Goal: Task Accomplishment & Management: Complete application form

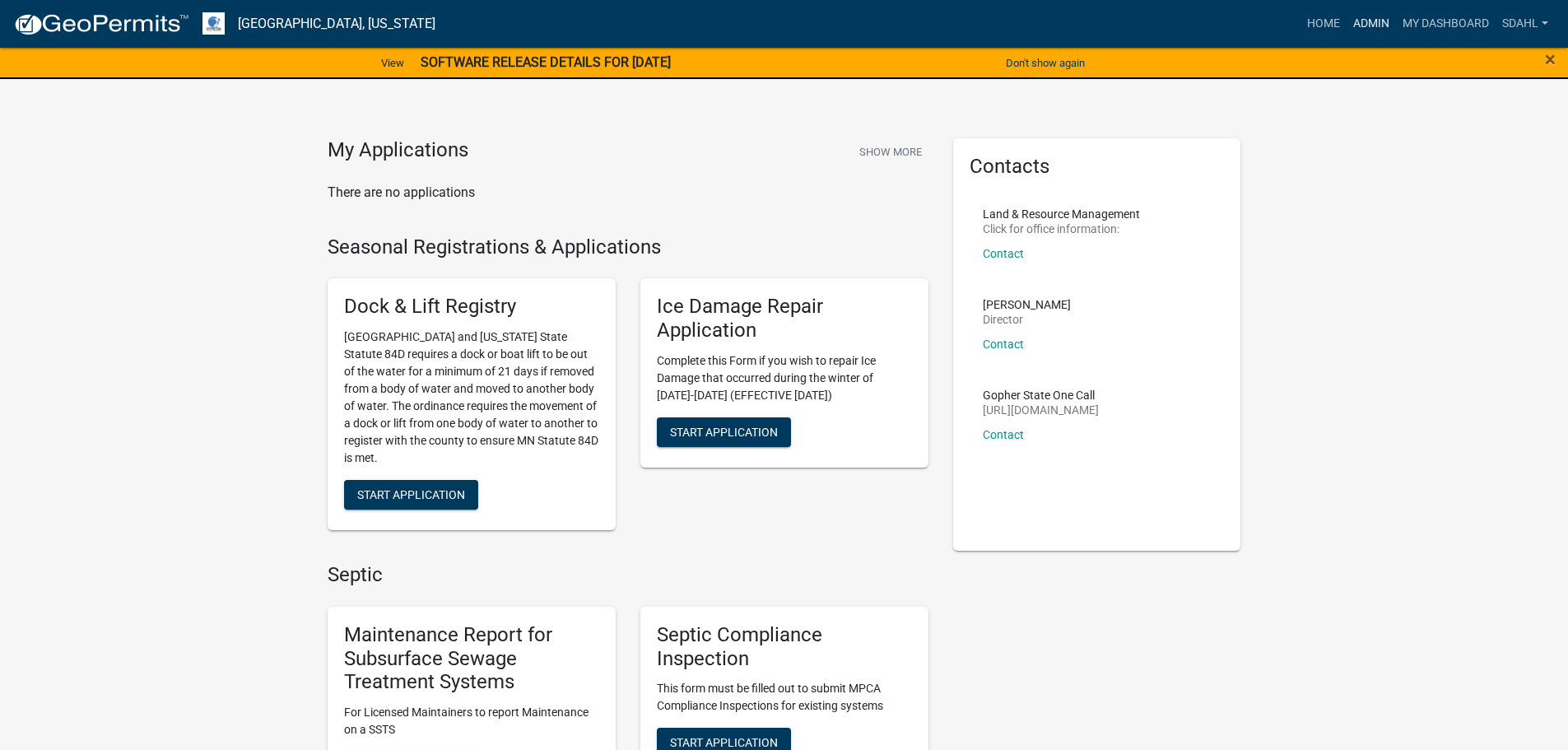
click at [1363, 21] on link "Admin" at bounding box center [1370, 23] width 49 height 31
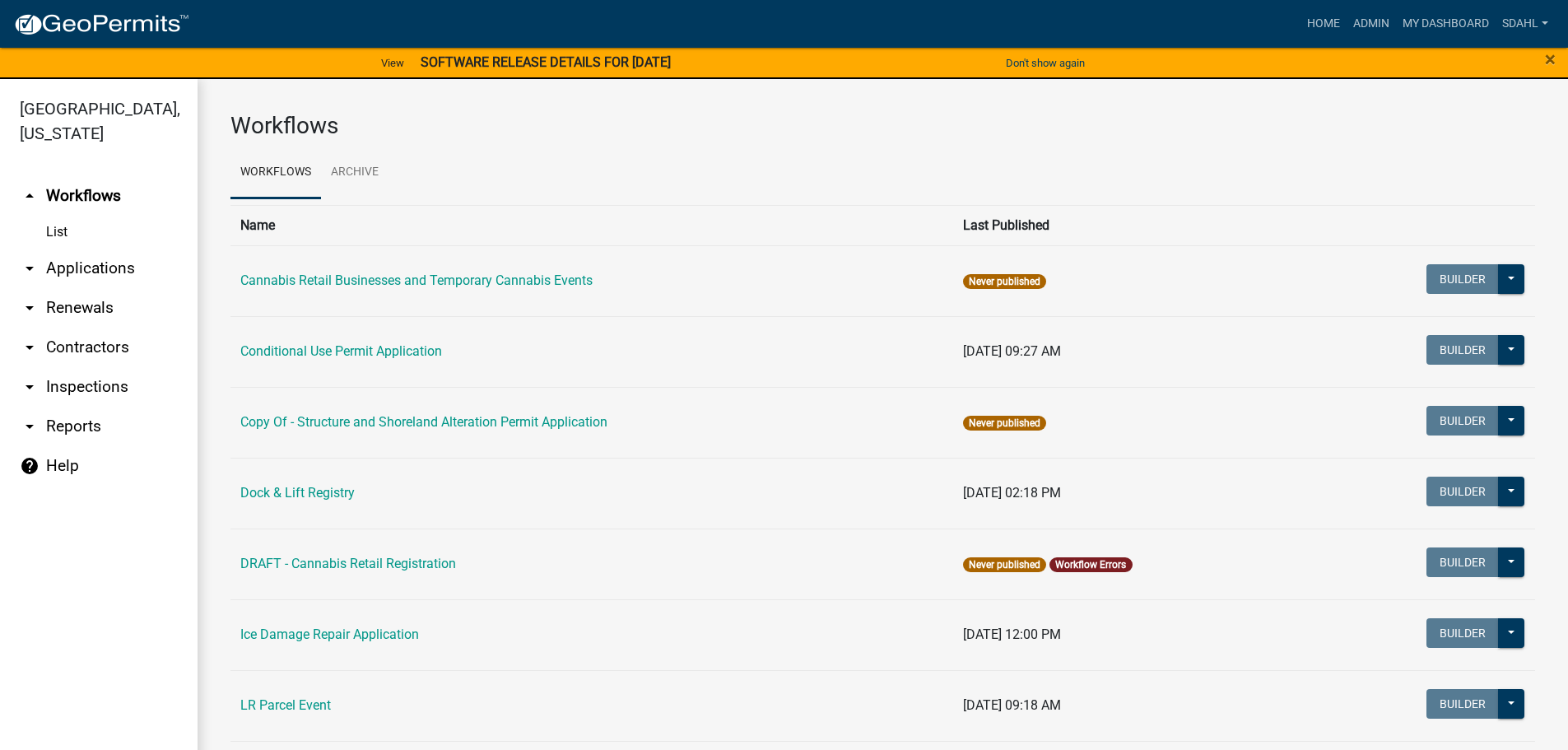
click at [73, 265] on link "arrow_drop_down Applications" at bounding box center [99, 269] width 198 height 40
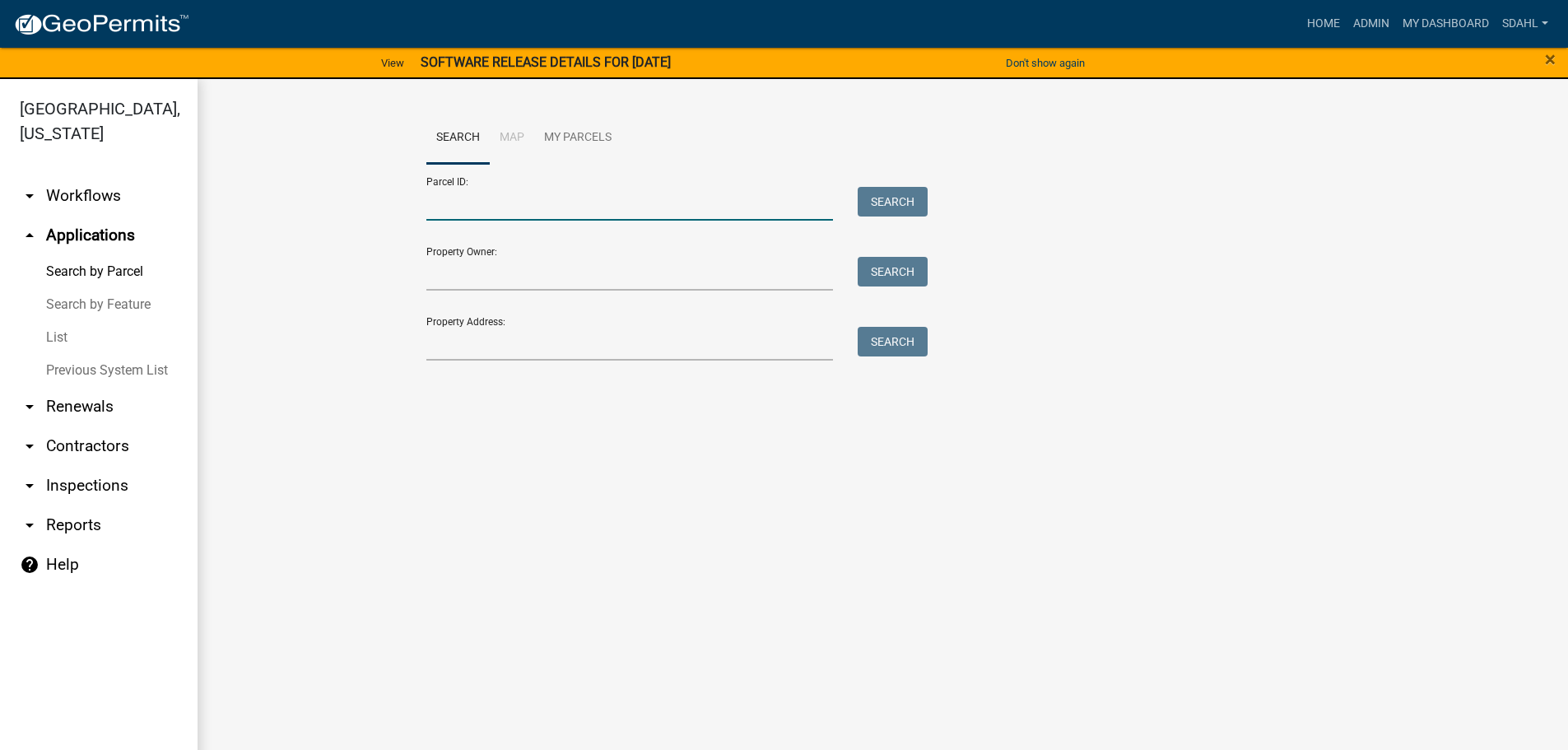
click at [562, 204] on input "Parcel ID:" at bounding box center [630, 204] width 408 height 34
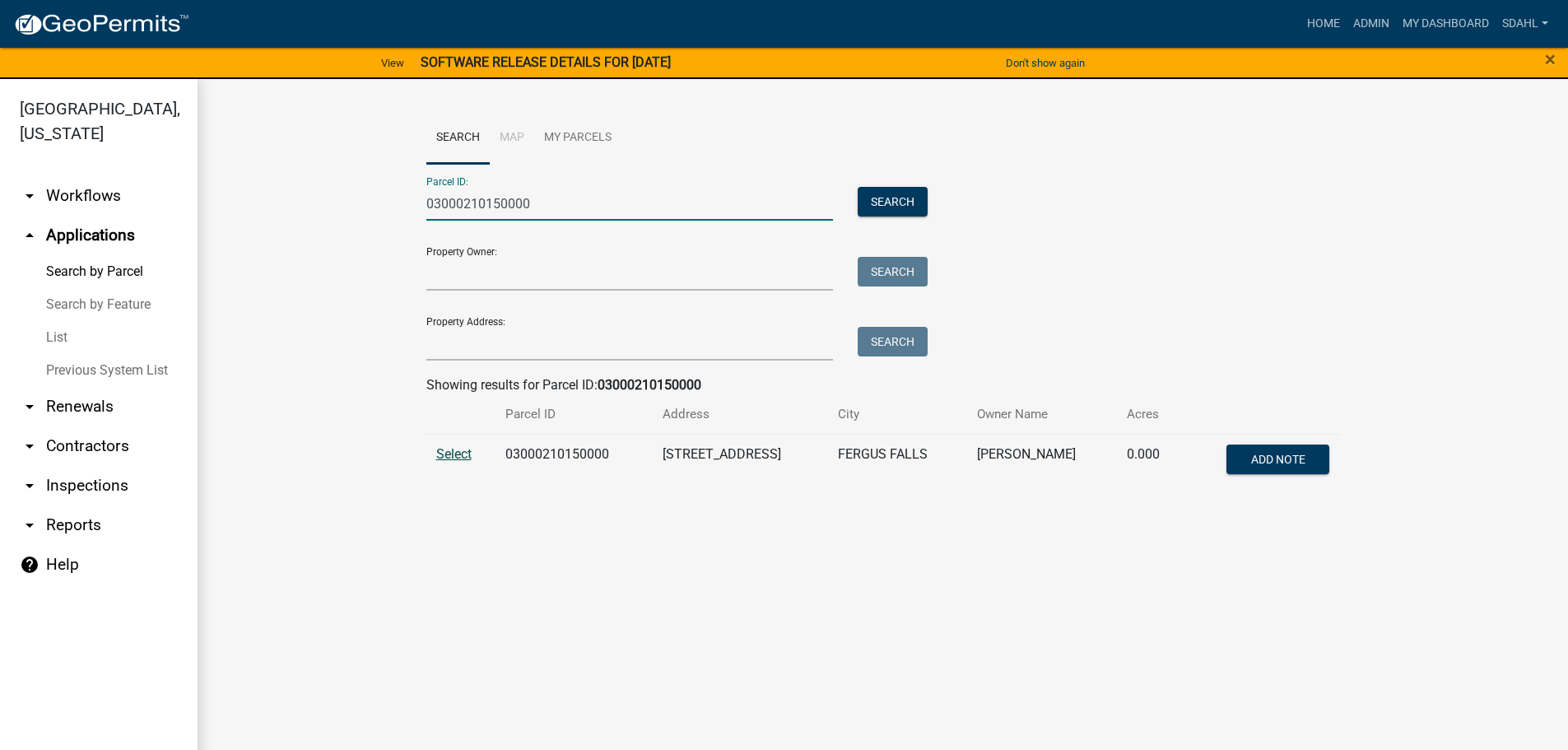
type input "03000210150000"
click at [446, 447] on span "Select" at bounding box center [454, 454] width 35 height 15
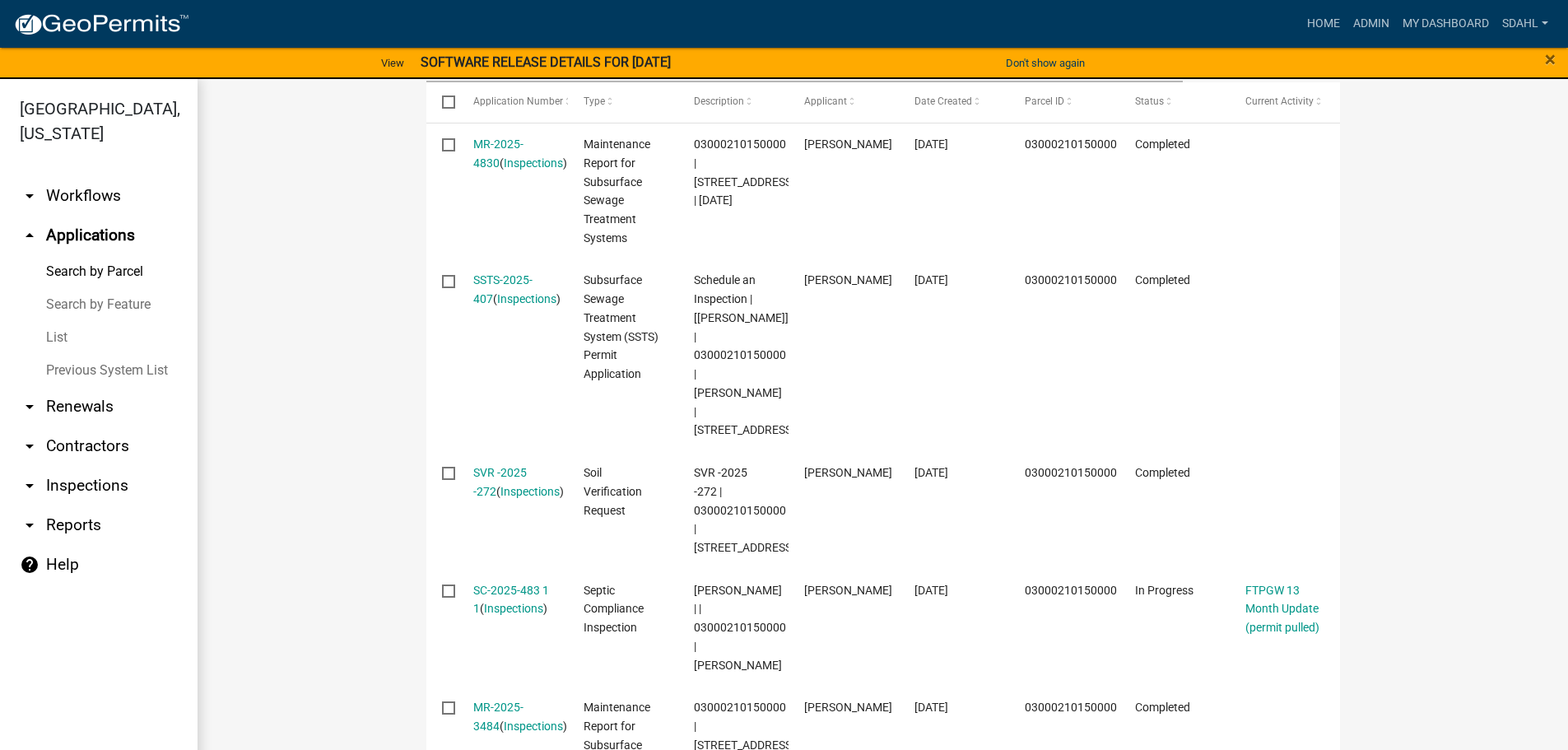
scroll to position [576, 0]
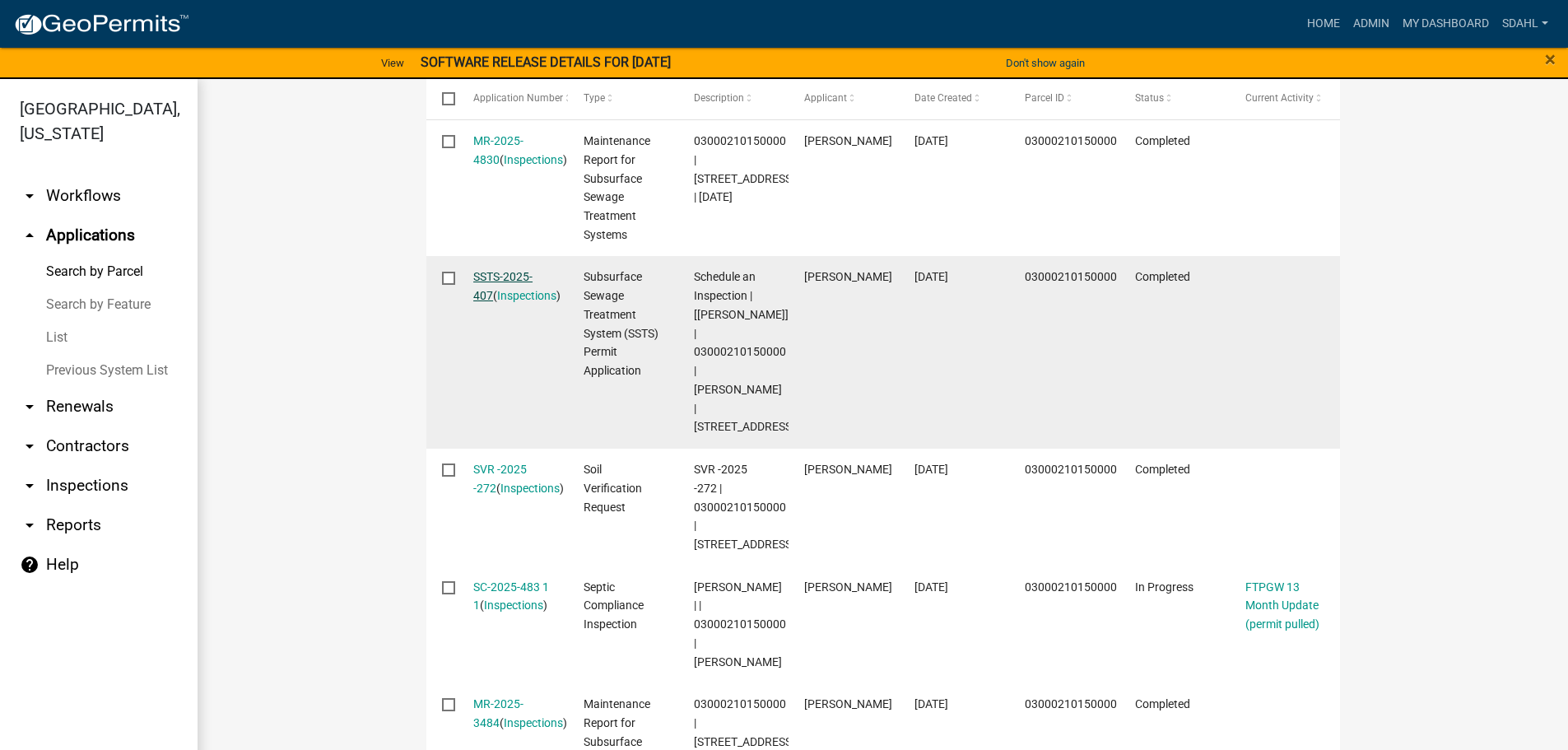
click at [502, 276] on link "SSTS-2025-407" at bounding box center [503, 287] width 59 height 32
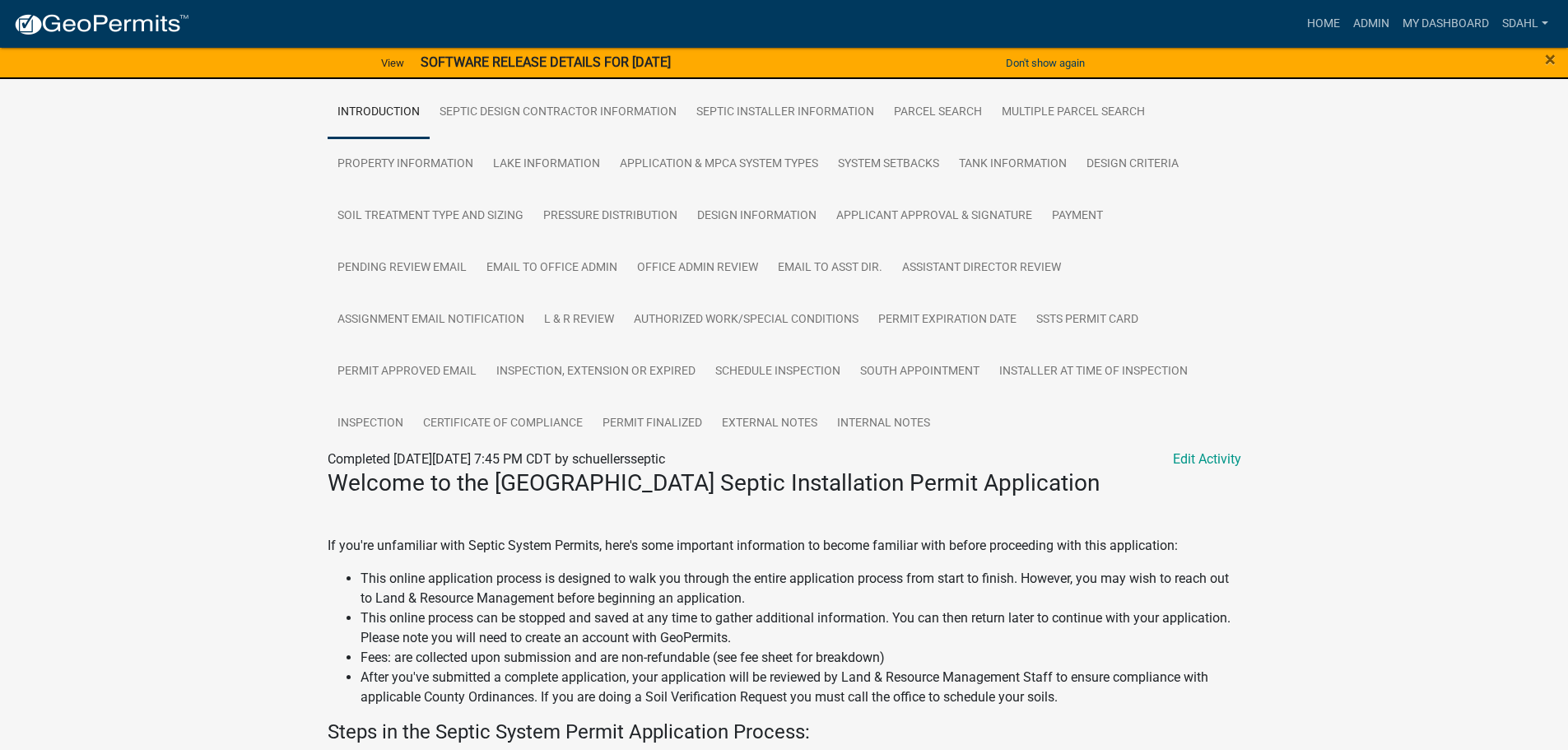
scroll to position [330, 0]
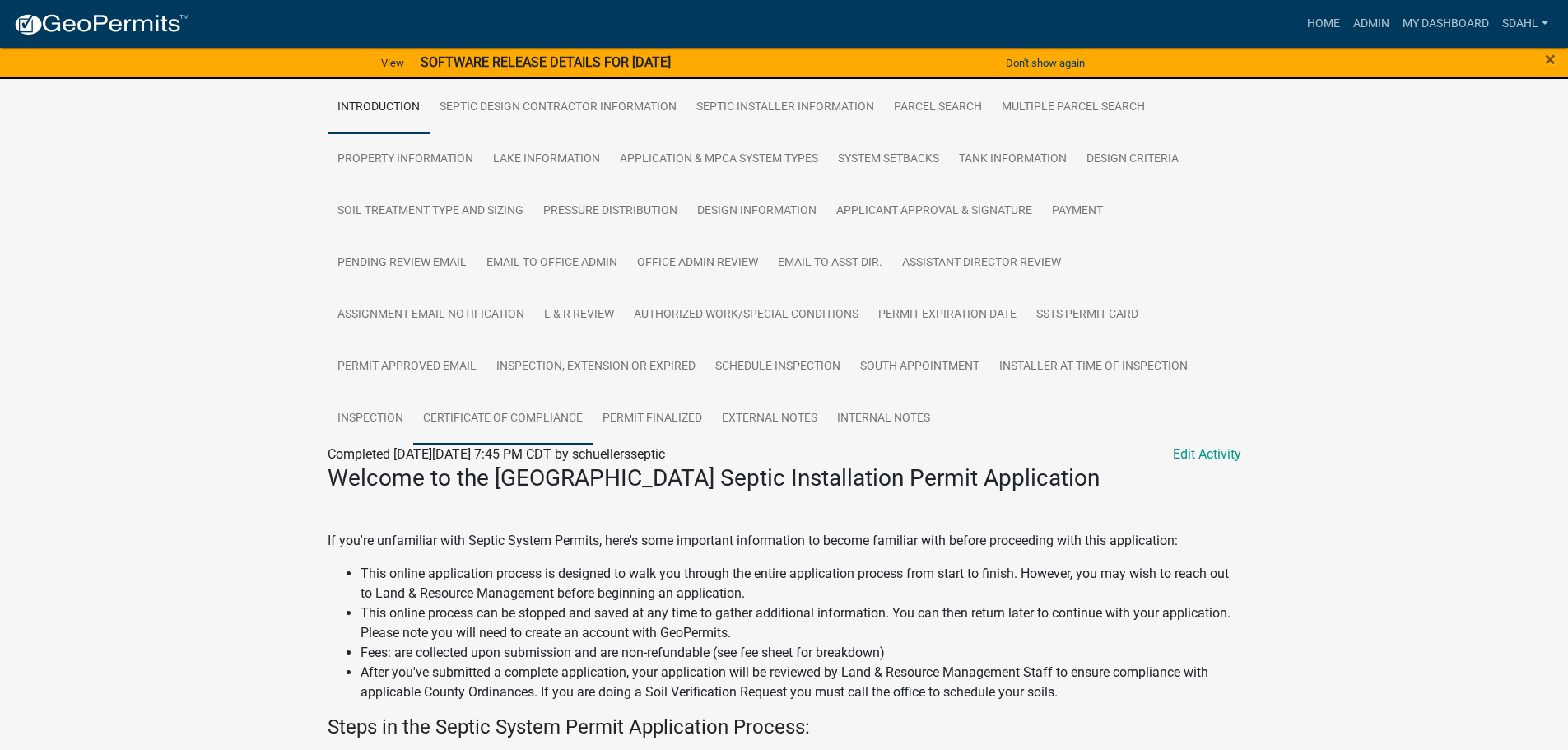
click at [571, 422] on link "Certificate of Compliance" at bounding box center [503, 419] width 180 height 53
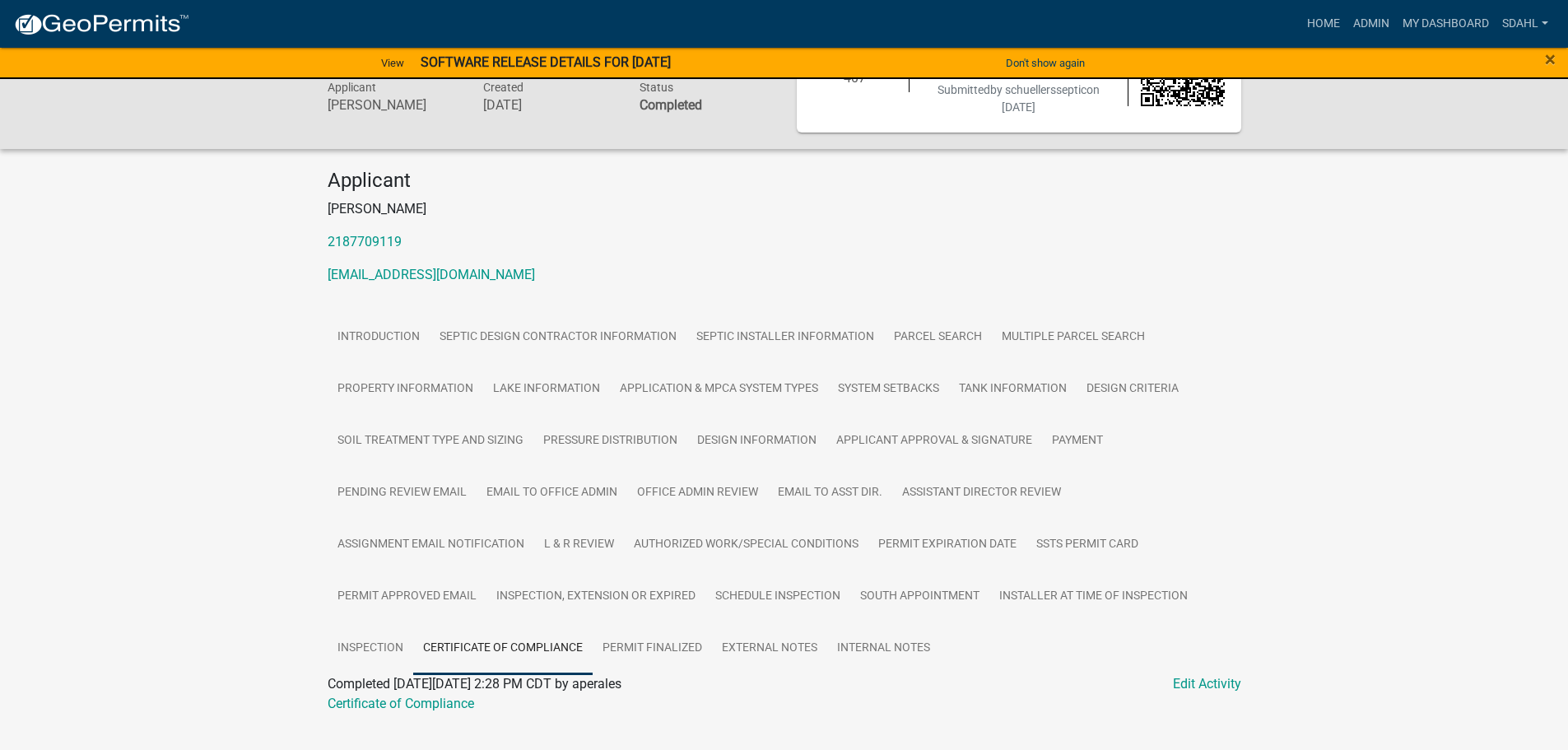
scroll to position [139, 0]
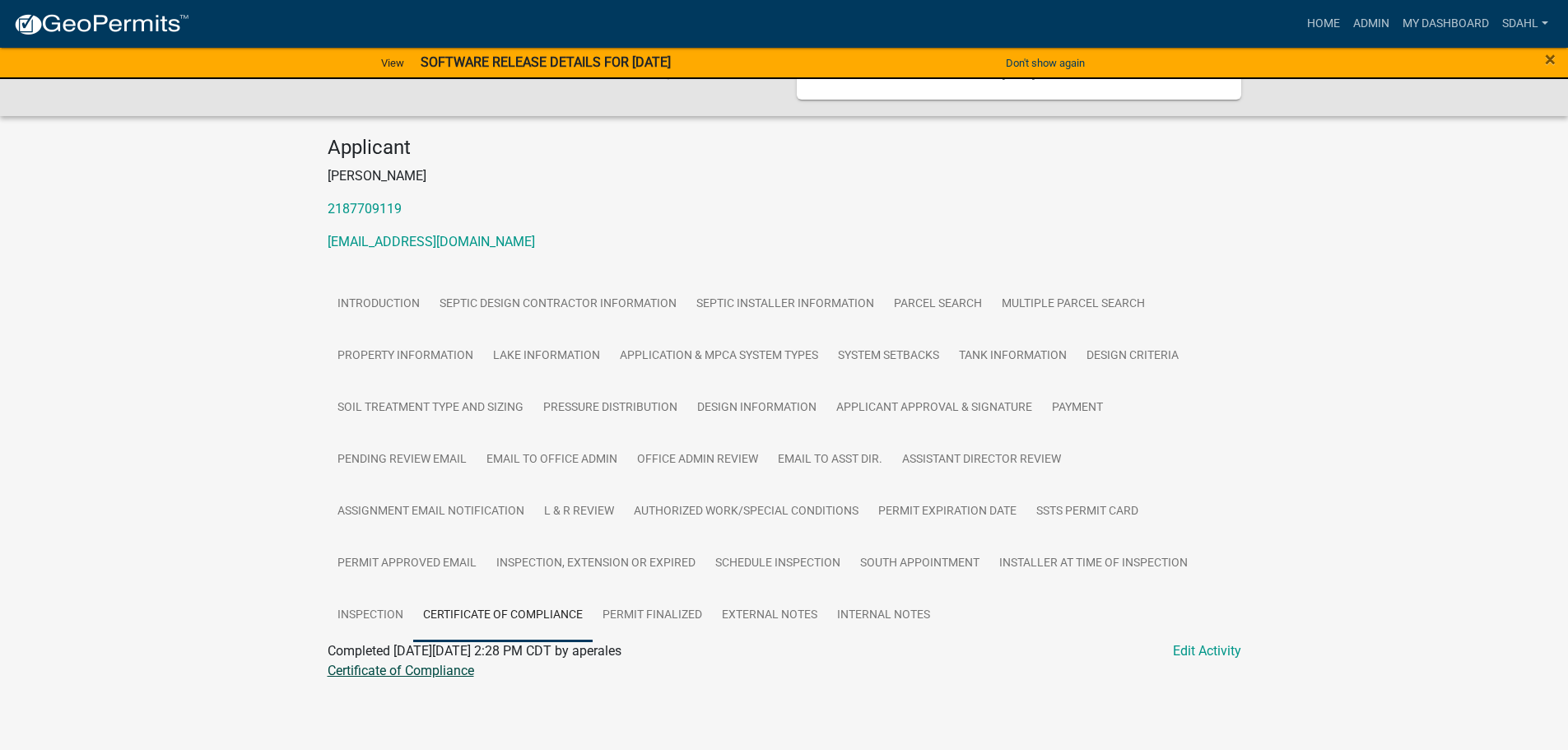
click at [428, 671] on link "Certificate of Compliance" at bounding box center [401, 670] width 146 height 15
click at [811, 517] on link "Authorized Work/Special Conditions" at bounding box center [746, 512] width 244 height 53
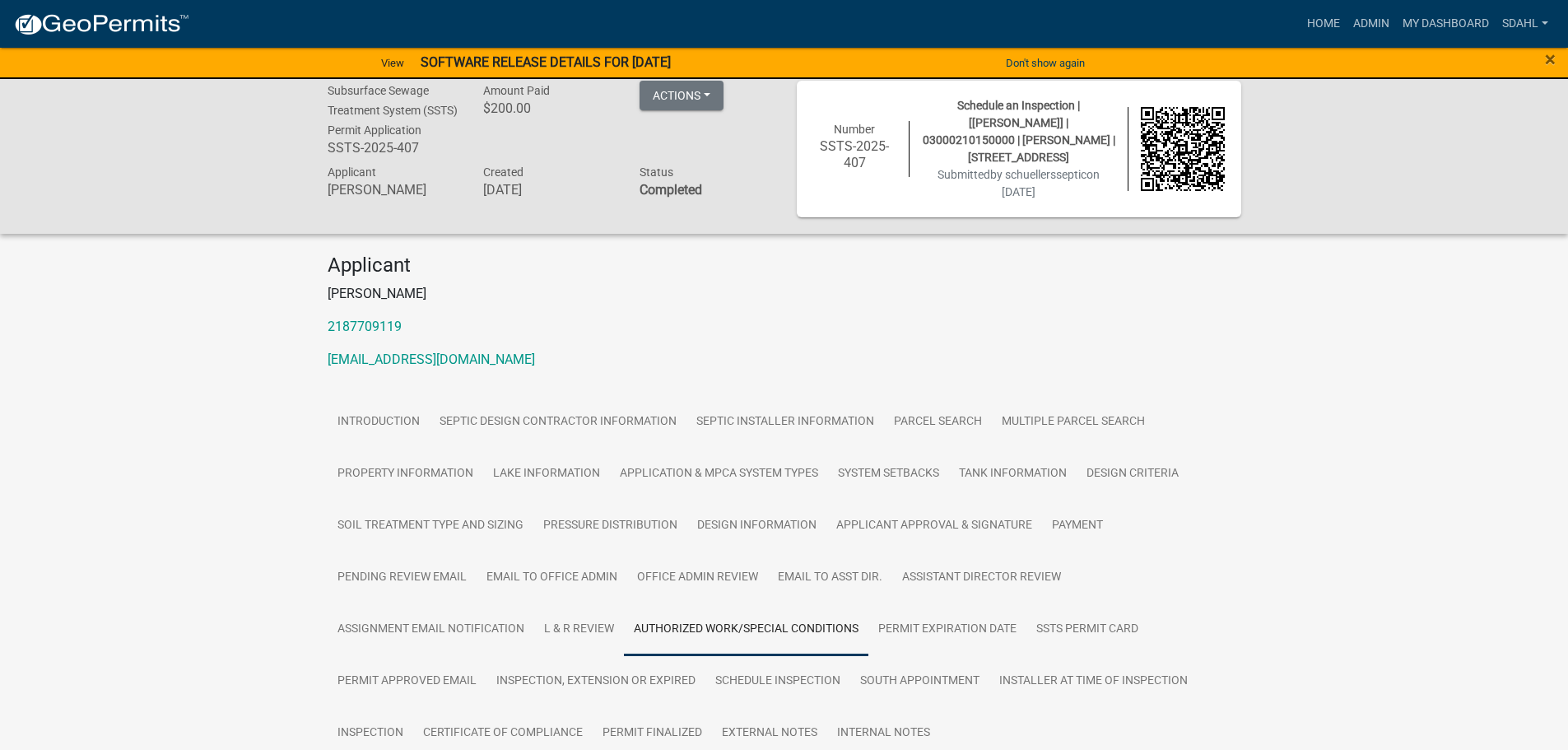
scroll to position [0, 0]
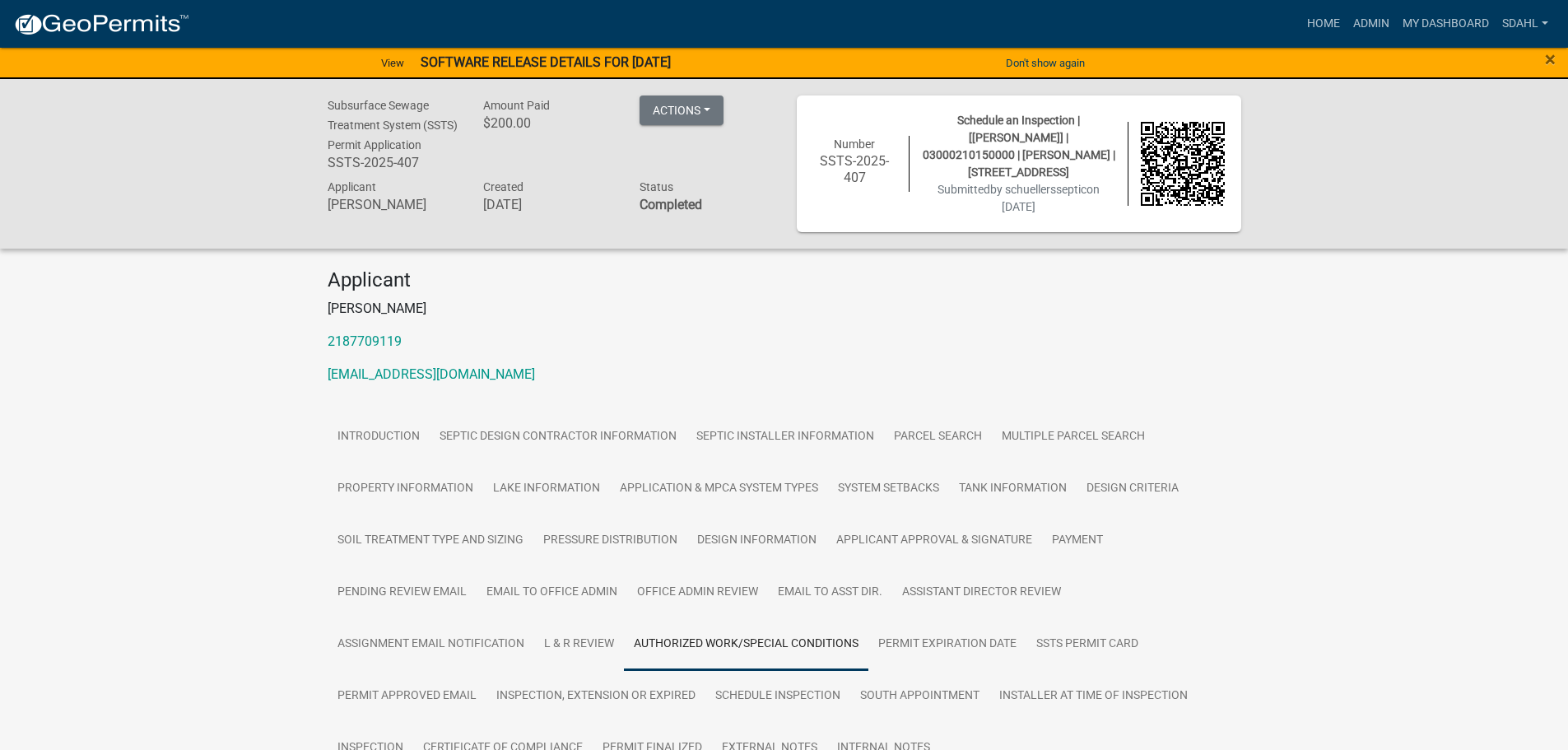
drag, startPoint x: 1352, startPoint y: 383, endPoint x: 1357, endPoint y: 375, distance: 9.4
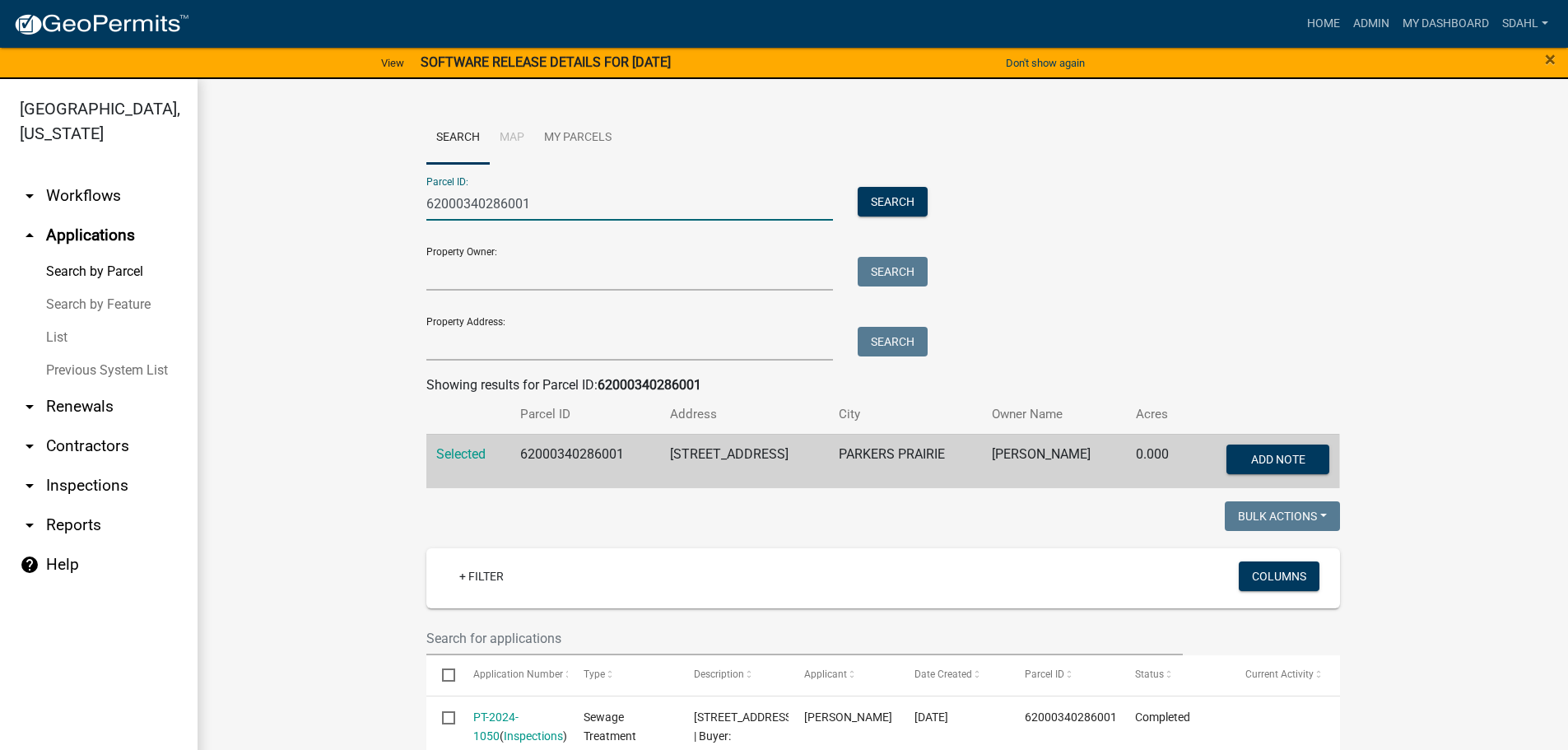
drag, startPoint x: 542, startPoint y: 207, endPoint x: 260, endPoint y: 192, distance: 282.4
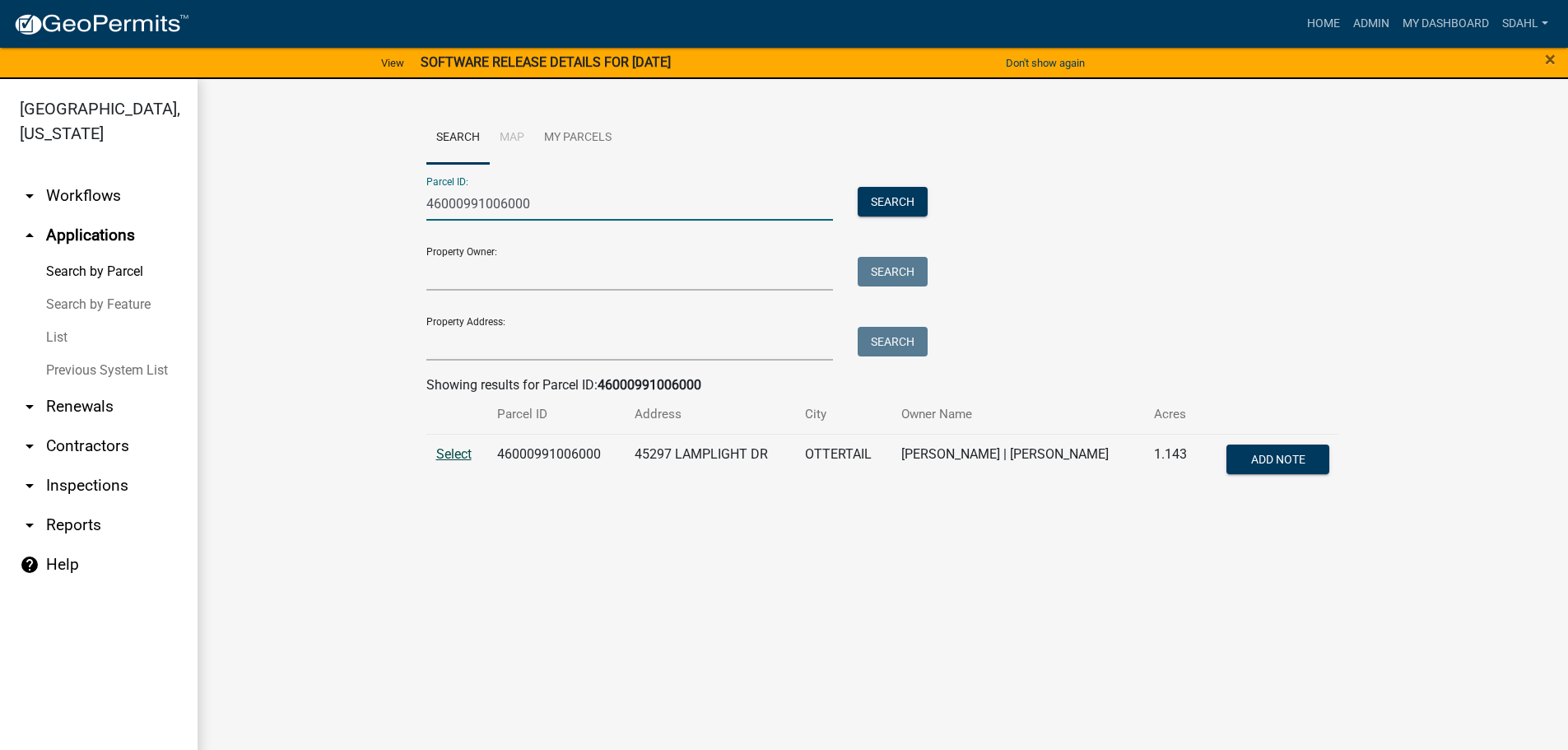
type input "46000991006000"
click at [456, 448] on span "Select" at bounding box center [454, 454] width 35 height 15
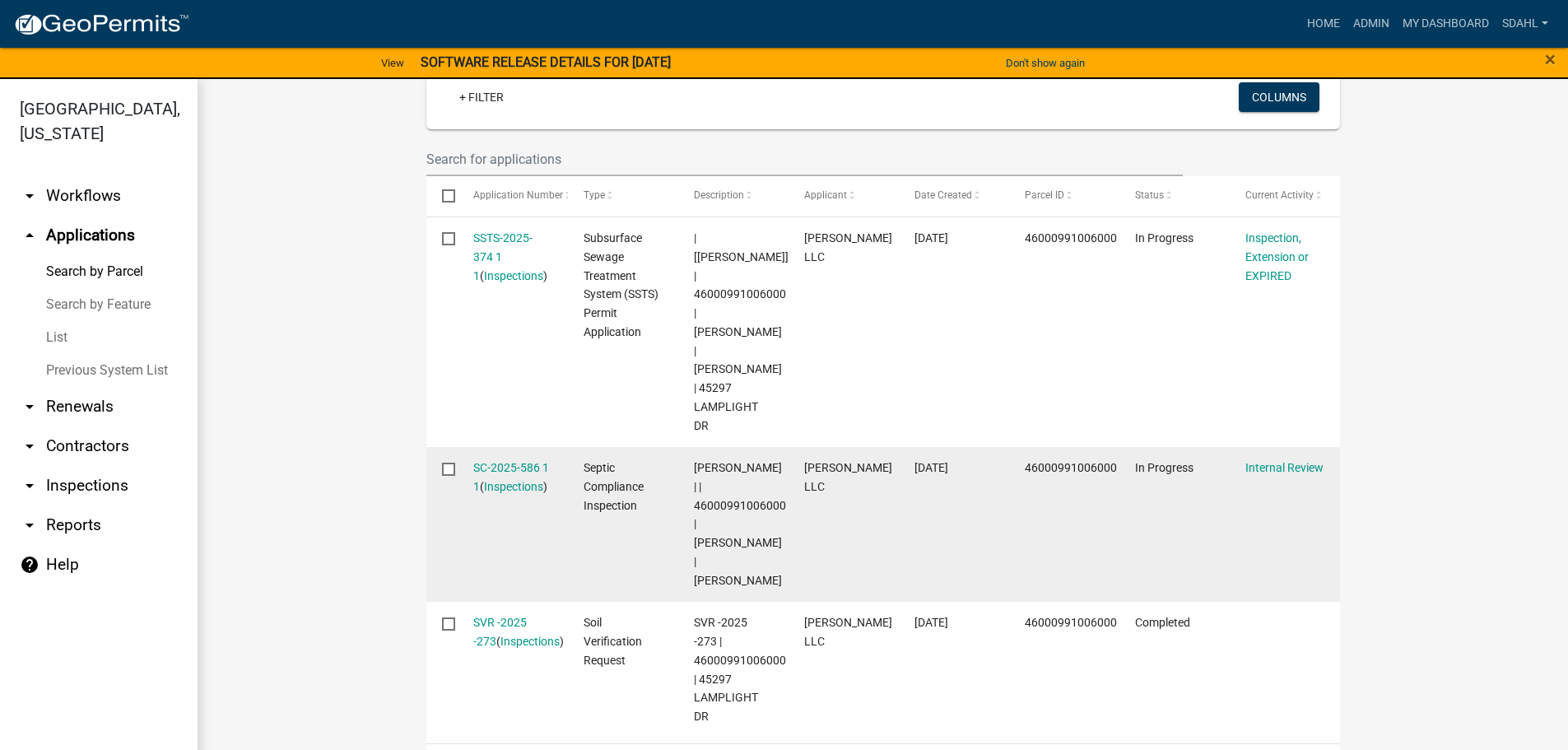
scroll to position [494, 0]
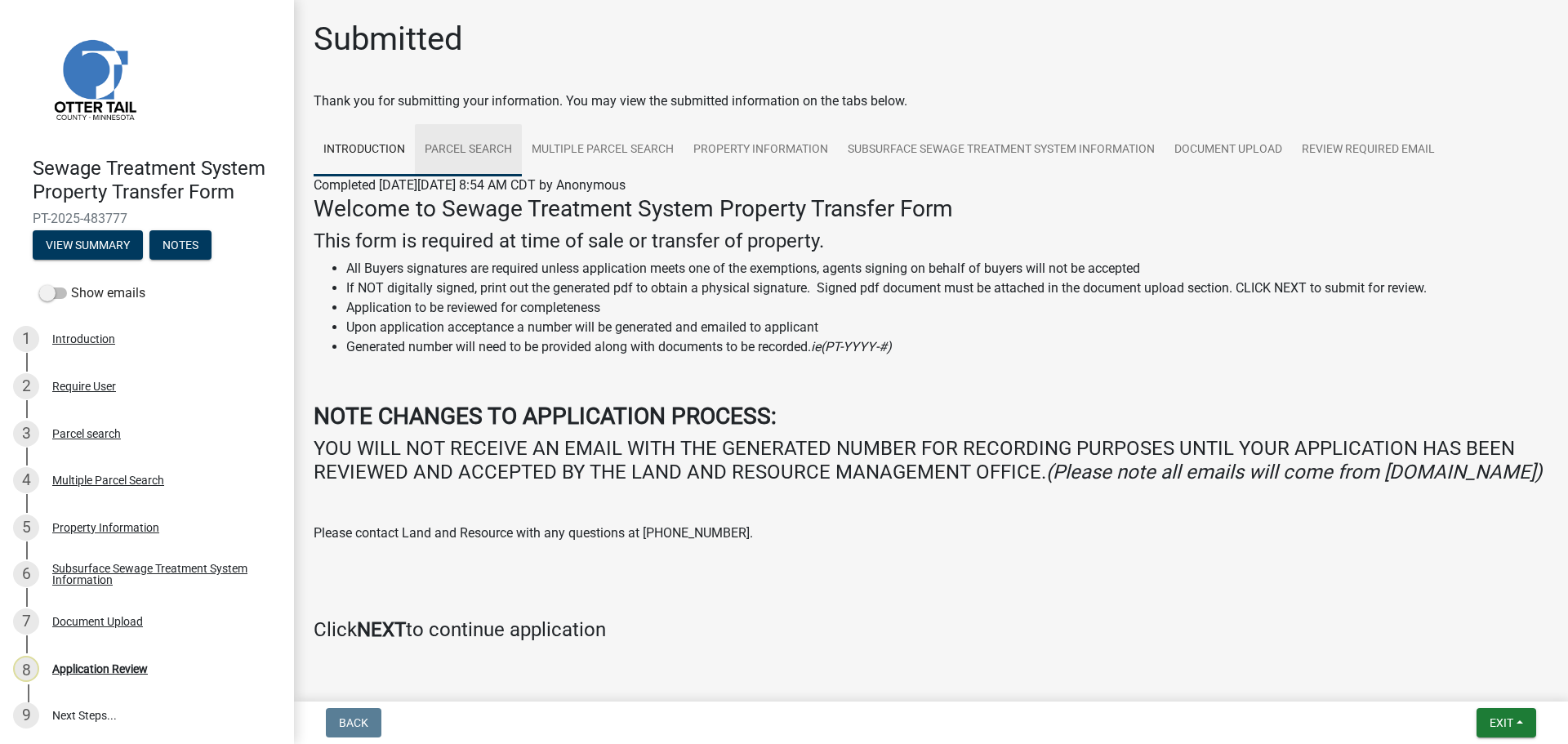
click at [456, 151] on link "Parcel search" at bounding box center [469, 150] width 107 height 53
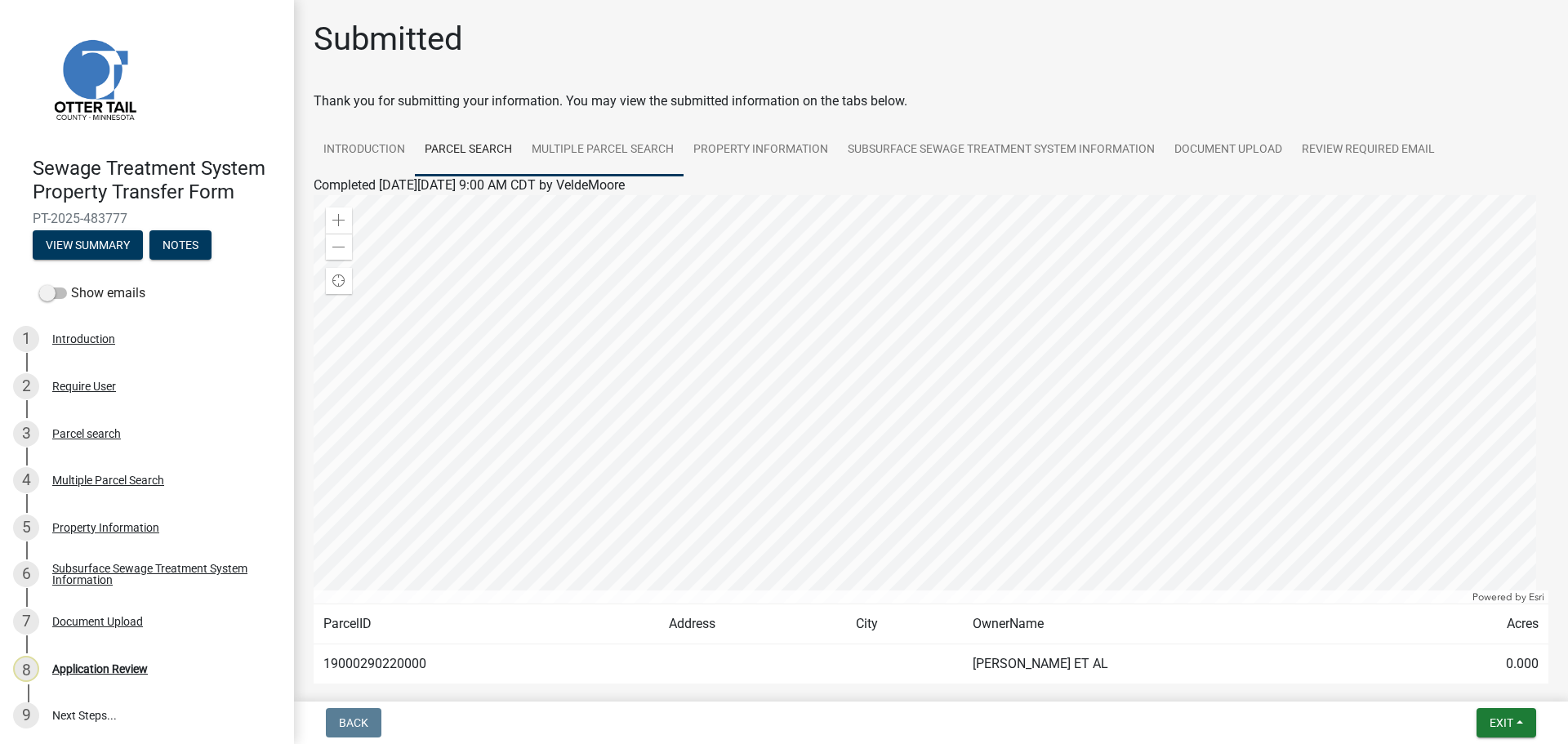
click at [575, 155] on link "Multiple Parcel Search" at bounding box center [603, 150] width 161 height 53
click at [781, 160] on link "Property Information" at bounding box center [760, 150] width 154 height 53
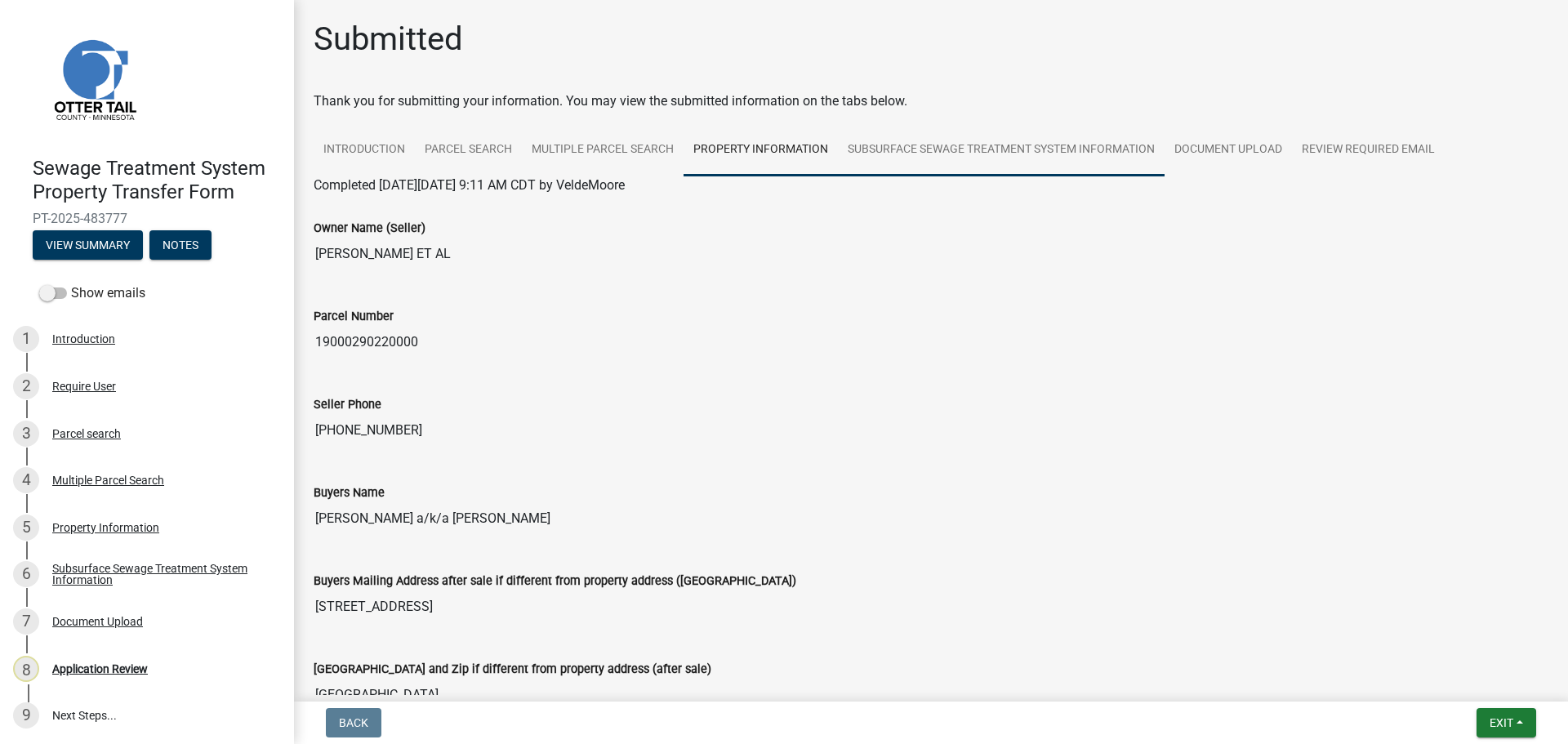
click at [1021, 151] on link "Subsurface Sewage Treatment System Information" at bounding box center [1001, 150] width 327 height 53
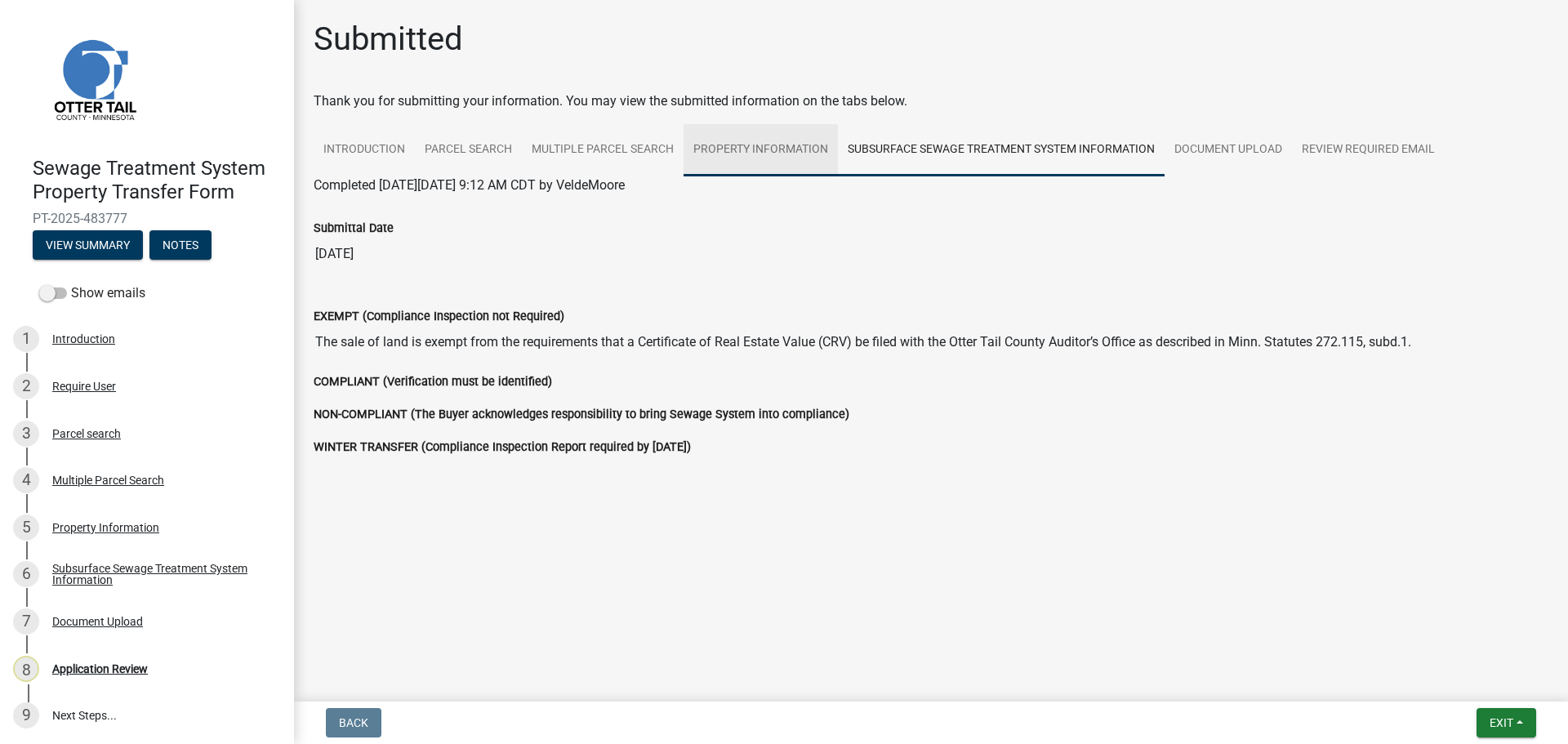
click at [768, 151] on link "Property Information" at bounding box center [760, 150] width 154 height 53
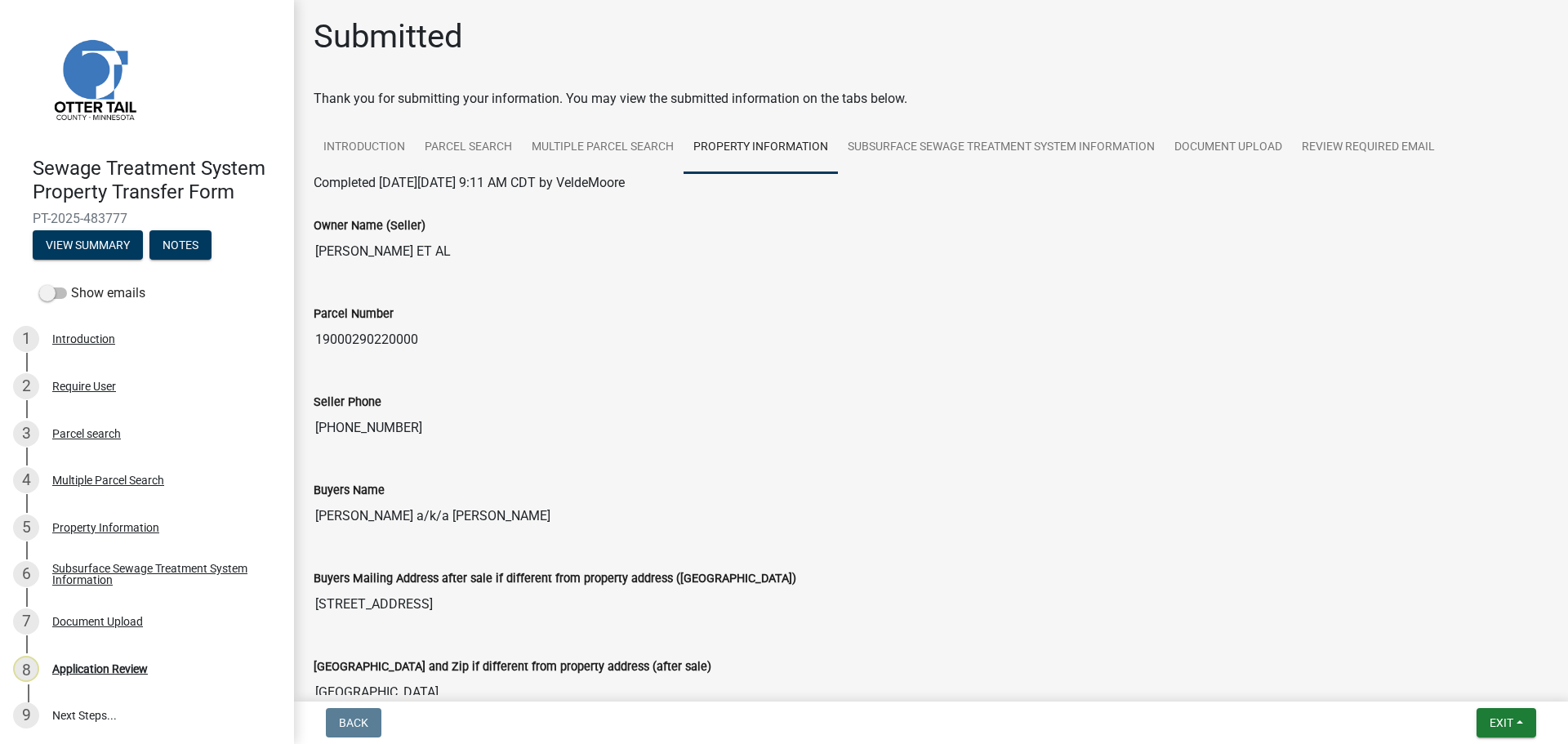
scroll to position [2, 0]
click at [382, 151] on link "Introduction" at bounding box center [365, 148] width 102 height 53
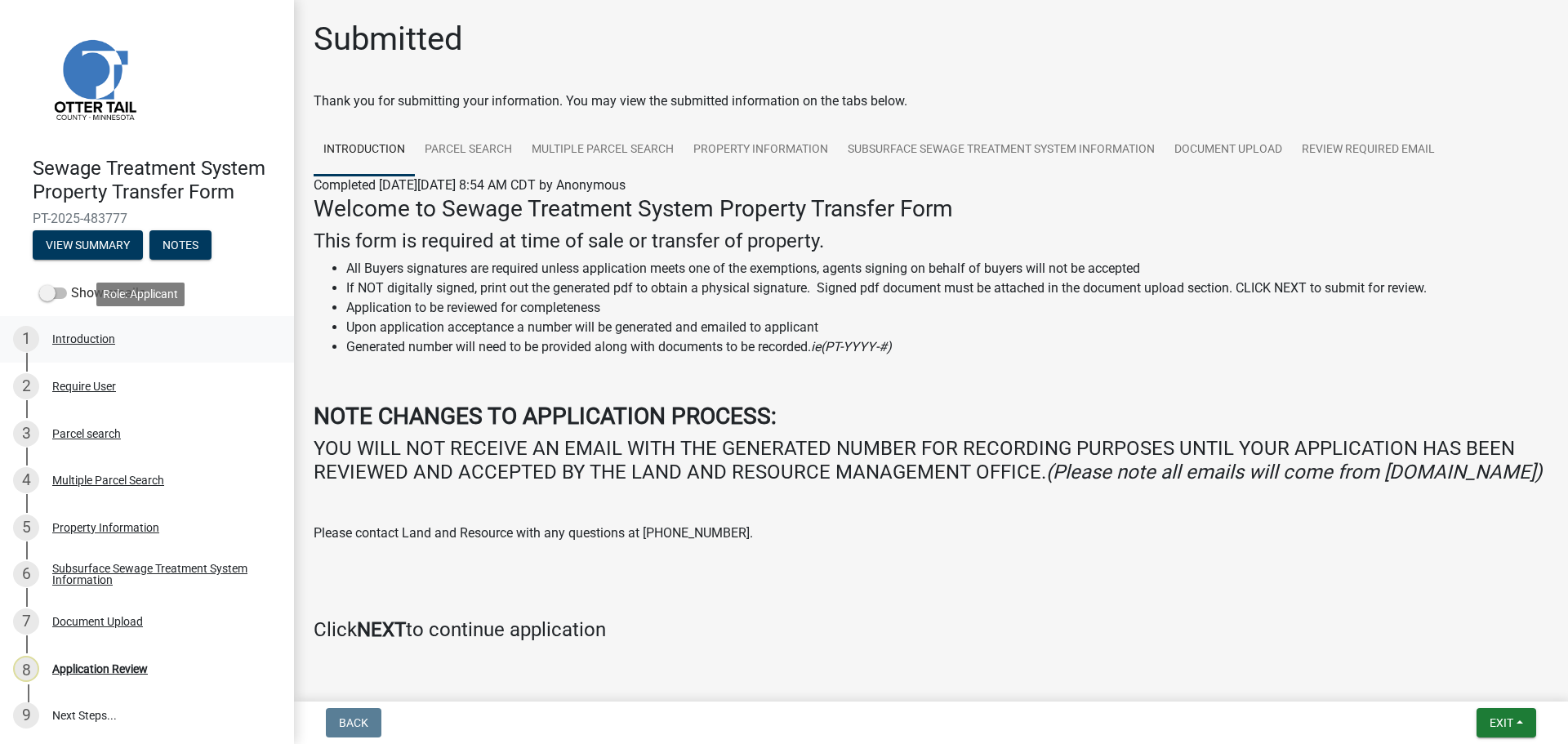
click at [93, 337] on div "Introduction" at bounding box center [84, 339] width 63 height 12
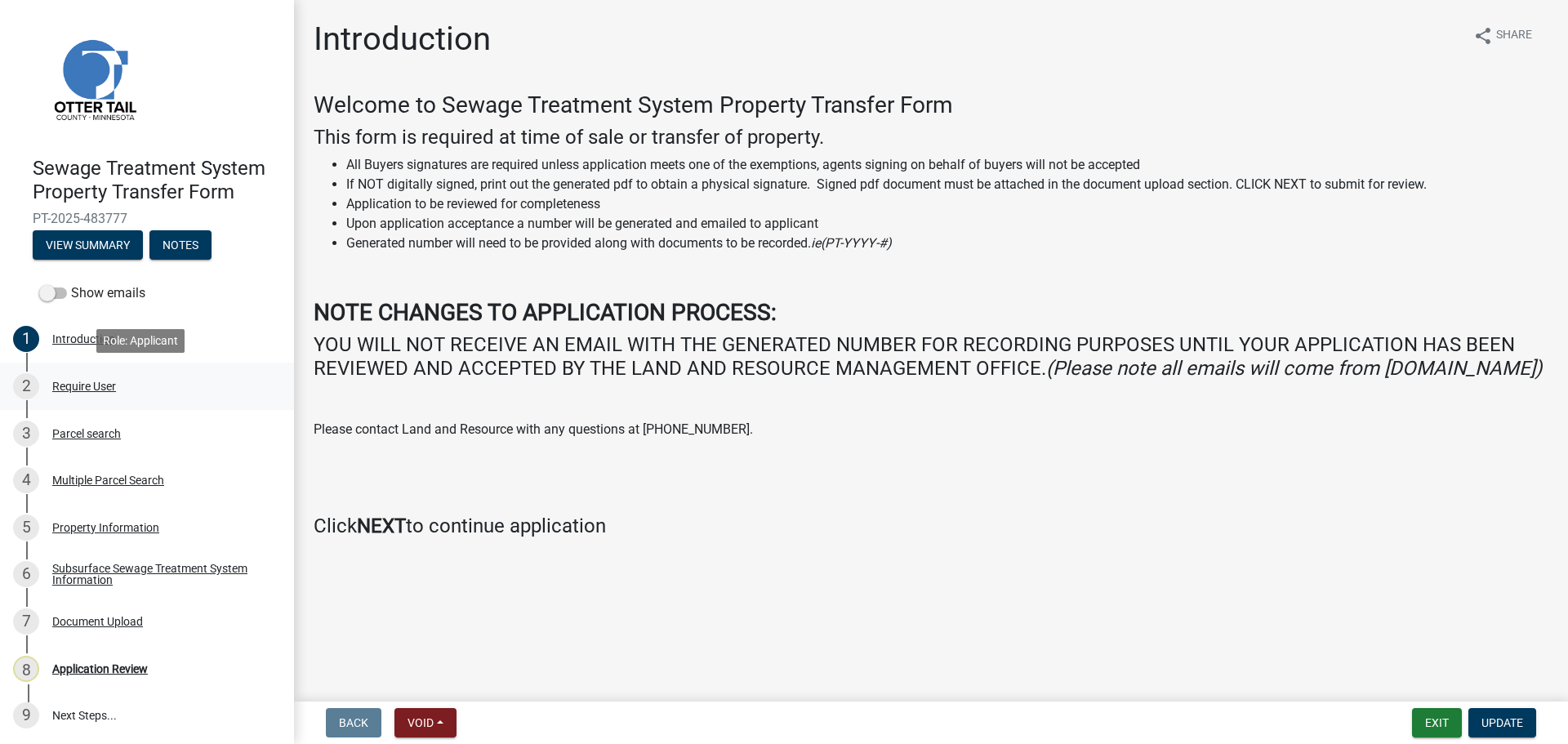
click at [85, 396] on div "2 Require User" at bounding box center [141, 386] width 255 height 26
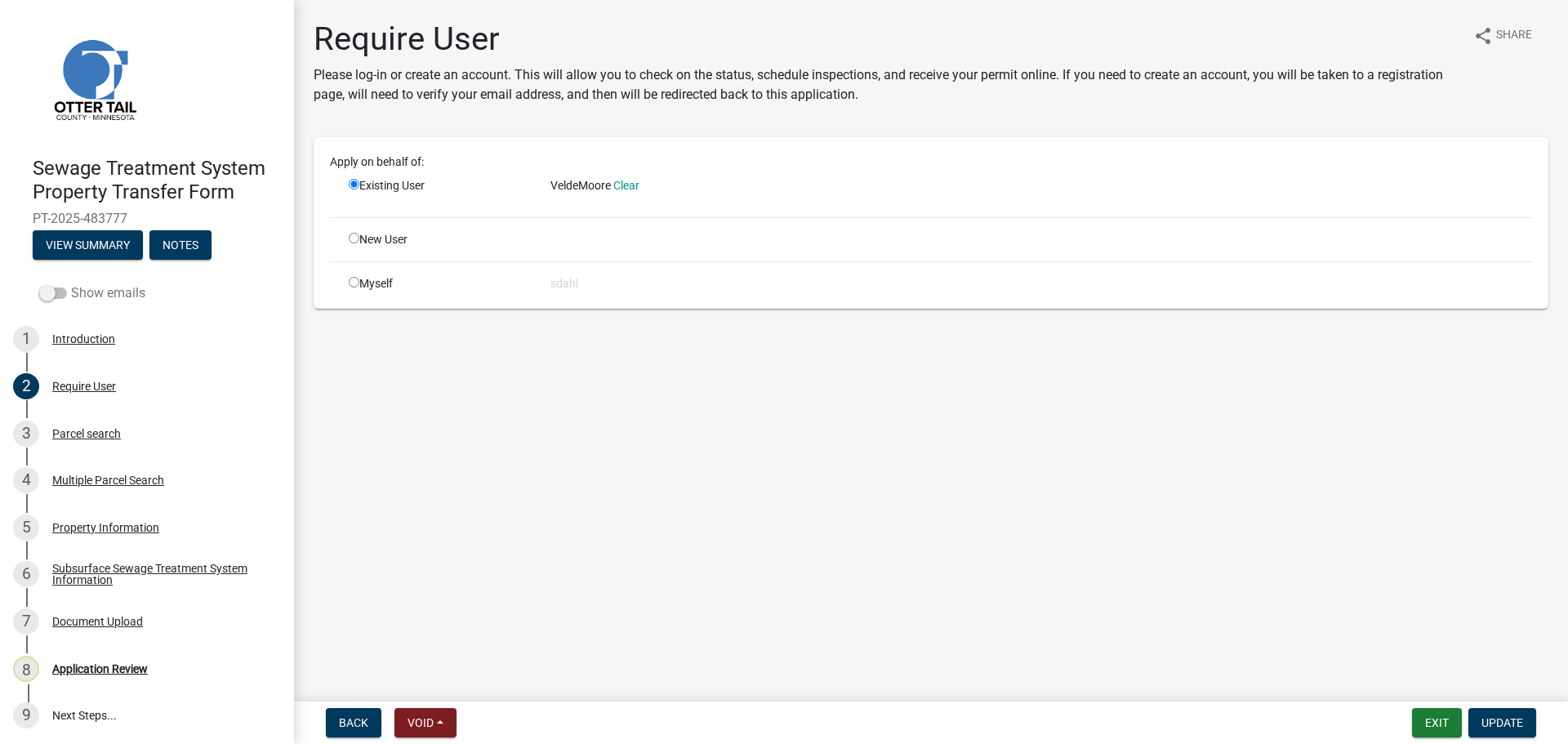
click at [70, 298] on label "Show emails" at bounding box center [92, 293] width 106 height 20
click at [71, 283] on input "Show emails" at bounding box center [71, 283] width 0 height 0
click at [87, 240] on button "View Summary" at bounding box center [88, 244] width 111 height 29
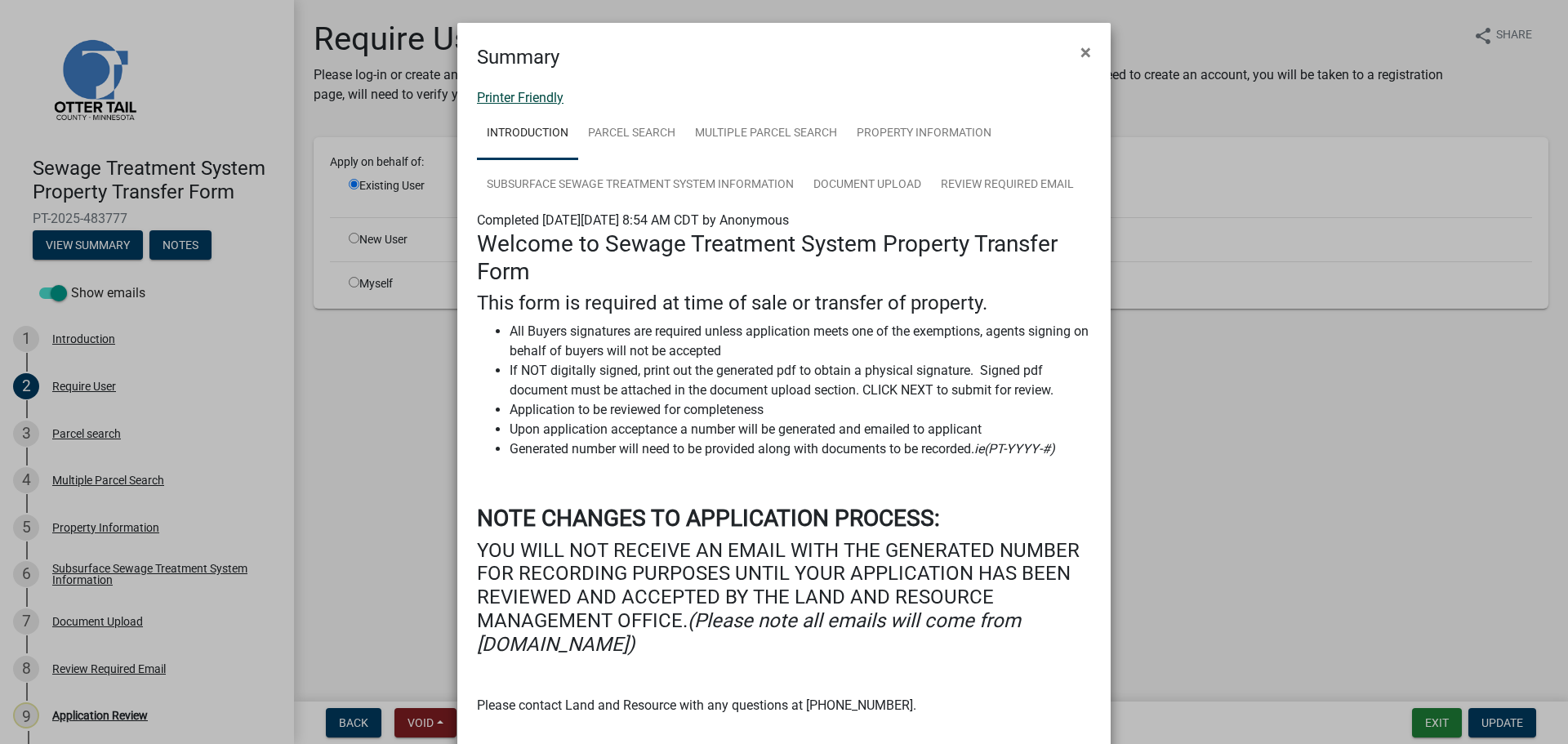
click at [542, 90] on link "Printer Friendly" at bounding box center [520, 97] width 86 height 15
click at [1080, 49] on span "×" at bounding box center [1086, 53] width 11 height 23
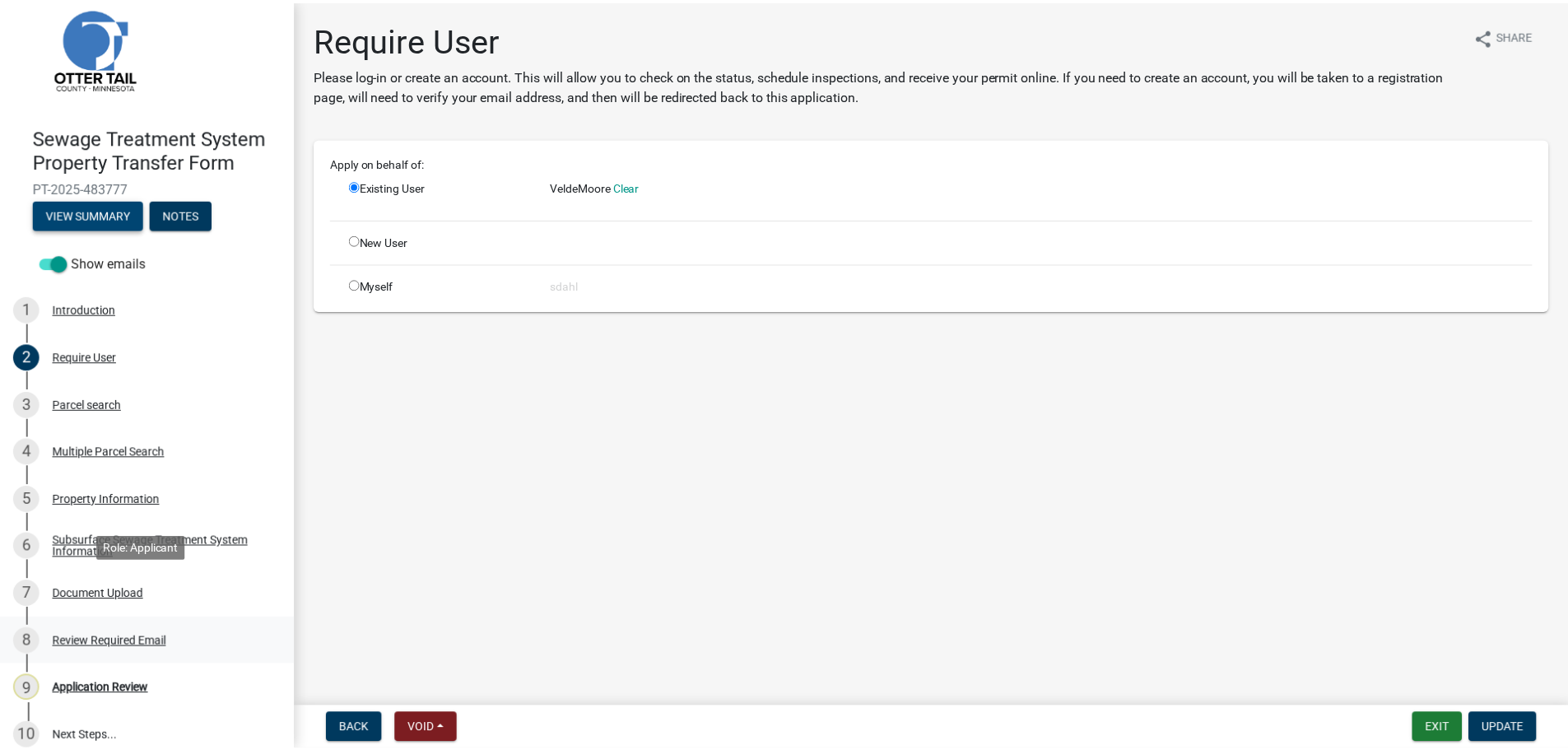
scroll to position [49, 0]
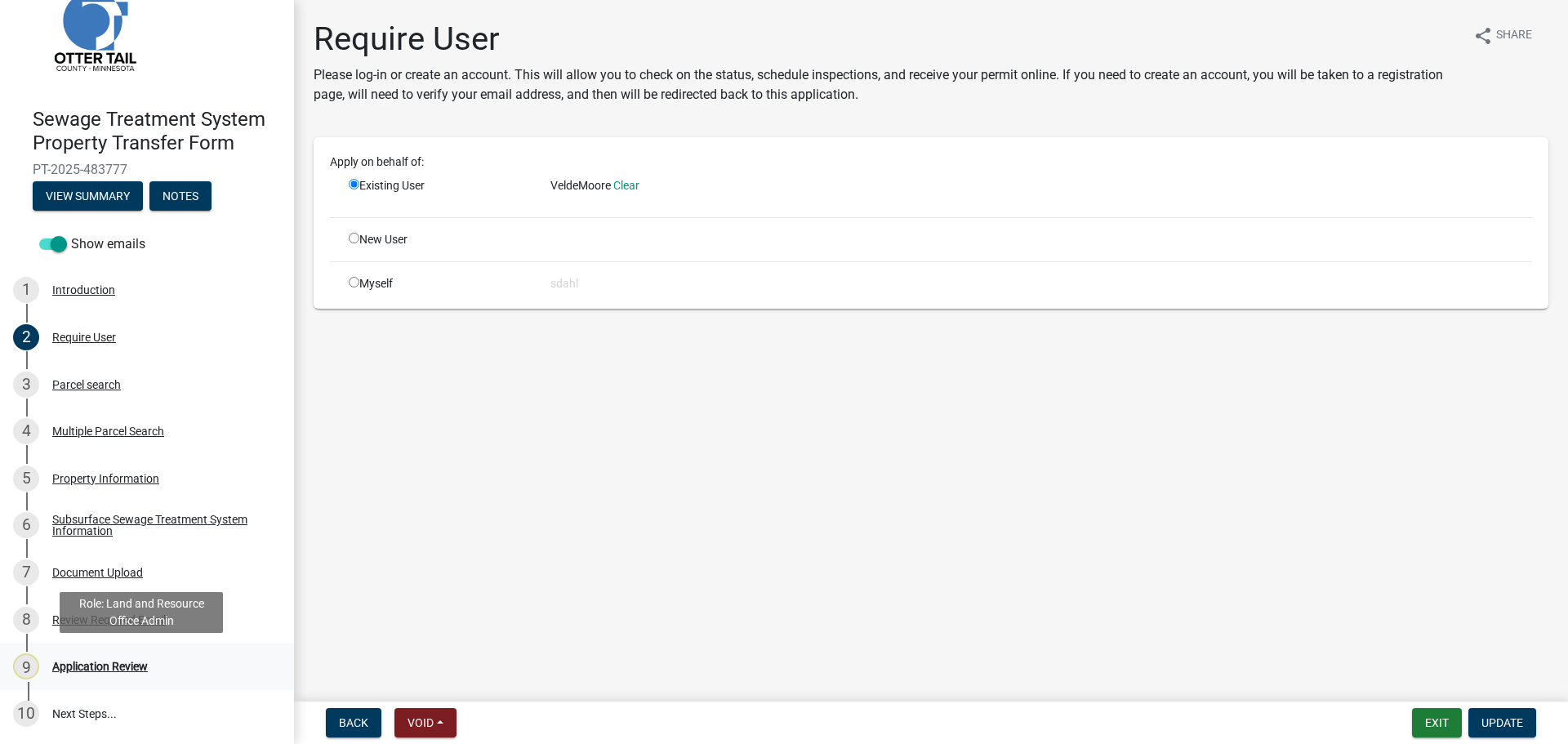
click at [122, 666] on div "Application Review" at bounding box center [100, 666] width 95 height 12
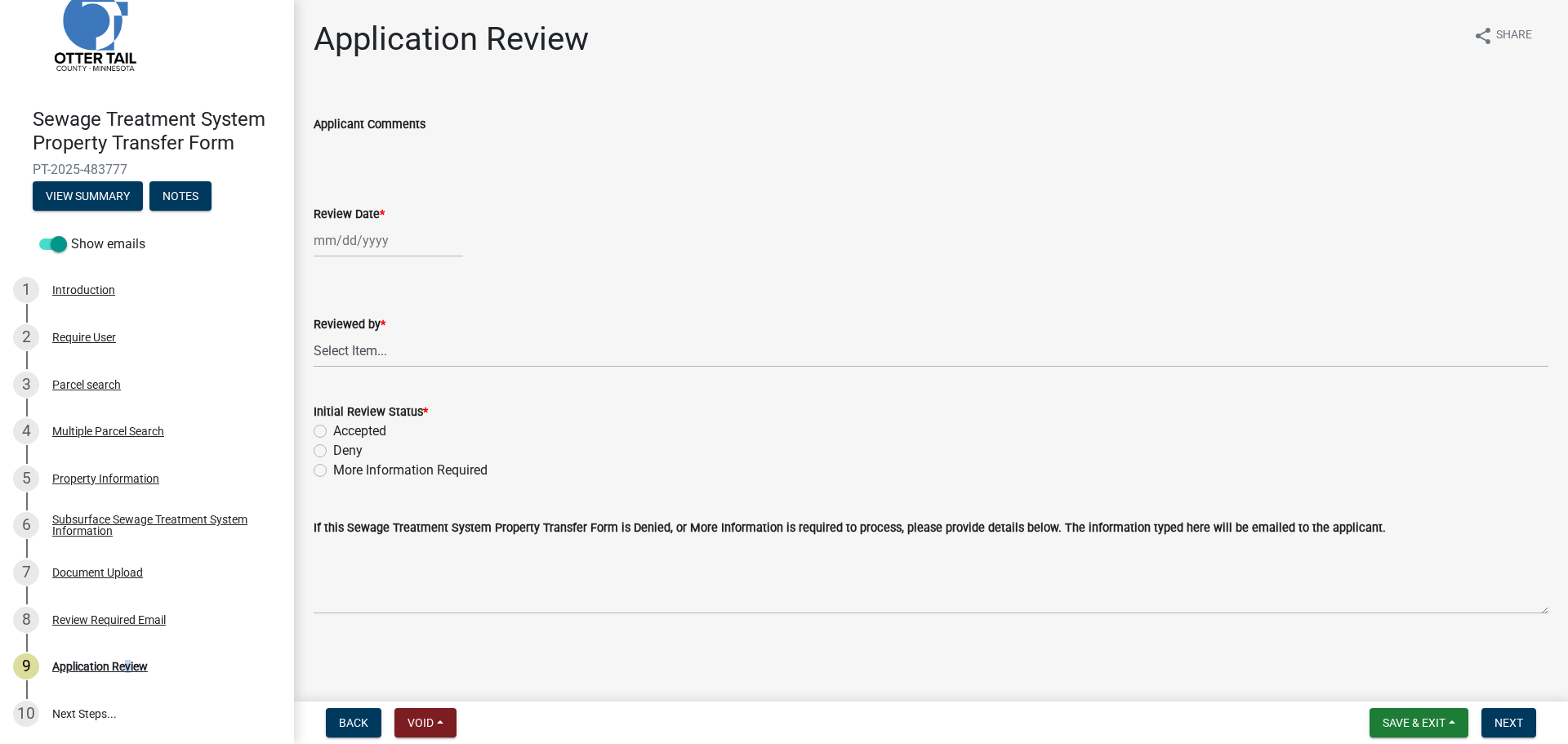
click at [374, 237] on div at bounding box center [389, 241] width 150 height 34
select select "9"
select select "2025"
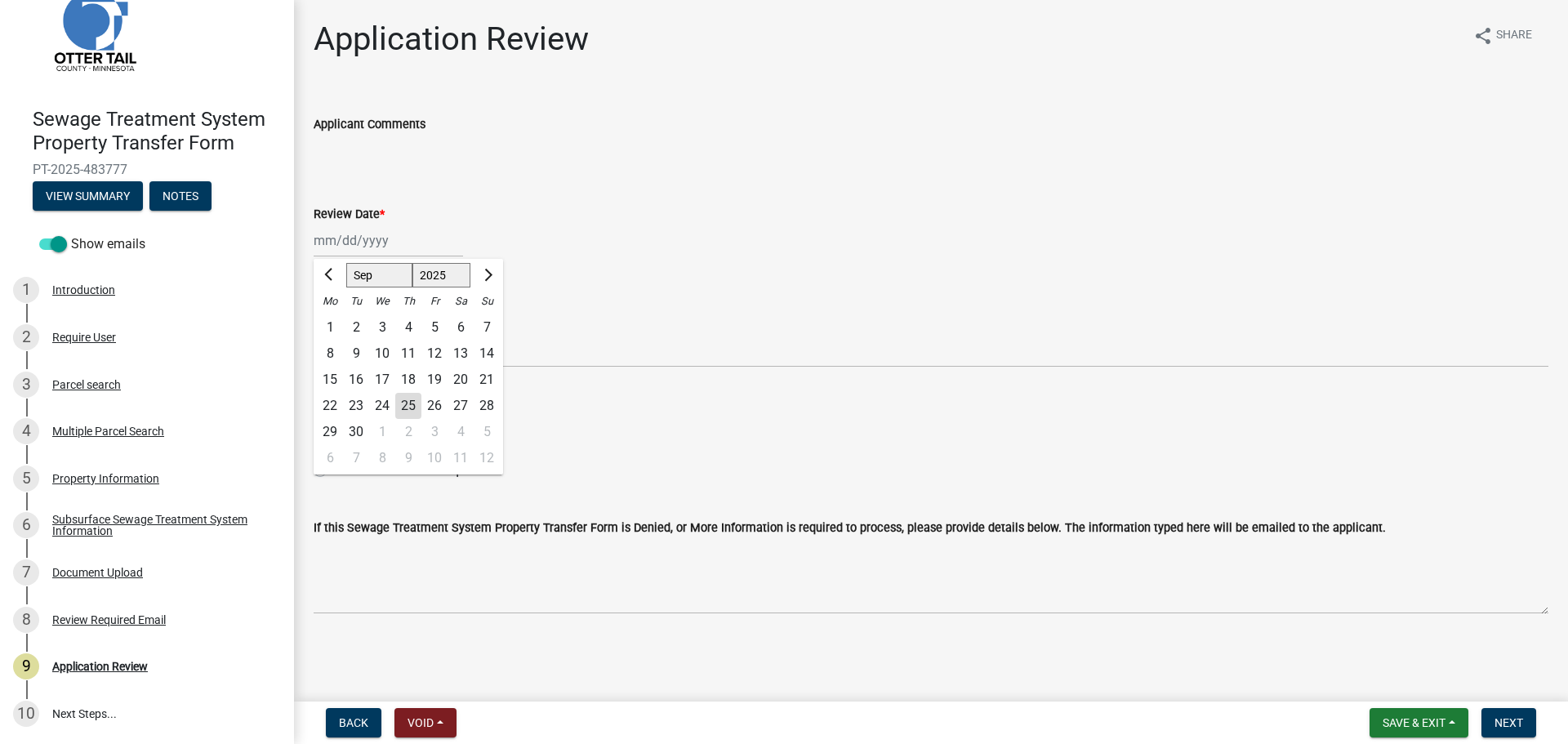
click at [415, 406] on div "25" at bounding box center [408, 405] width 26 height 26
type input "[DATE]"
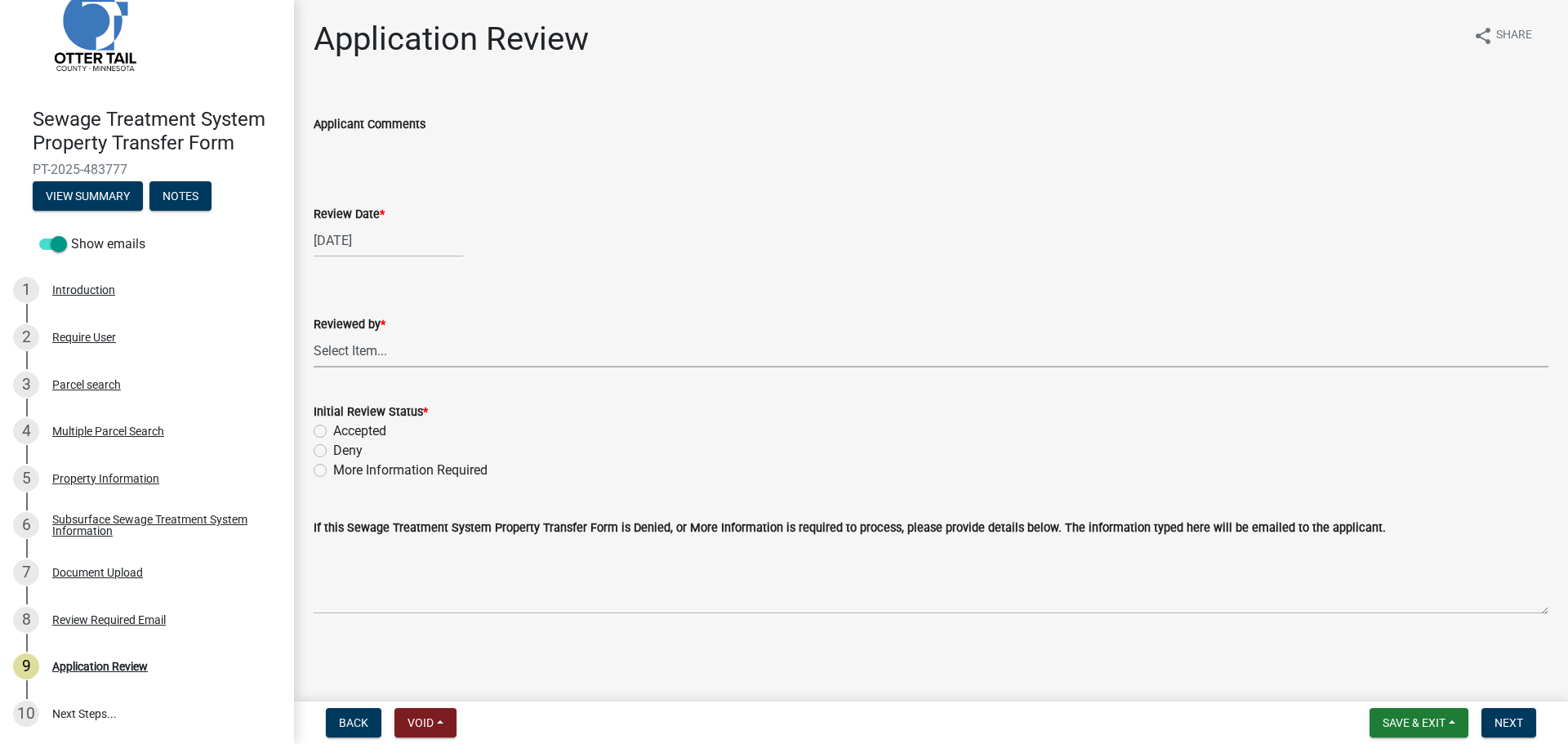
click at [398, 348] on select "Select Item... Alexis Newark Amy Busko Andrea Perales Brittany Tollefson Christ…" at bounding box center [932, 351] width 1236 height 34
click at [314, 334] on select "Select Item... Alexis Newark Amy Busko Andrea Perales Brittany Tollefson Christ…" at bounding box center [932, 351] width 1236 height 34
select select "67745ee8-7159-4960-80f9-a638286b467c"
click at [333, 427] on label "Accepted" at bounding box center [360, 431] width 53 height 20
click at [333, 427] on input "Accepted" at bounding box center [339, 427] width 11 height 11
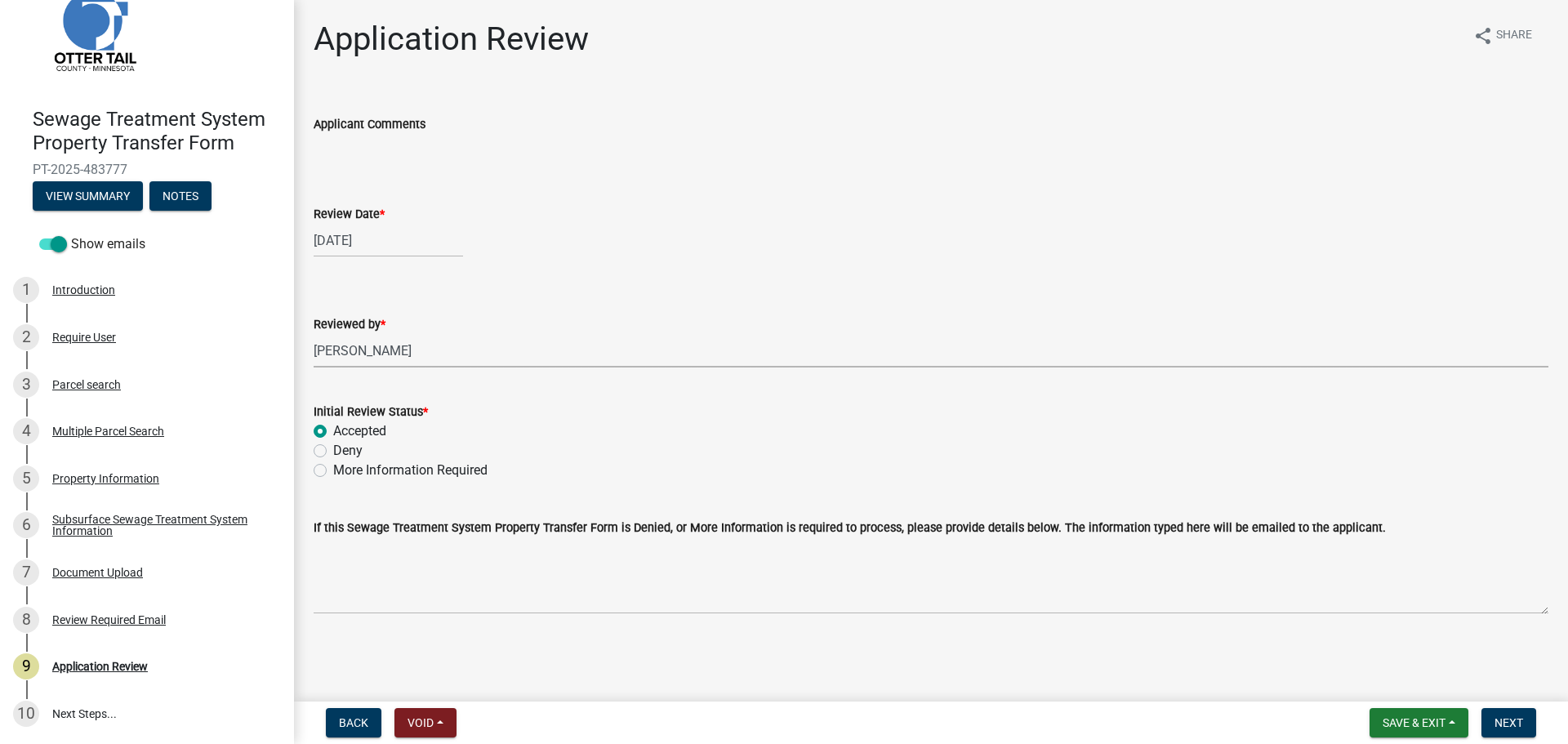
radio input "true"
click at [1506, 727] on span "Next" at bounding box center [1509, 723] width 29 height 13
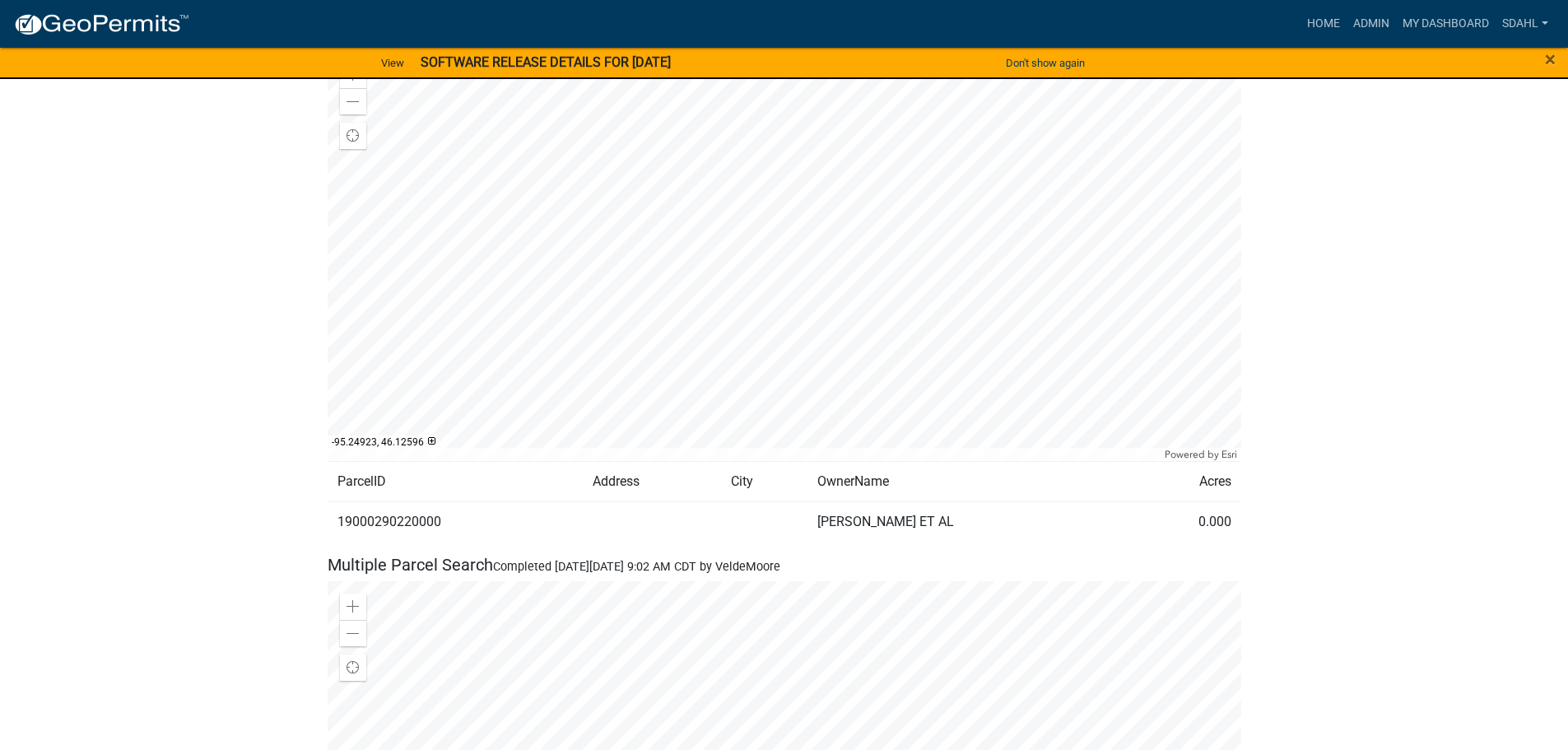
scroll to position [988, 0]
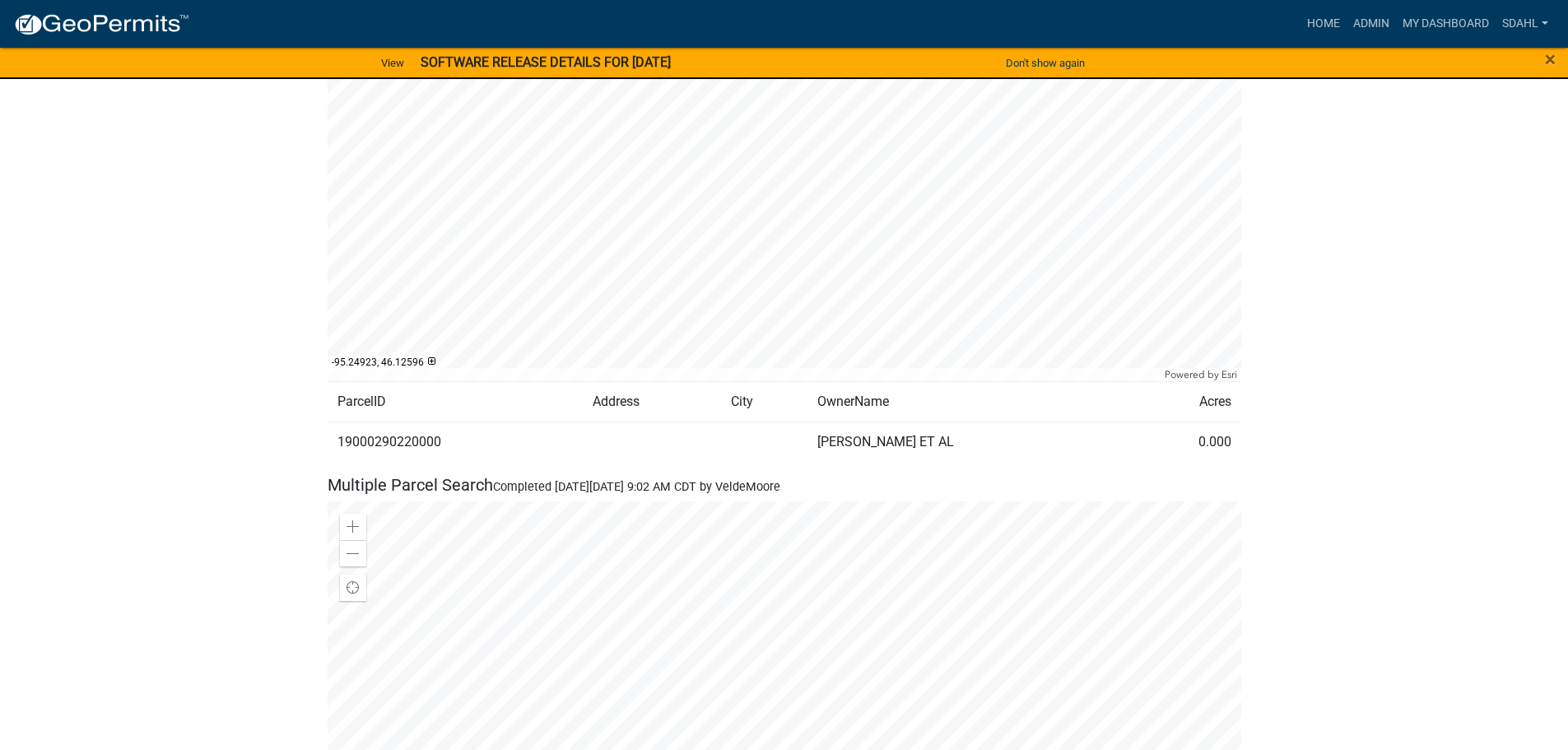
click at [411, 438] on td "19000290220000" at bounding box center [455, 442] width 256 height 40
copy td "19000290220000"
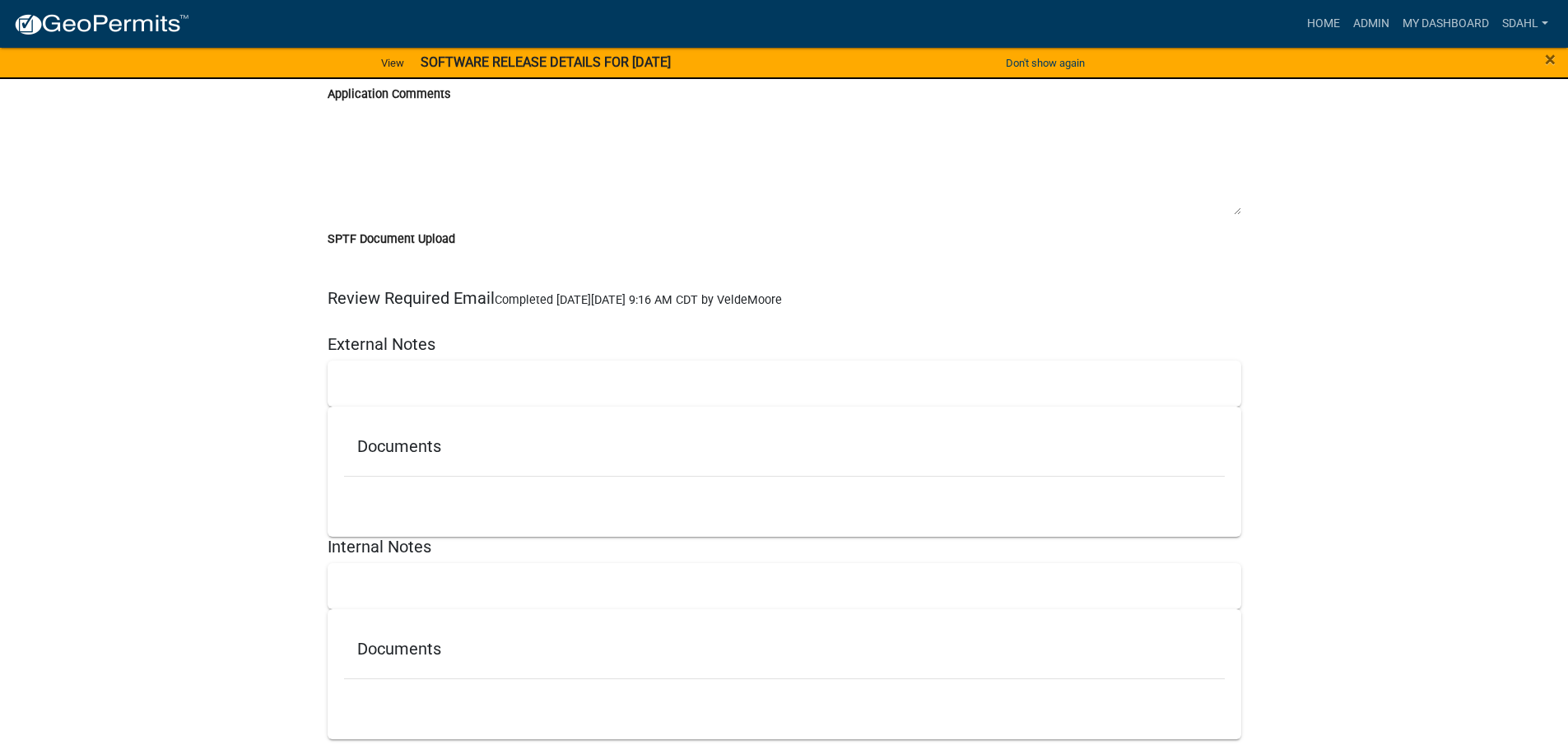
scroll to position [3622, 0]
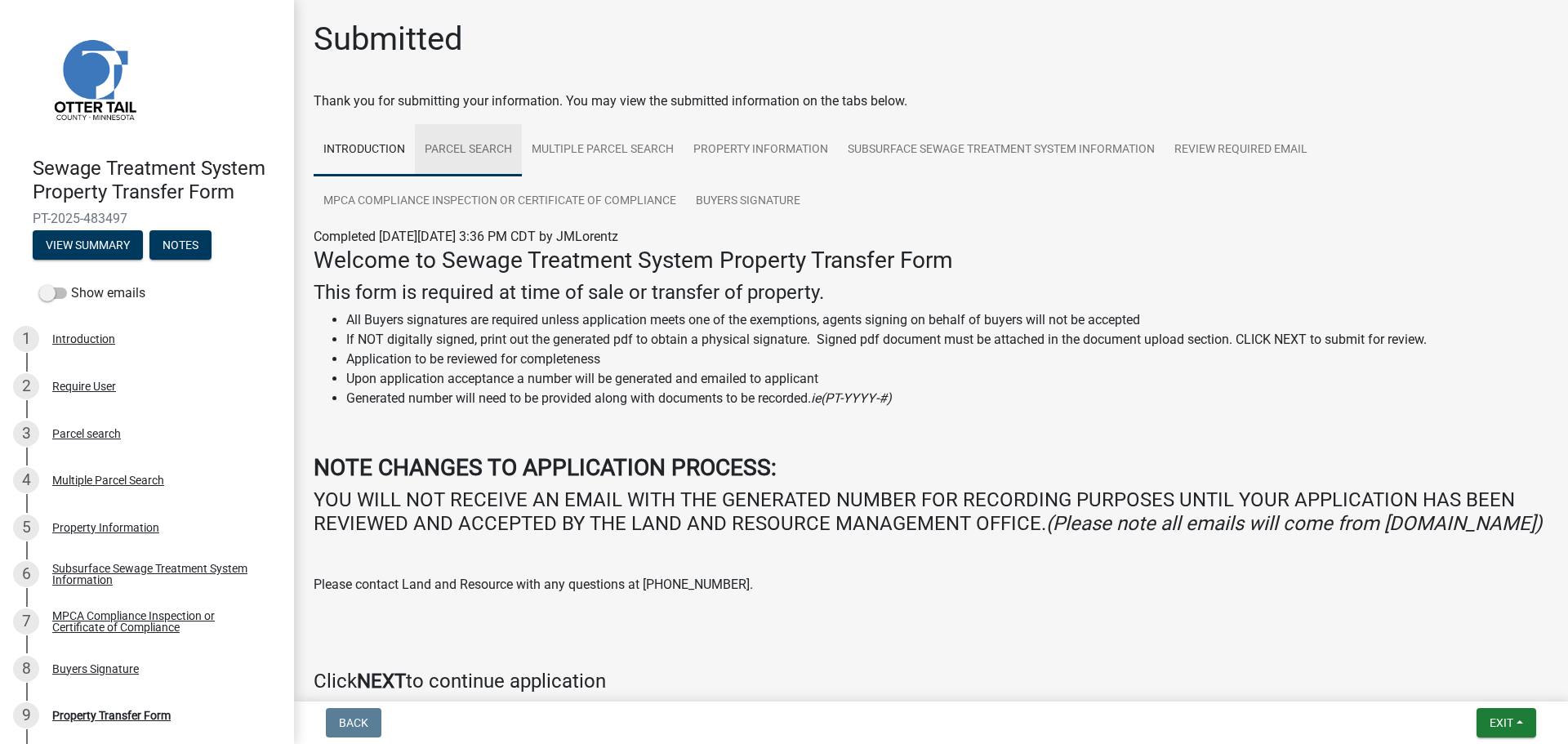
click at [472, 161] on link "Parcel search" at bounding box center [469, 150] width 107 height 53
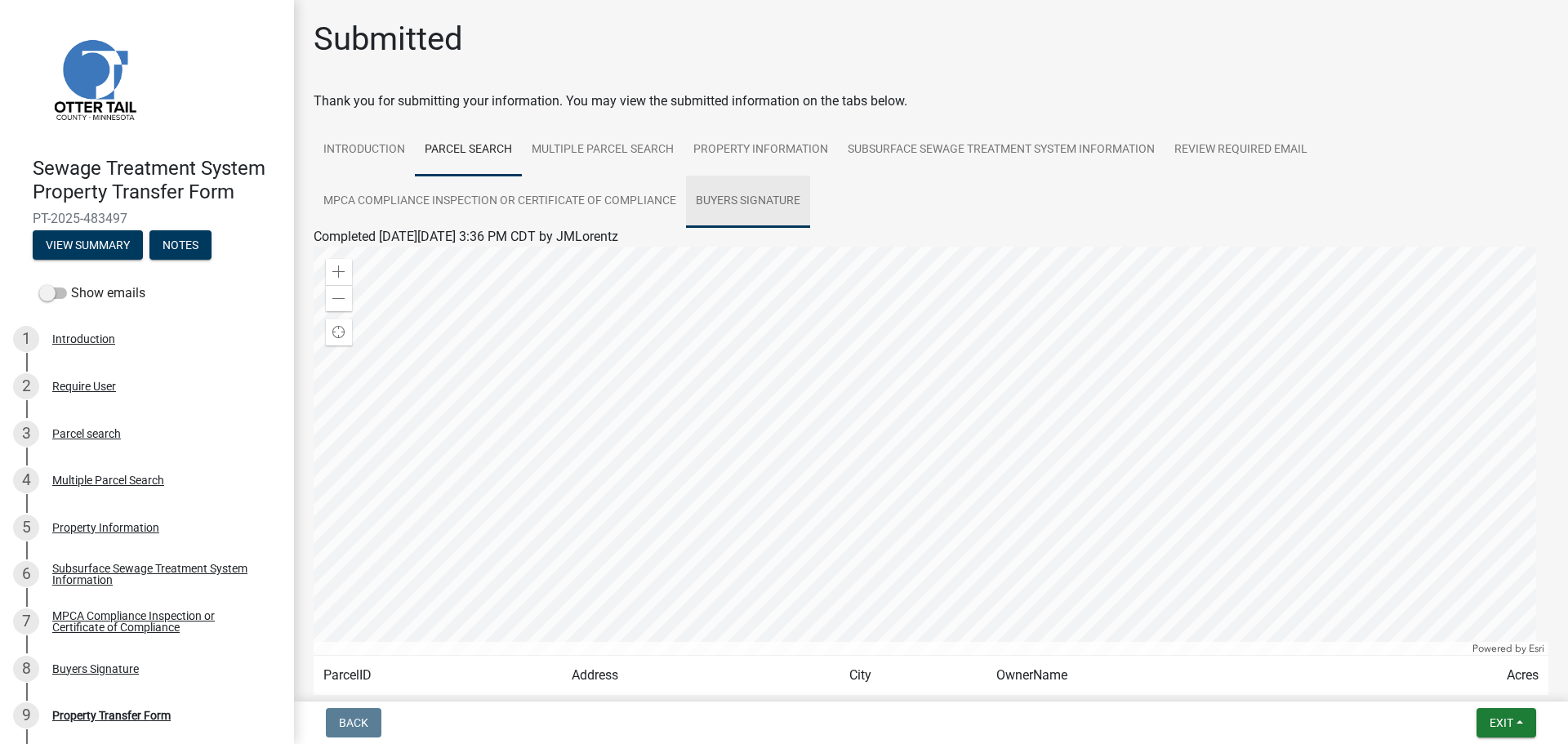
click at [724, 196] on link "Buyers Signature" at bounding box center [748, 201] width 124 height 53
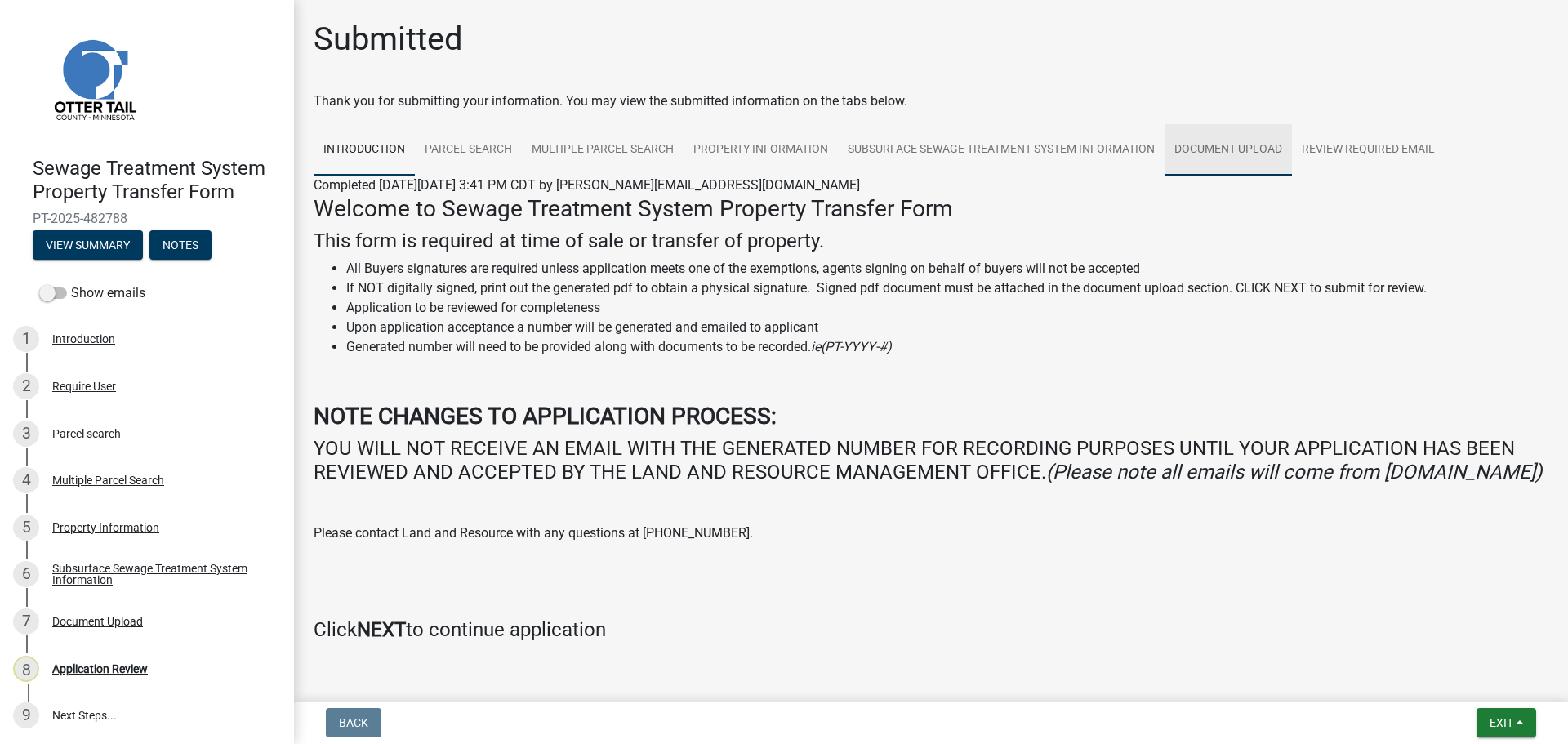
click at [1241, 157] on link "Document Upload" at bounding box center [1228, 150] width 127 height 53
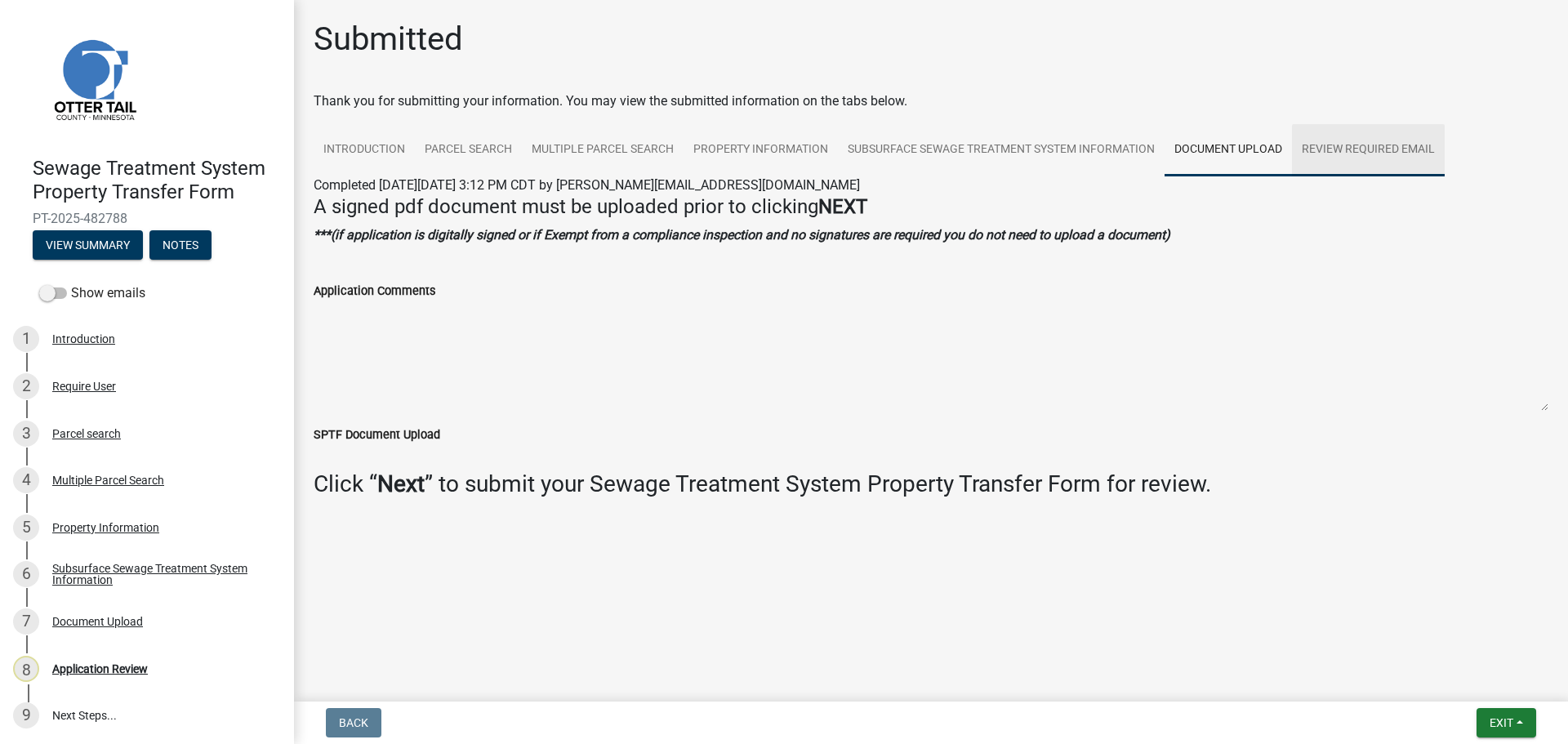
click at [1351, 157] on link "Review Required Email" at bounding box center [1368, 150] width 152 height 53
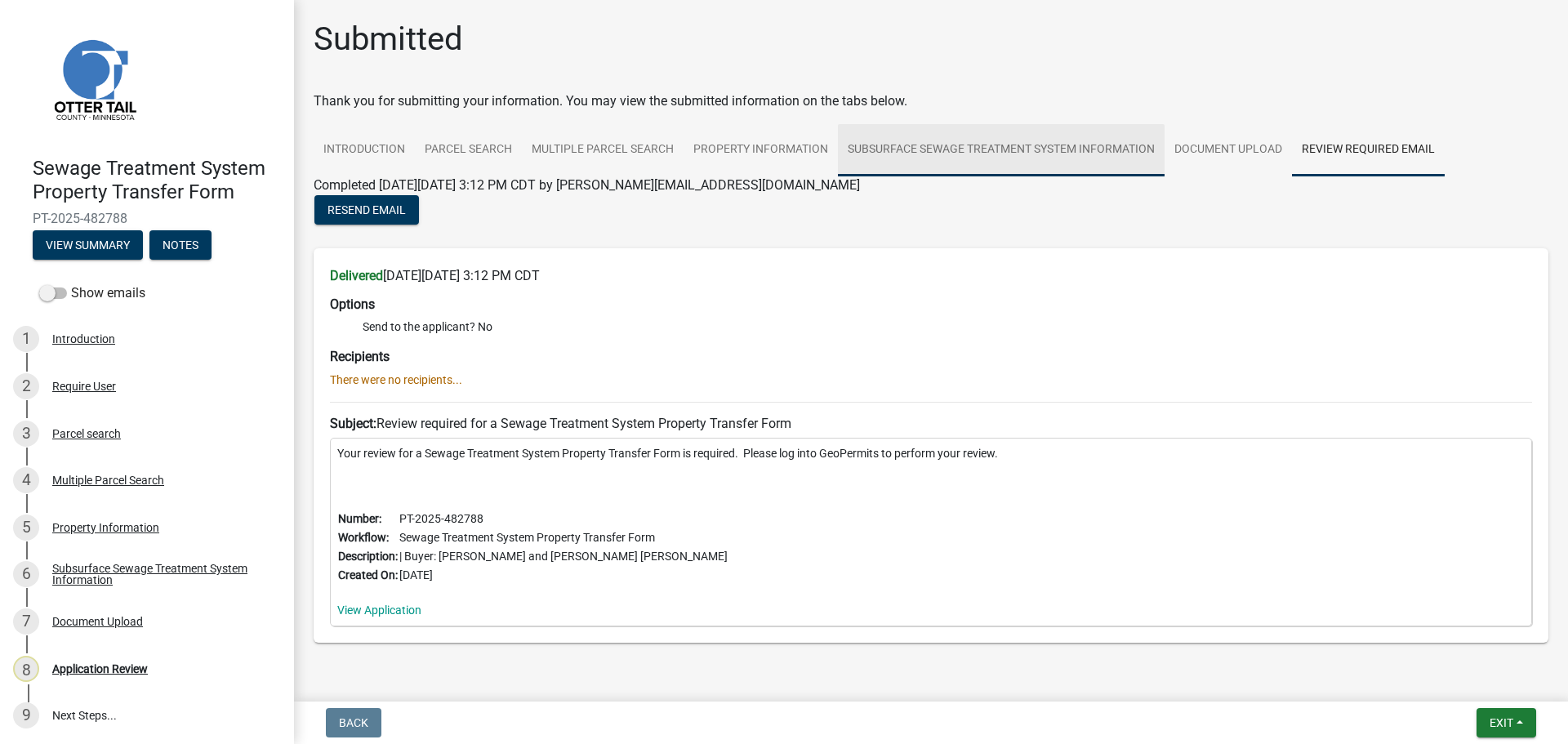
click at [1034, 151] on link "Subsurface Sewage Treatment System Information" at bounding box center [1001, 150] width 327 height 53
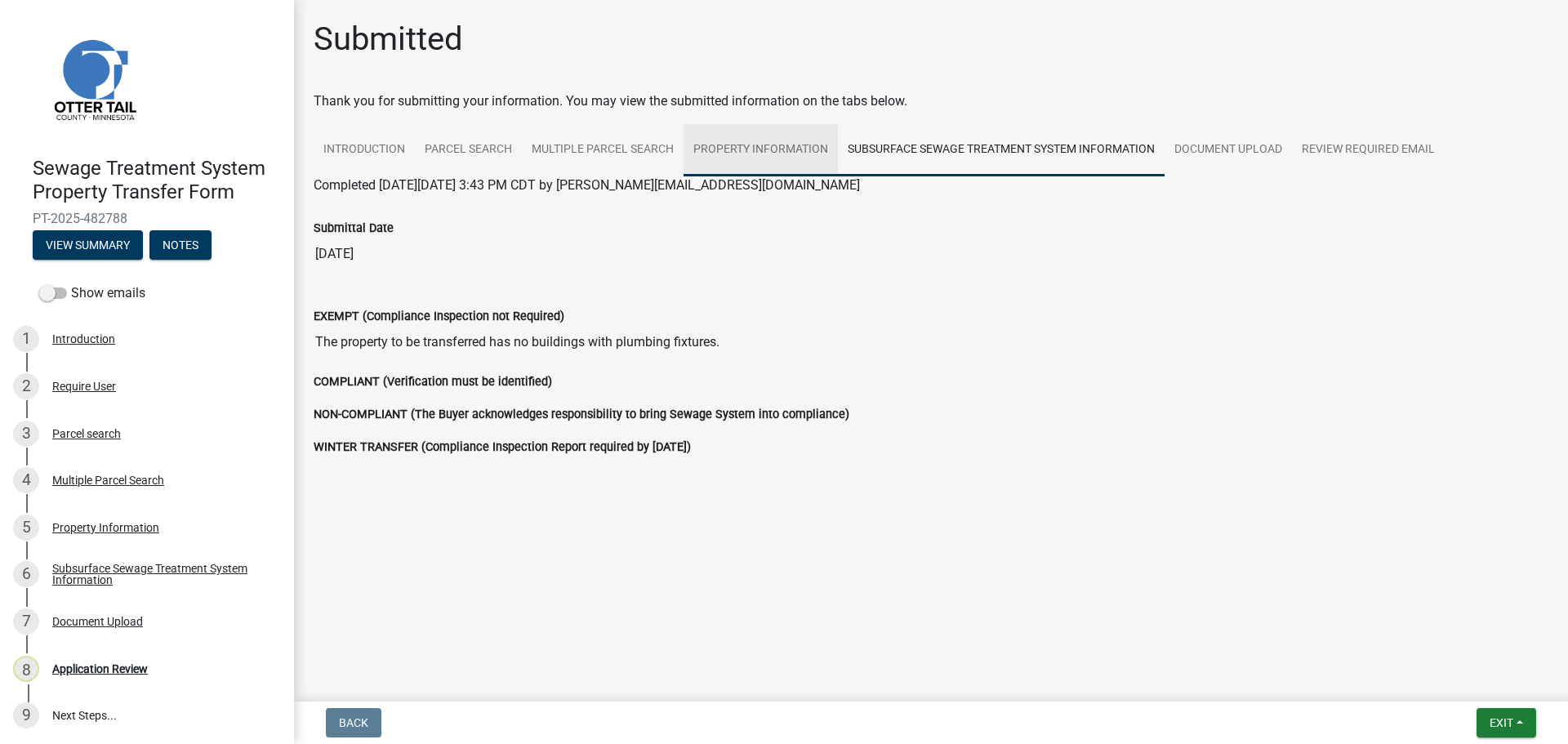
click at [760, 159] on link "Property Information" at bounding box center [760, 150] width 154 height 53
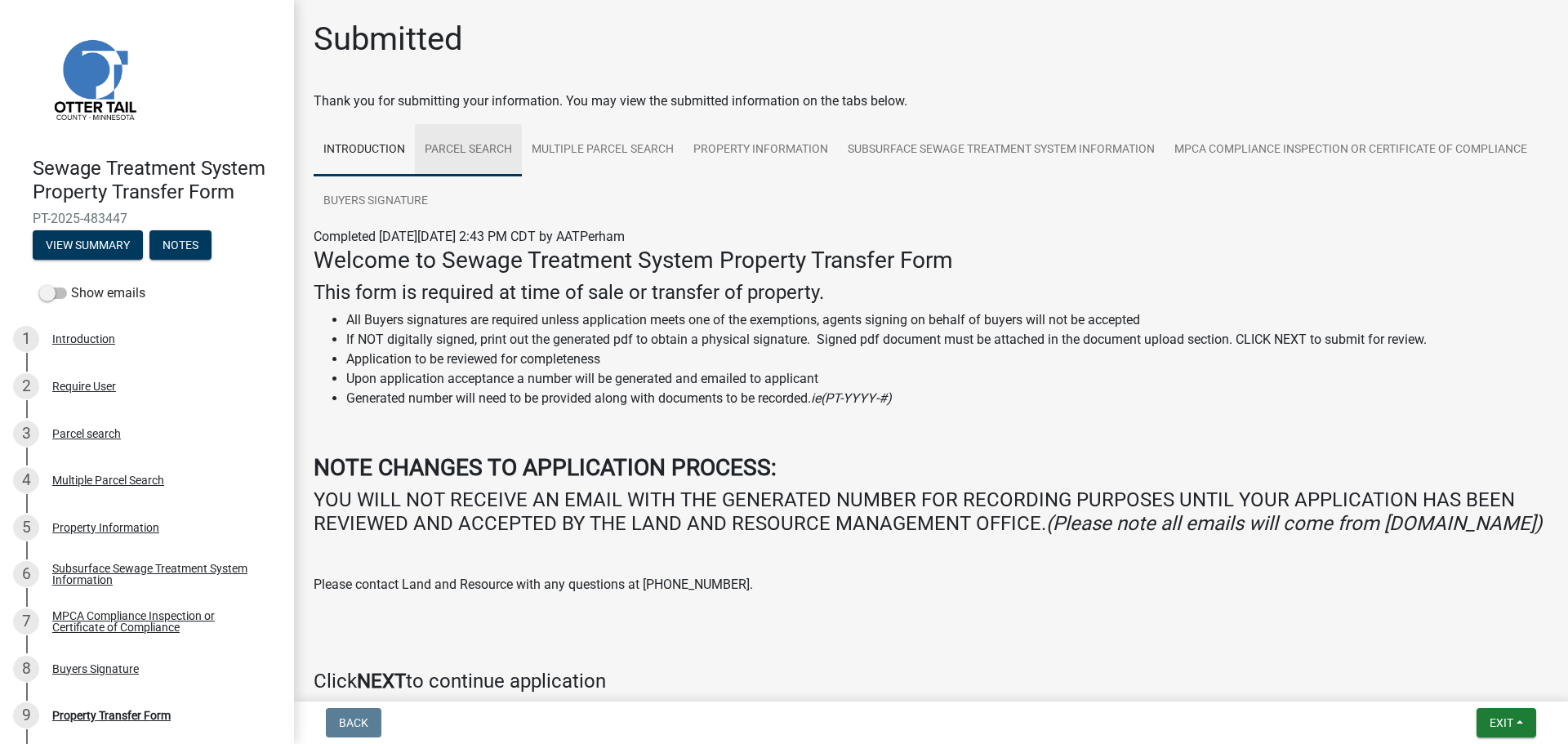
click at [481, 161] on link "Parcel search" at bounding box center [469, 150] width 107 height 53
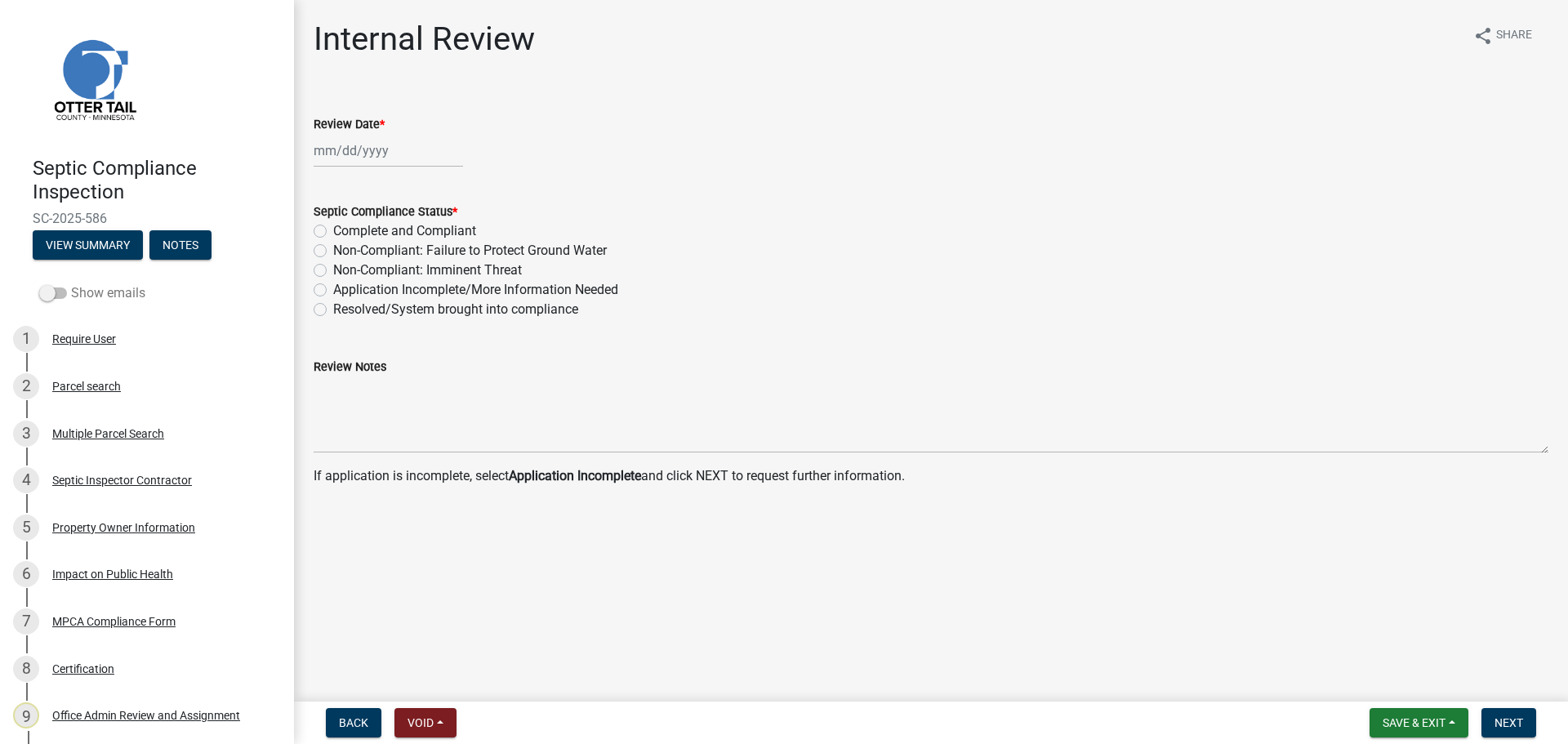
click at [91, 287] on label "Show emails" at bounding box center [92, 293] width 106 height 20
click at [71, 283] on input "Show emails" at bounding box center [71, 283] width 0 height 0
click at [114, 625] on div "MPCA Compliance Form" at bounding box center [114, 621] width 123 height 12
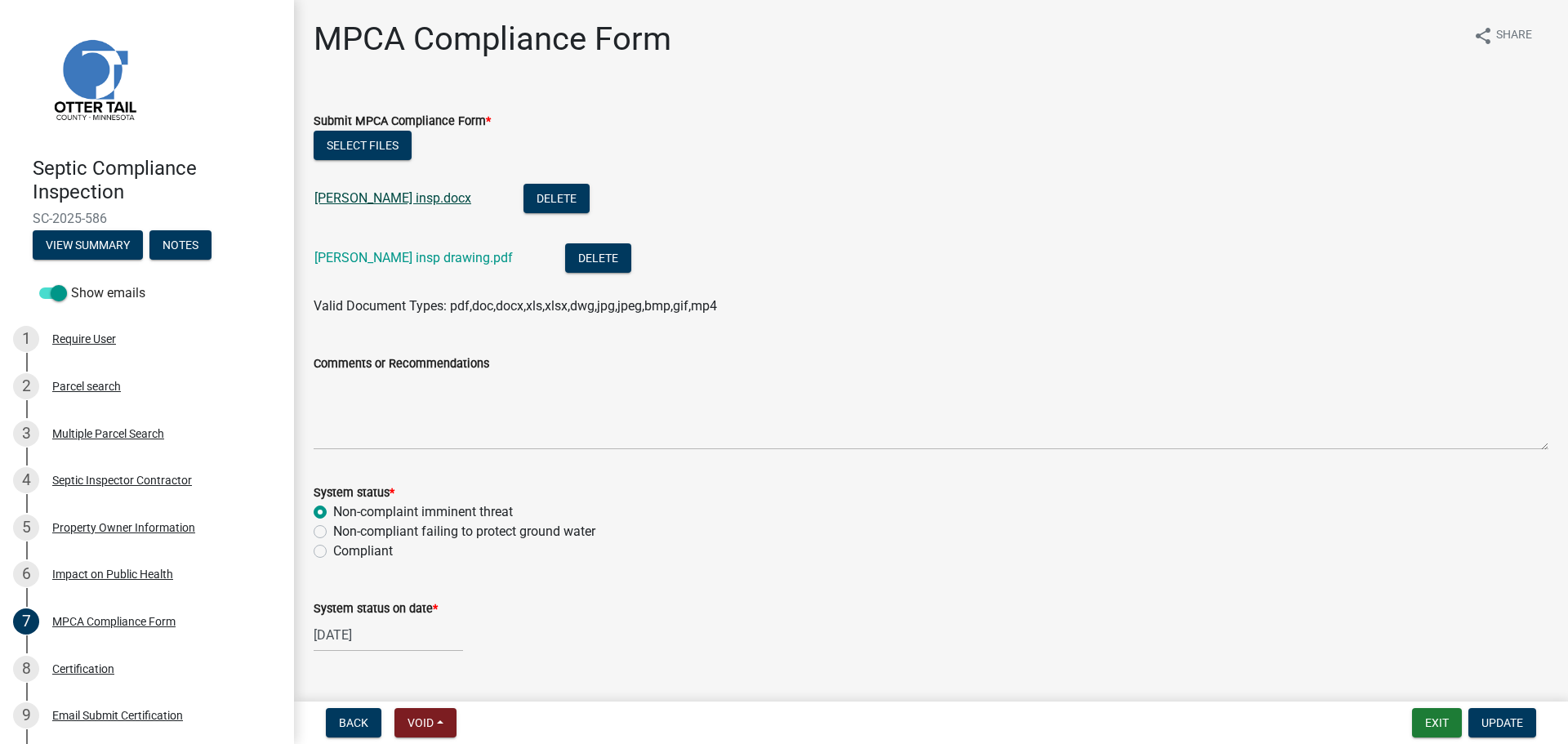
click at [373, 200] on link "[PERSON_NAME] insp.docx" at bounding box center [393, 198] width 157 height 15
click at [408, 255] on link "[PERSON_NAME] insp drawing.pdf" at bounding box center [414, 257] width 199 height 15
click at [93, 396] on div "2 Parcel search" at bounding box center [141, 386] width 255 height 26
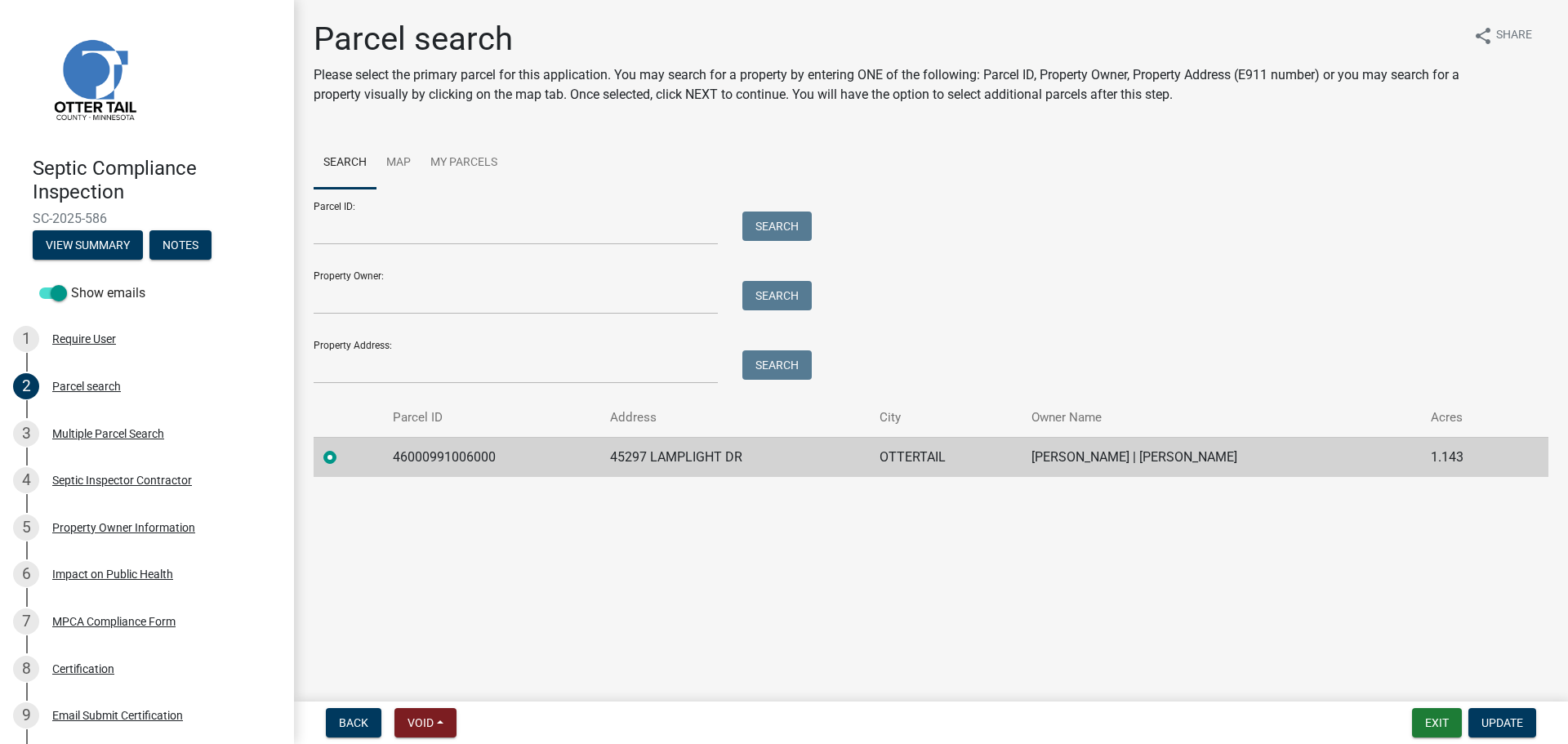
click at [437, 456] on td "46000991006000" at bounding box center [492, 456] width 218 height 40
copy td "46000991006000"
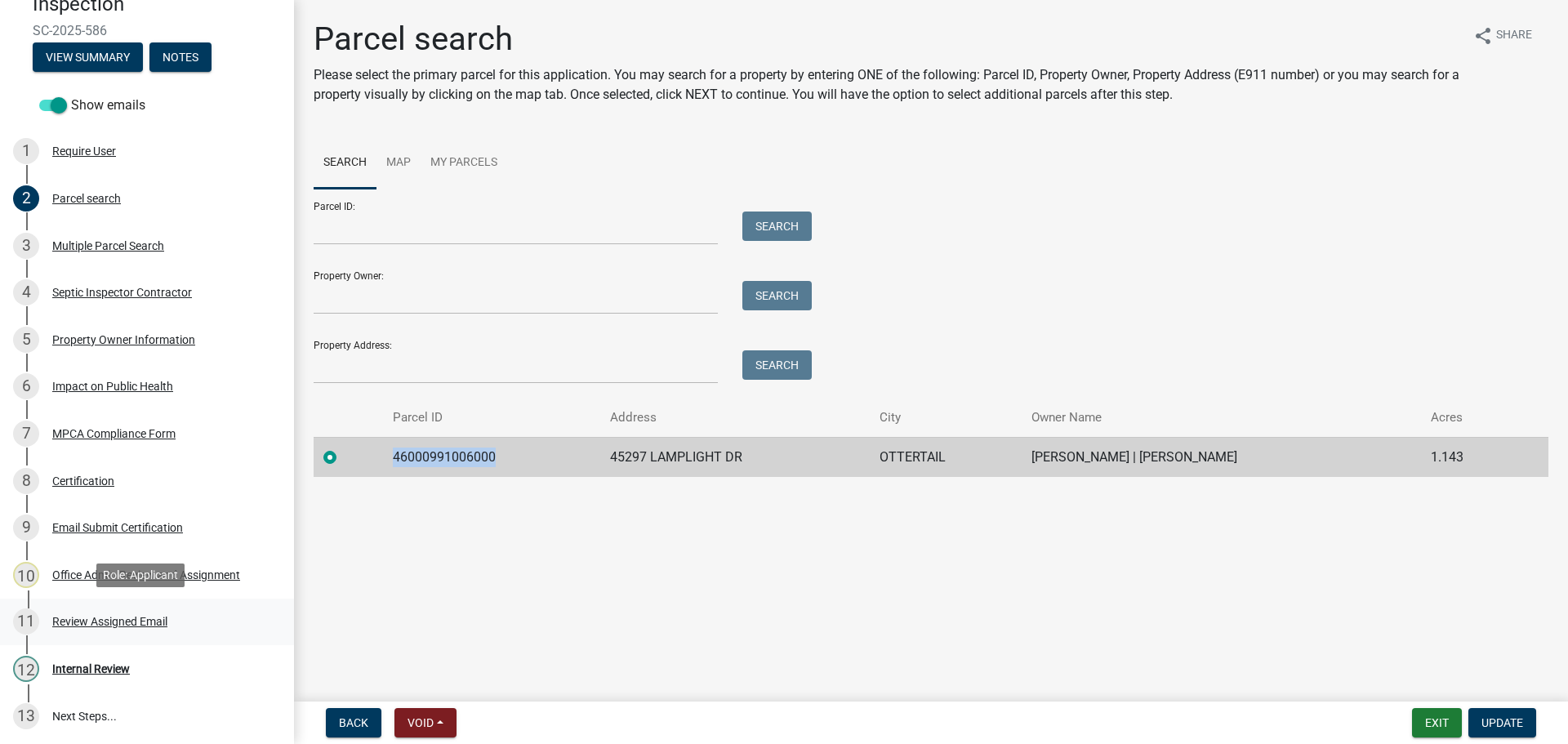
scroll to position [190, 0]
click at [95, 619] on div "Review Assigned Email" at bounding box center [110, 619] width 115 height 12
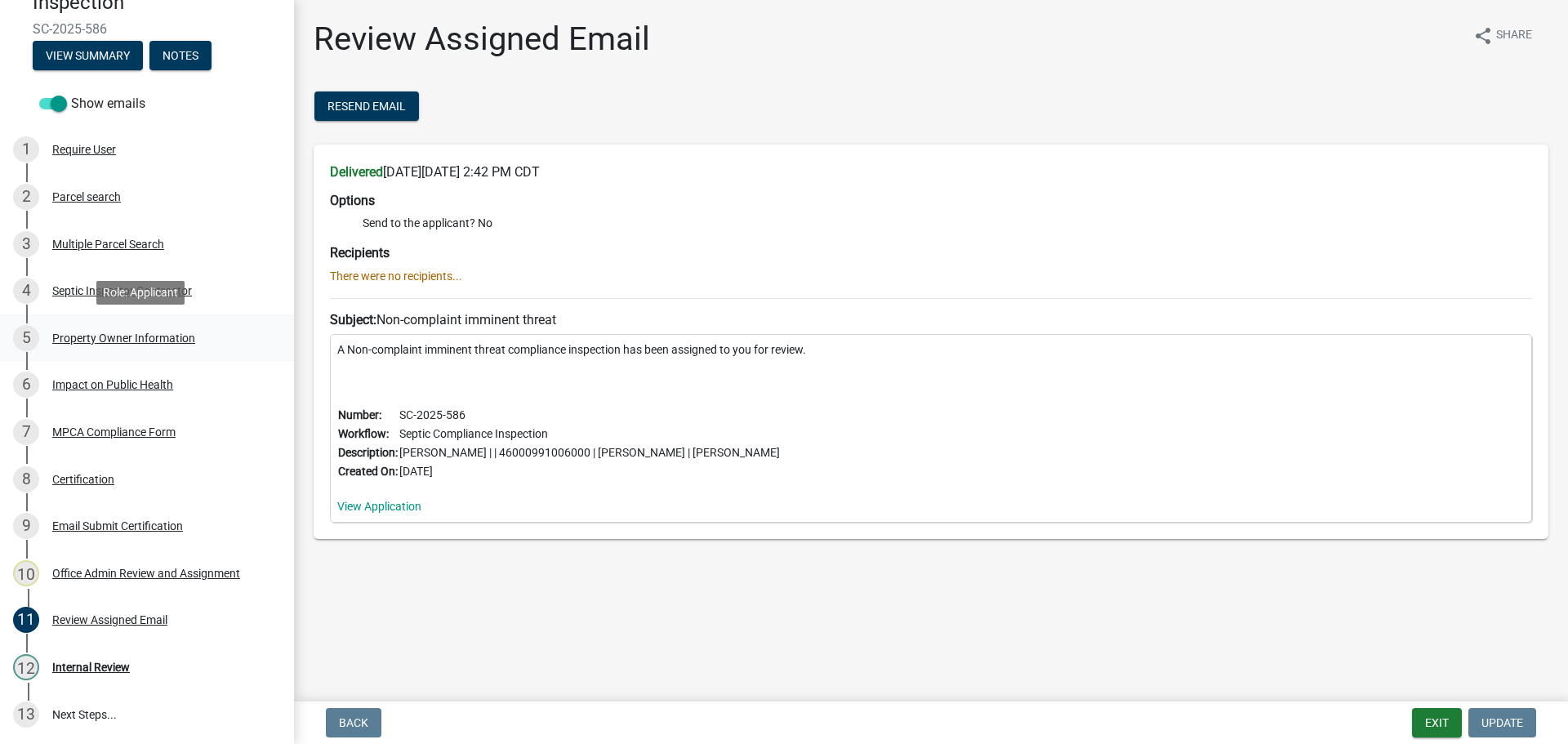
click at [95, 337] on div "Property Owner Information" at bounding box center [124, 338] width 143 height 12
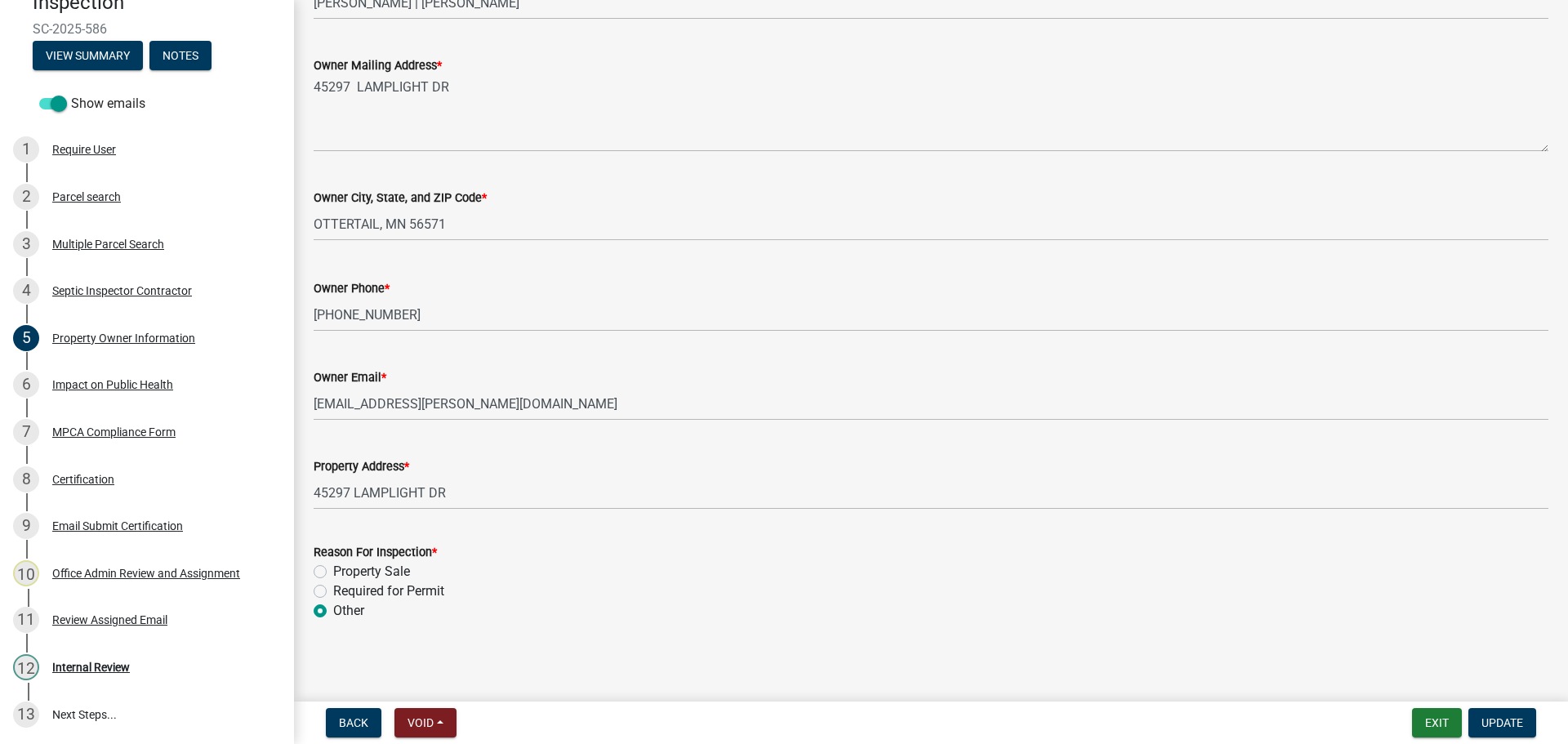
scroll to position [346, 0]
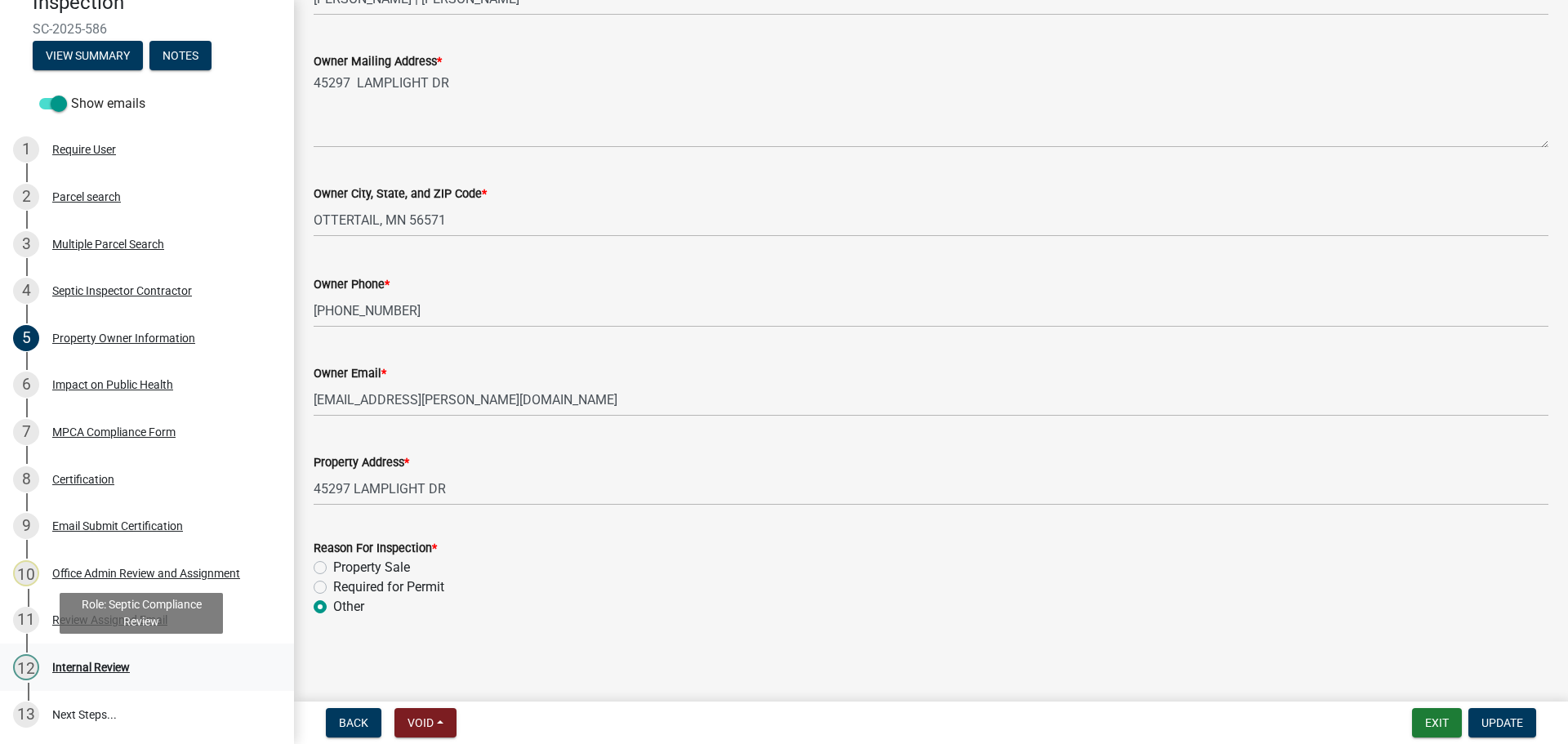
click at [88, 661] on div "Internal Review" at bounding box center [91, 666] width 78 height 12
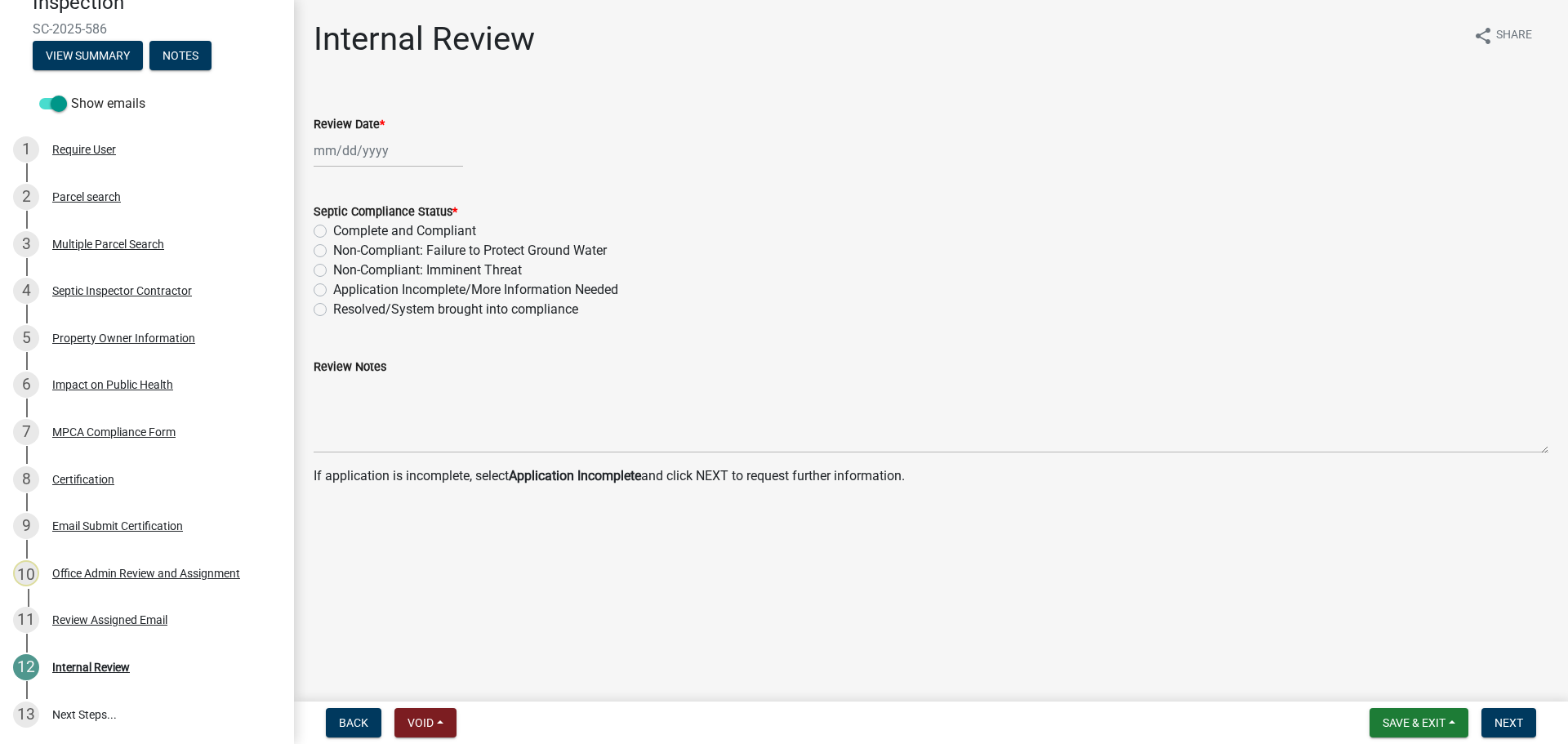
select select "9"
select select "2025"
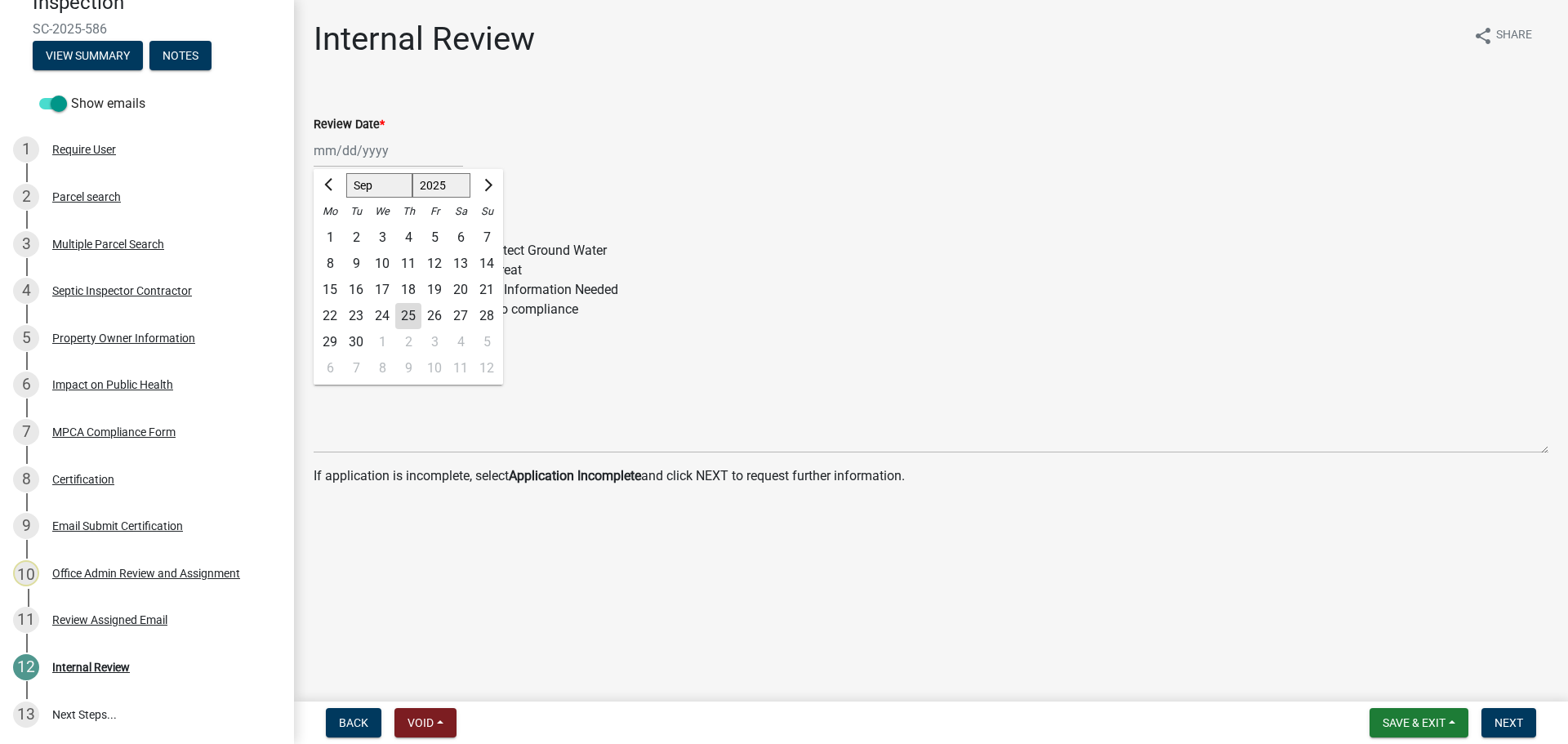
click at [359, 155] on div "[PERSON_NAME] Feb Mar Apr [PERSON_NAME][DATE] Oct Nov [DATE] 1526 1527 1528 152…" at bounding box center [389, 151] width 150 height 34
click at [408, 115] on div "Review Date *" at bounding box center [932, 124] width 1236 height 20
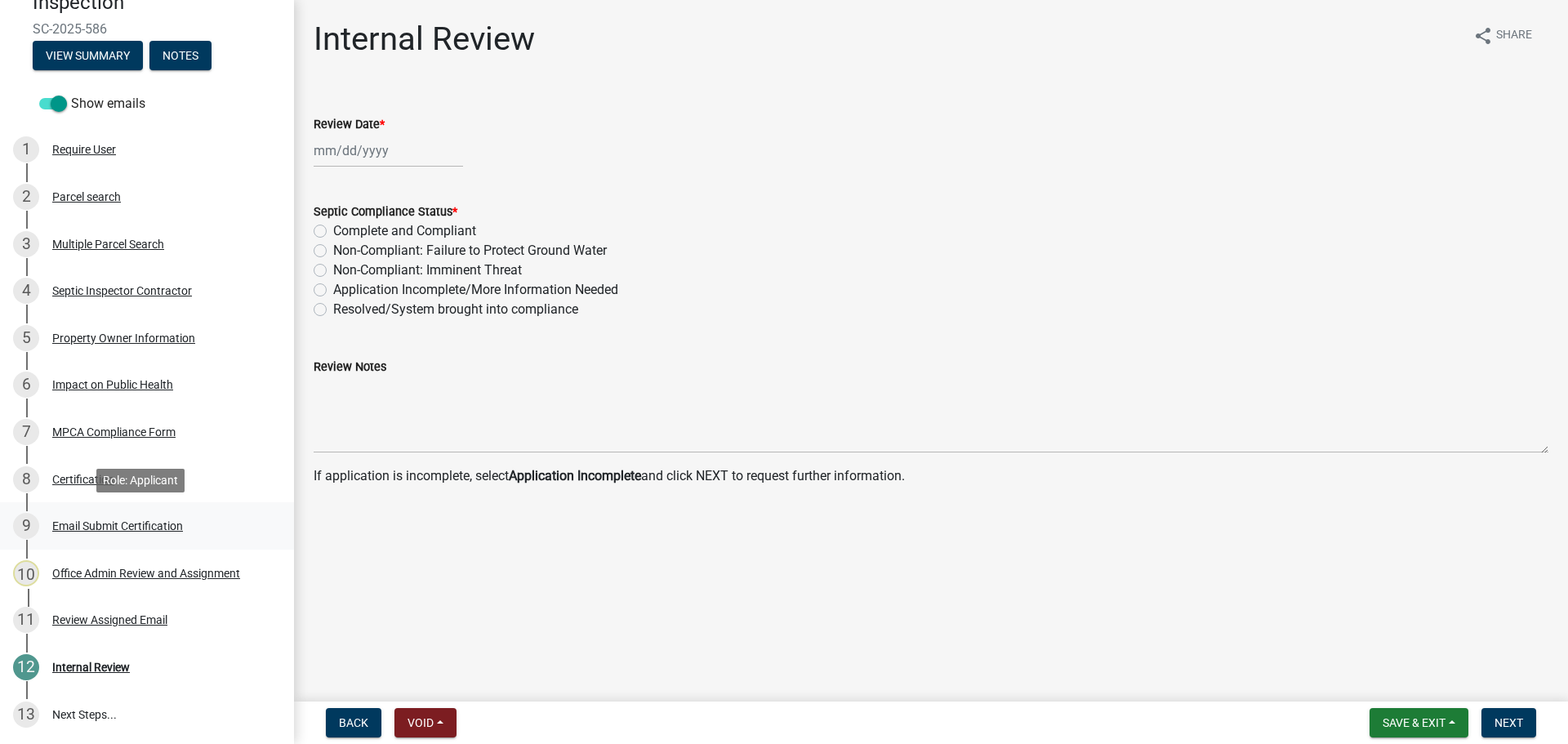
click at [94, 527] on div "Email Submit Certification" at bounding box center [118, 526] width 131 height 12
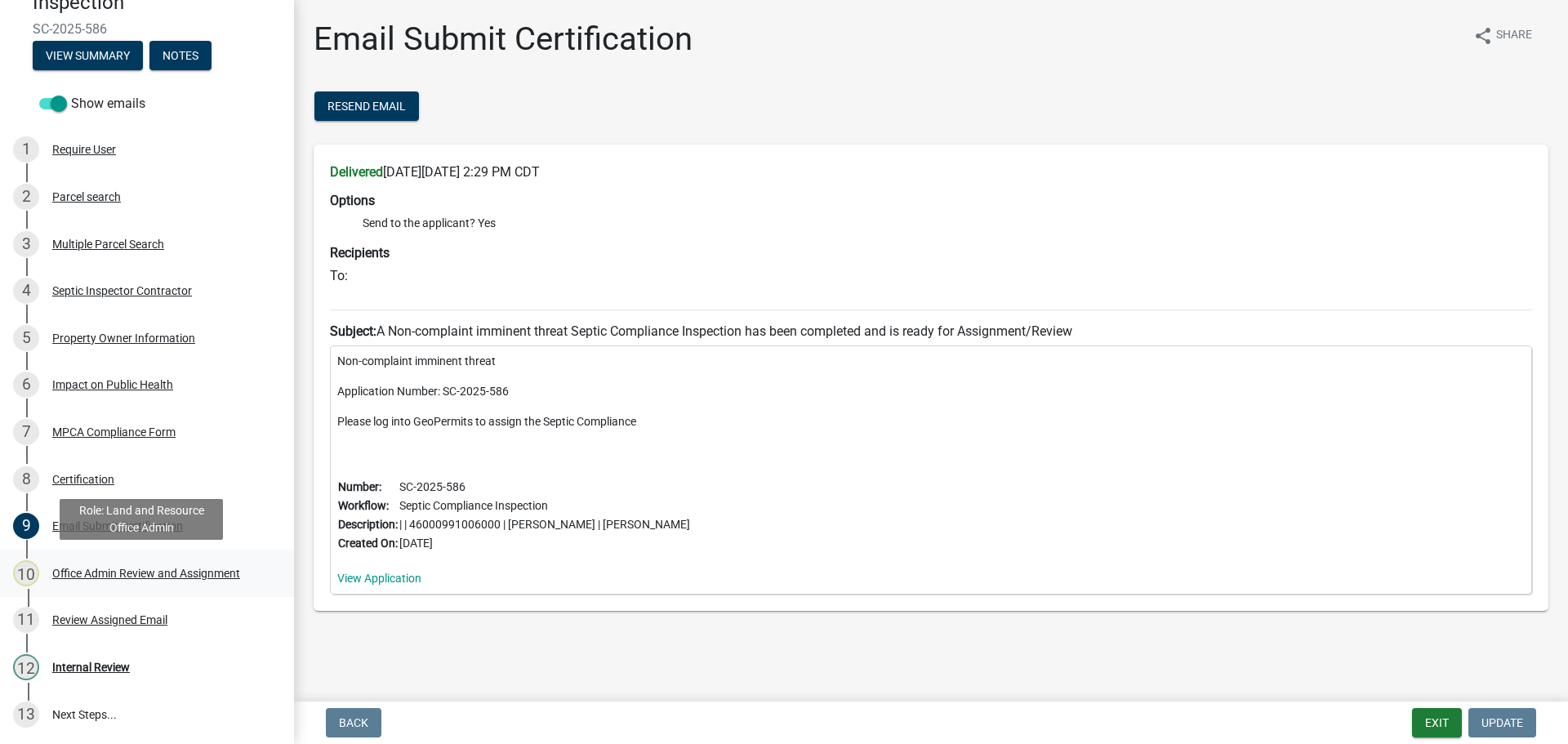
click at [101, 572] on div "Office Admin Review and Assignment" at bounding box center [146, 573] width 188 height 12
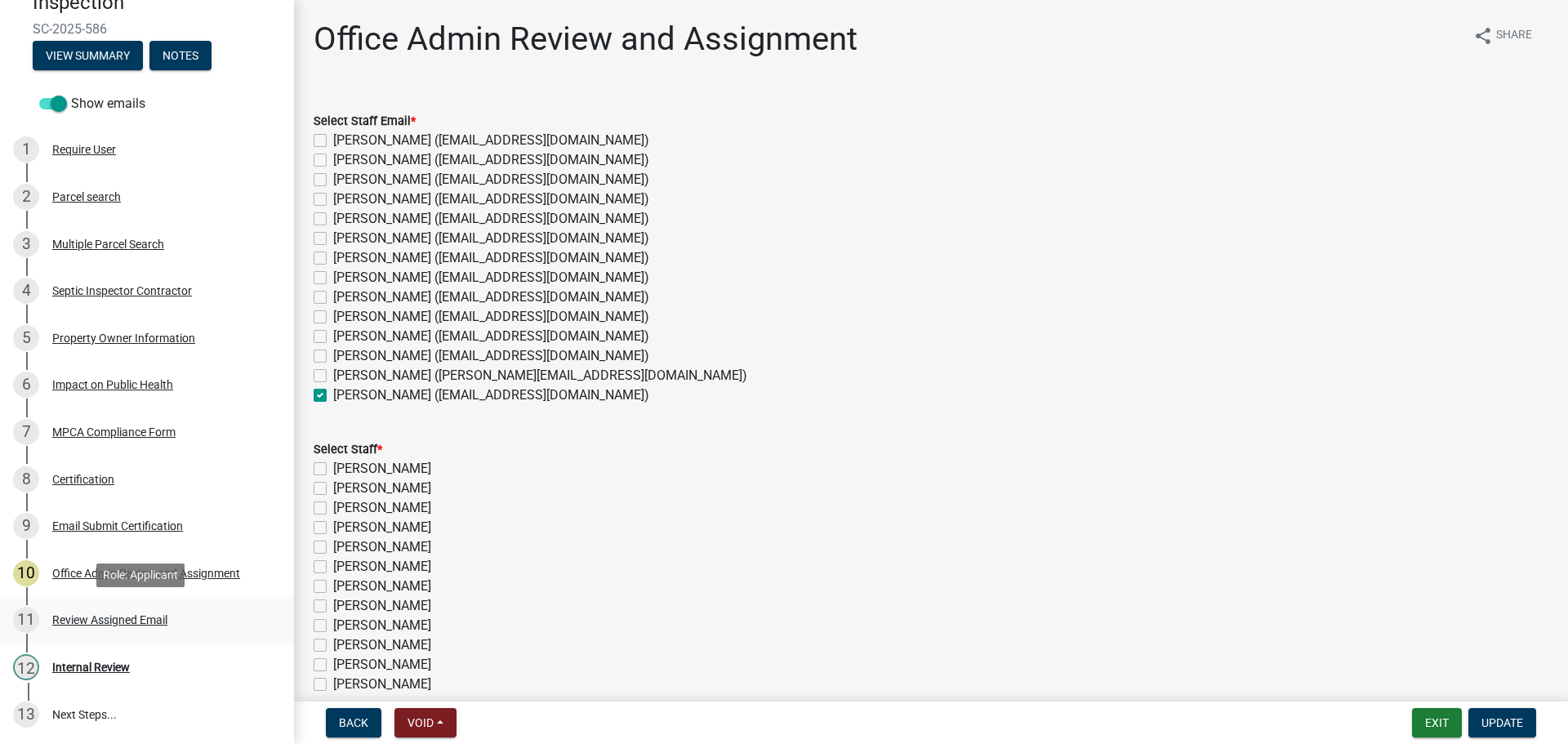
click at [102, 620] on div "Review Assigned Email" at bounding box center [110, 619] width 115 height 12
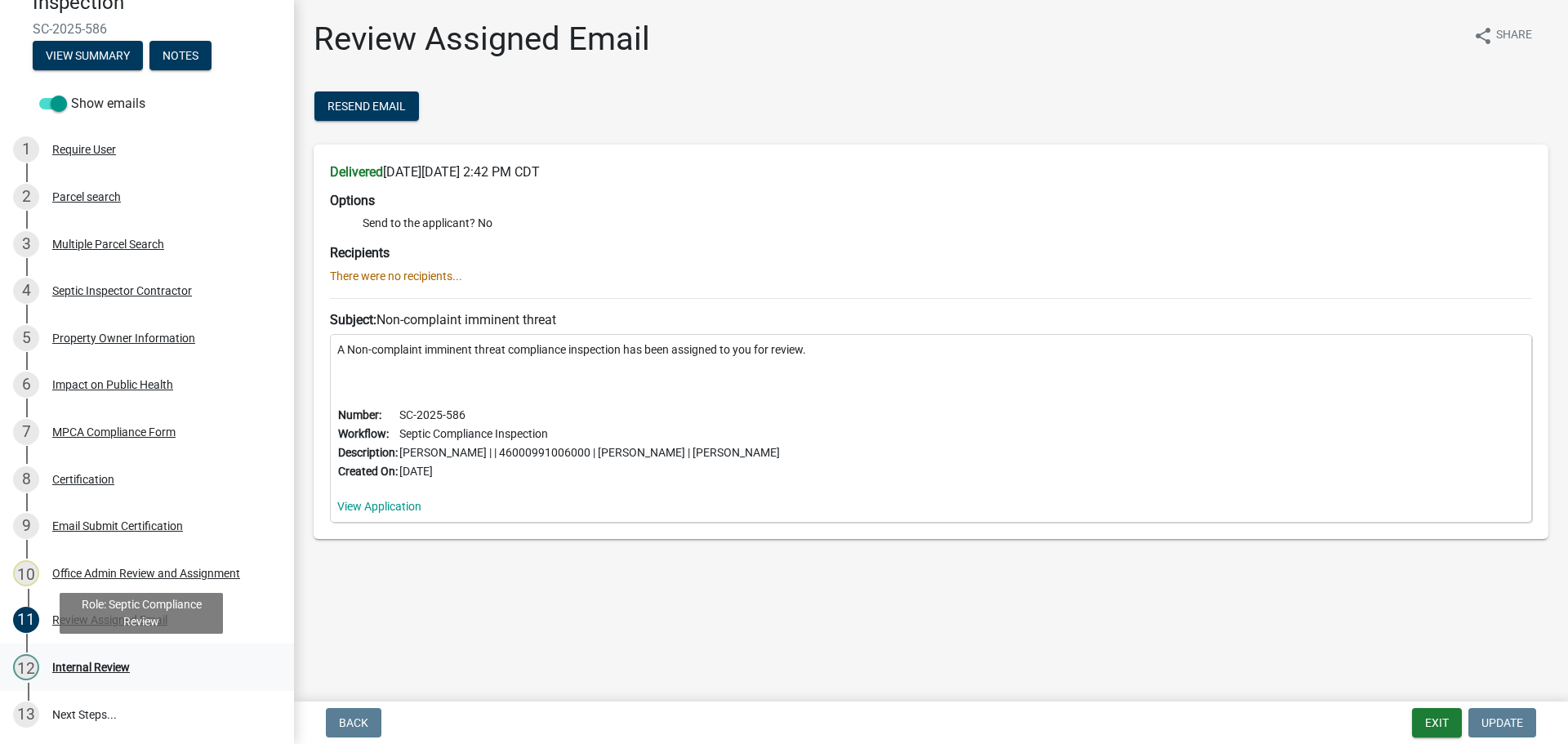
click at [95, 662] on div "Internal Review" at bounding box center [91, 666] width 78 height 12
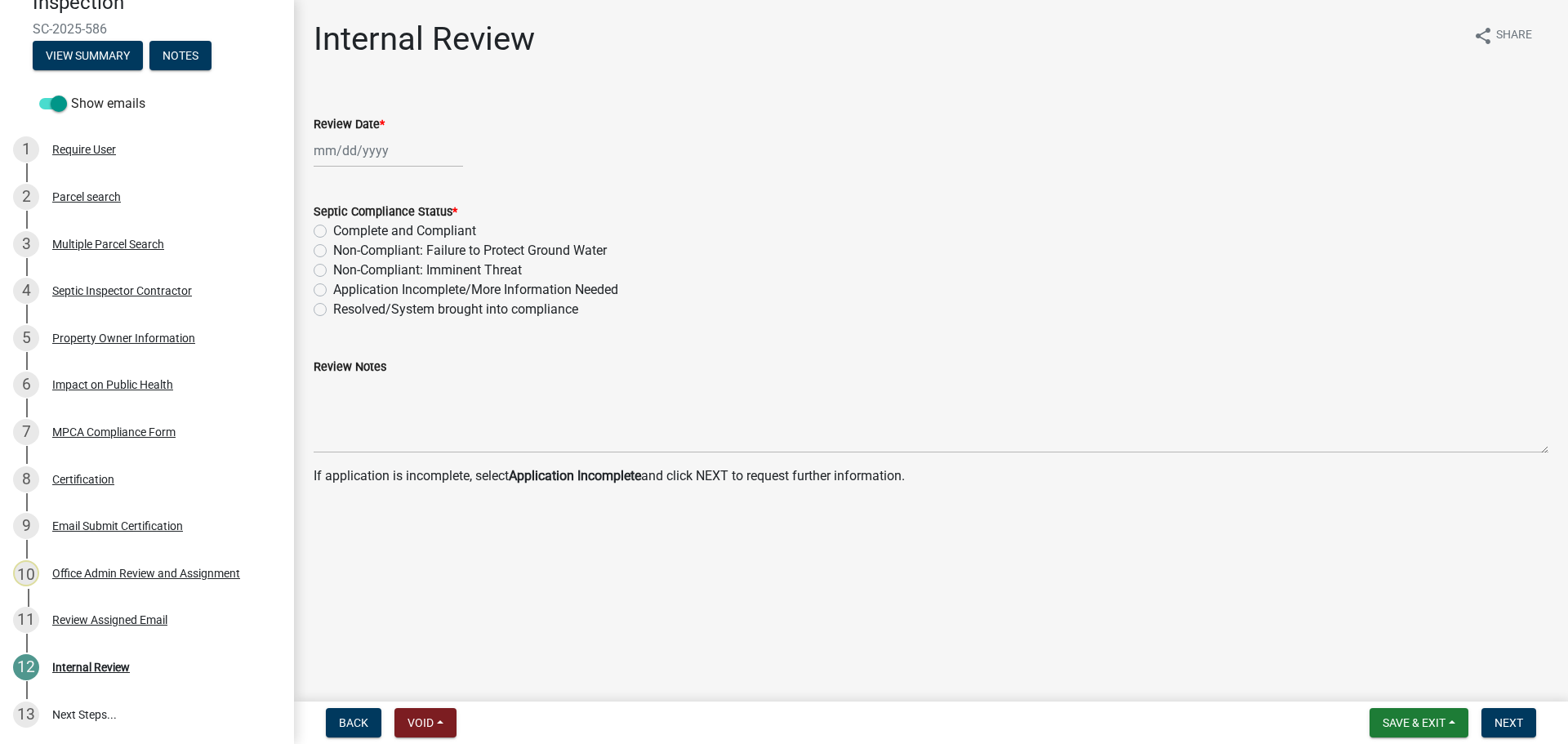
click at [357, 149] on div at bounding box center [389, 151] width 150 height 34
select select "9"
select select "2025"
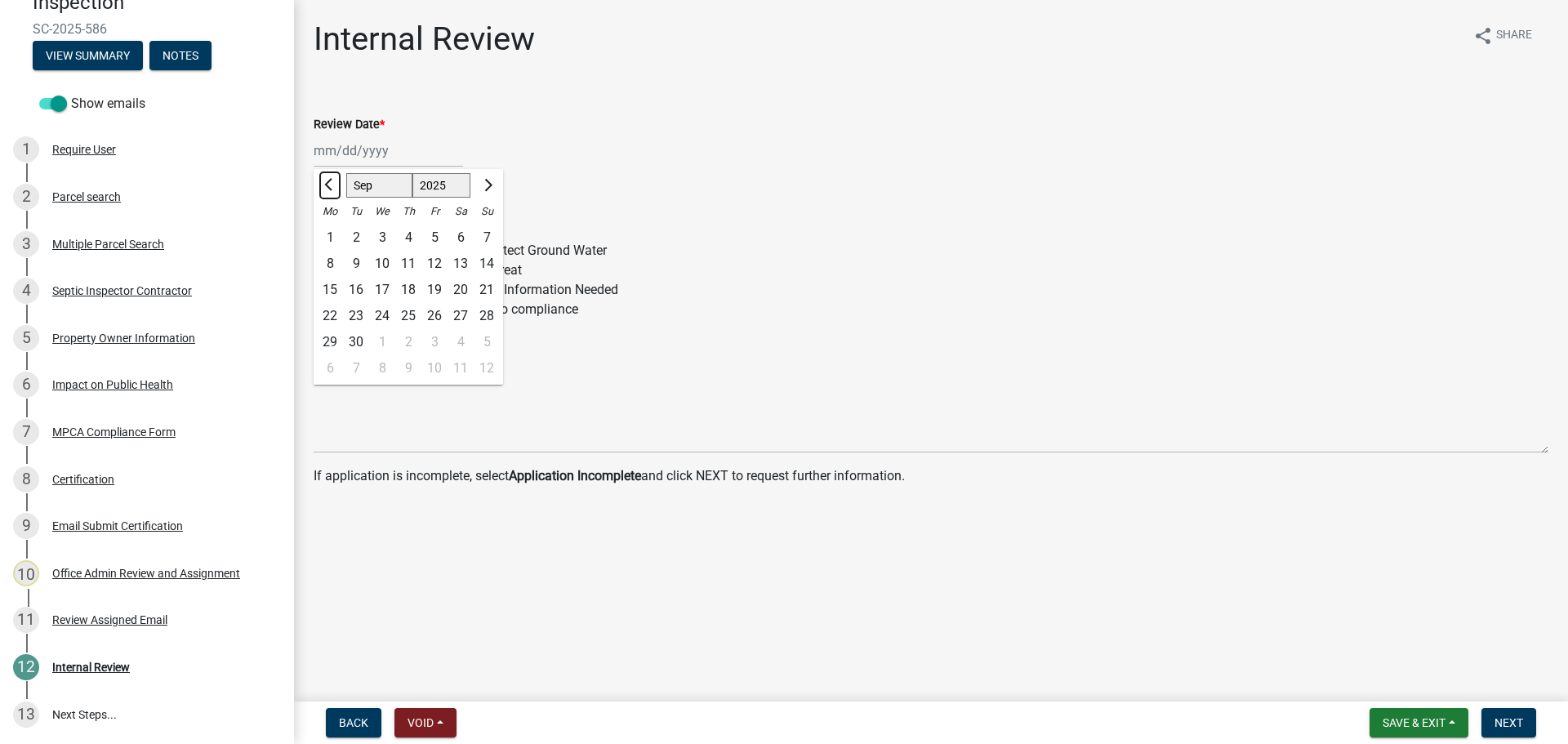
click at [332, 190] on button "Previous month" at bounding box center [330, 184] width 20 height 26
select select "8"
click at [436, 343] on div "29" at bounding box center [434, 341] width 26 height 26
type input "[DATE]"
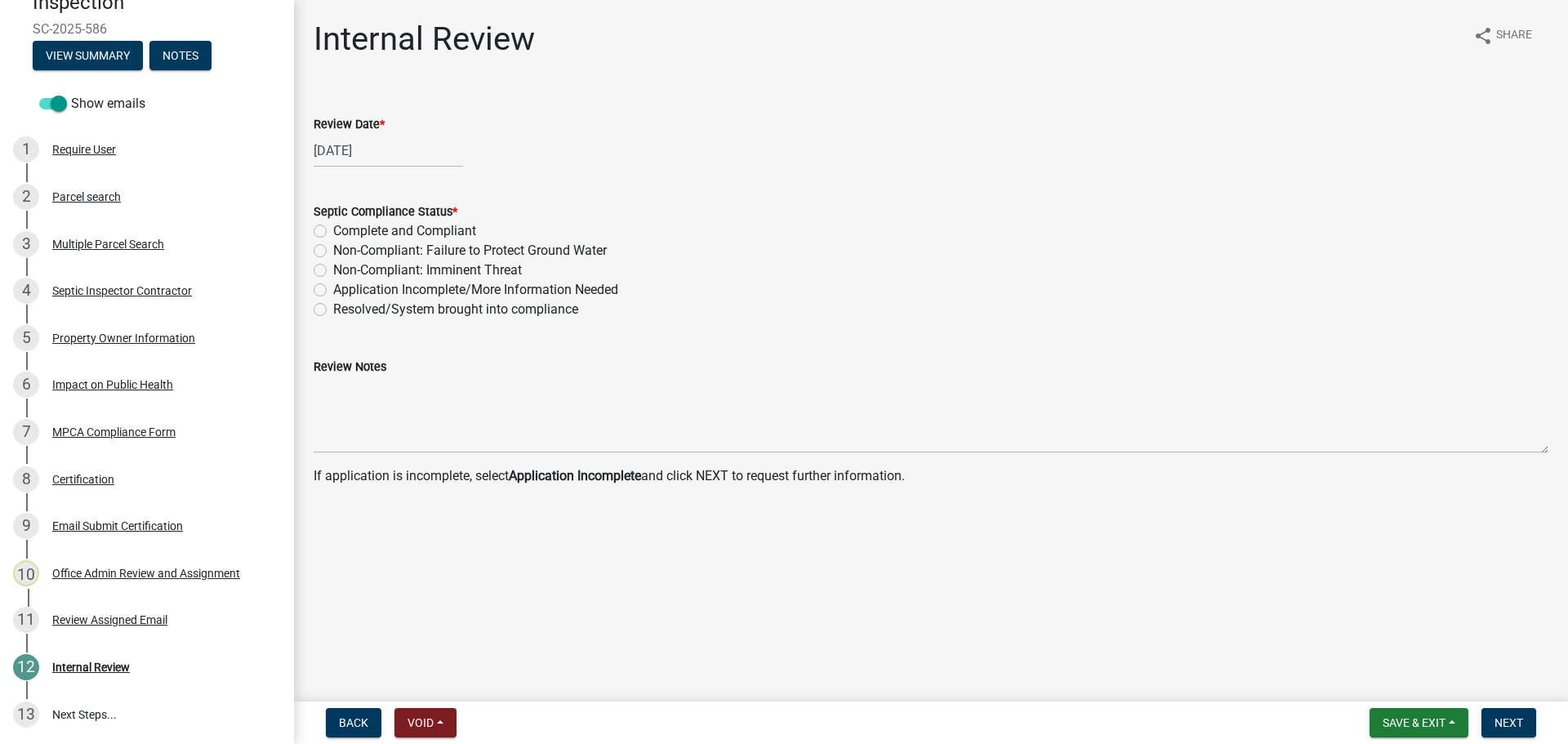
click at [381, 274] on label "Non-Compliant: Imminent Threat" at bounding box center [428, 270] width 189 height 20
click at [344, 271] on input "Non-Compliant: Imminent Threat" at bounding box center [339, 266] width 11 height 11
radio input "true"
click at [1511, 721] on span "Next" at bounding box center [1509, 723] width 29 height 13
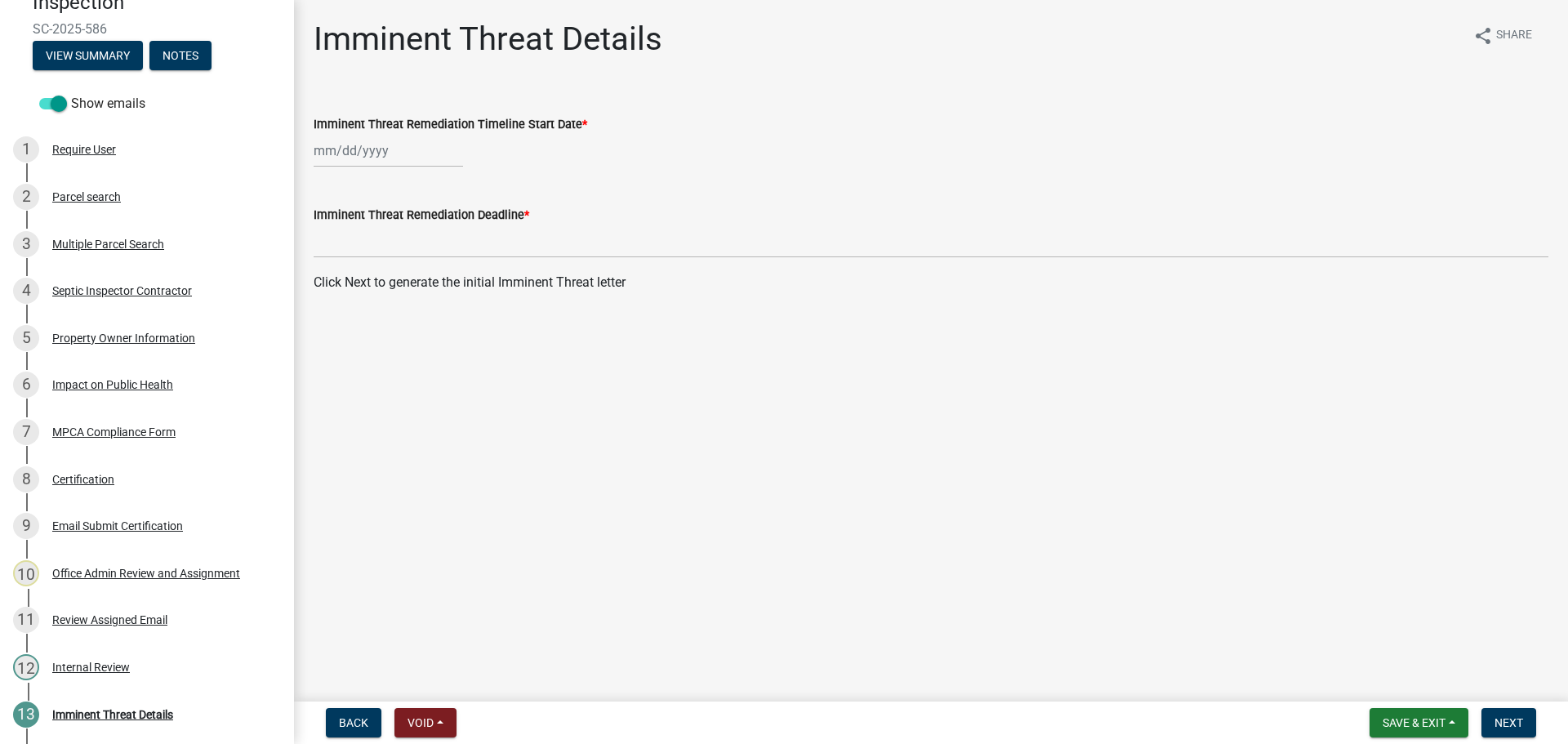
select select "9"
select select "2025"
click at [361, 153] on div "[PERSON_NAME] Feb Mar Apr [PERSON_NAME][DATE] Oct Nov [DATE] 1526 1527 1528 152…" at bounding box center [389, 151] width 150 height 34
click at [412, 310] on div "25" at bounding box center [408, 315] width 26 height 26
type input "[DATE]"
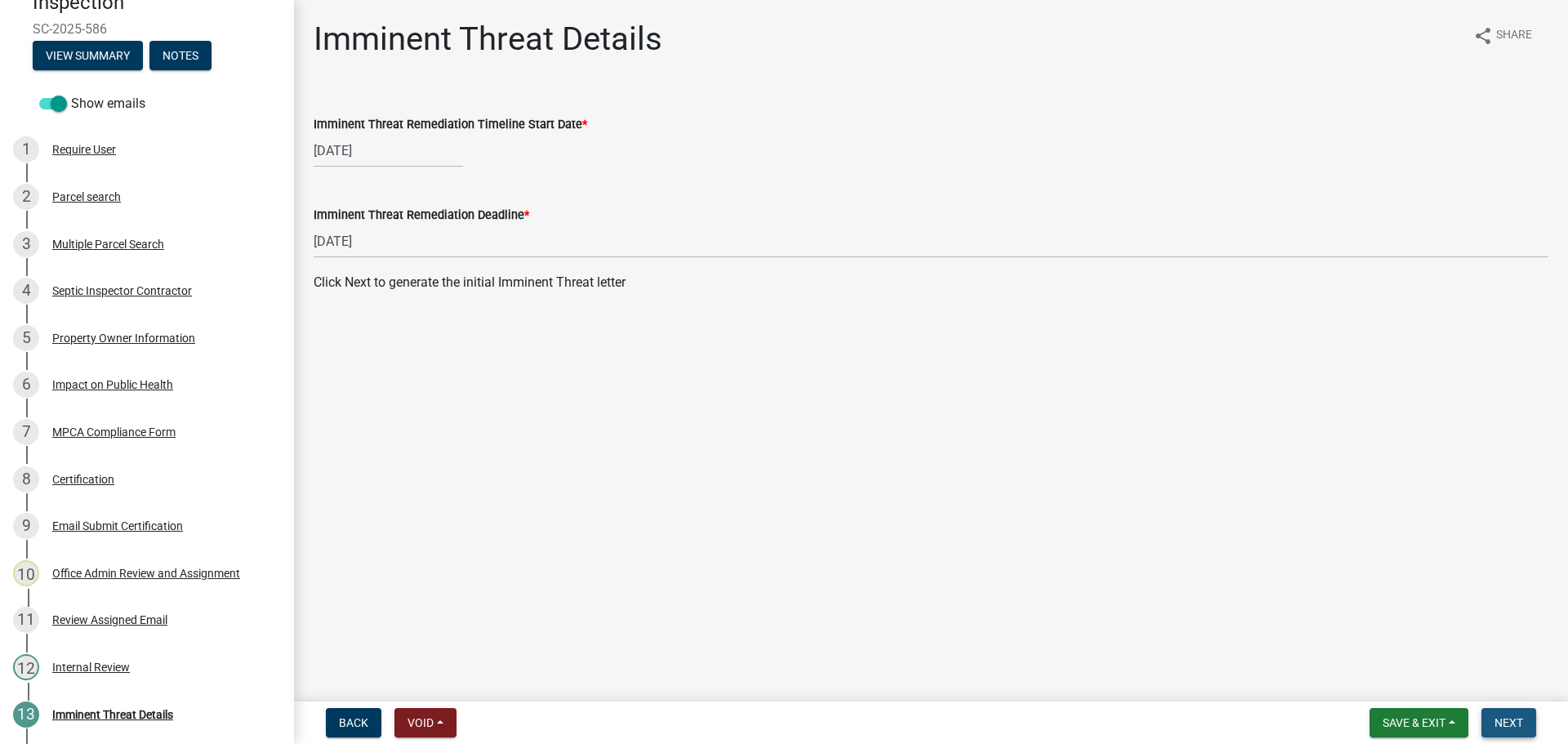
click at [1516, 718] on span "Next" at bounding box center [1509, 723] width 29 height 13
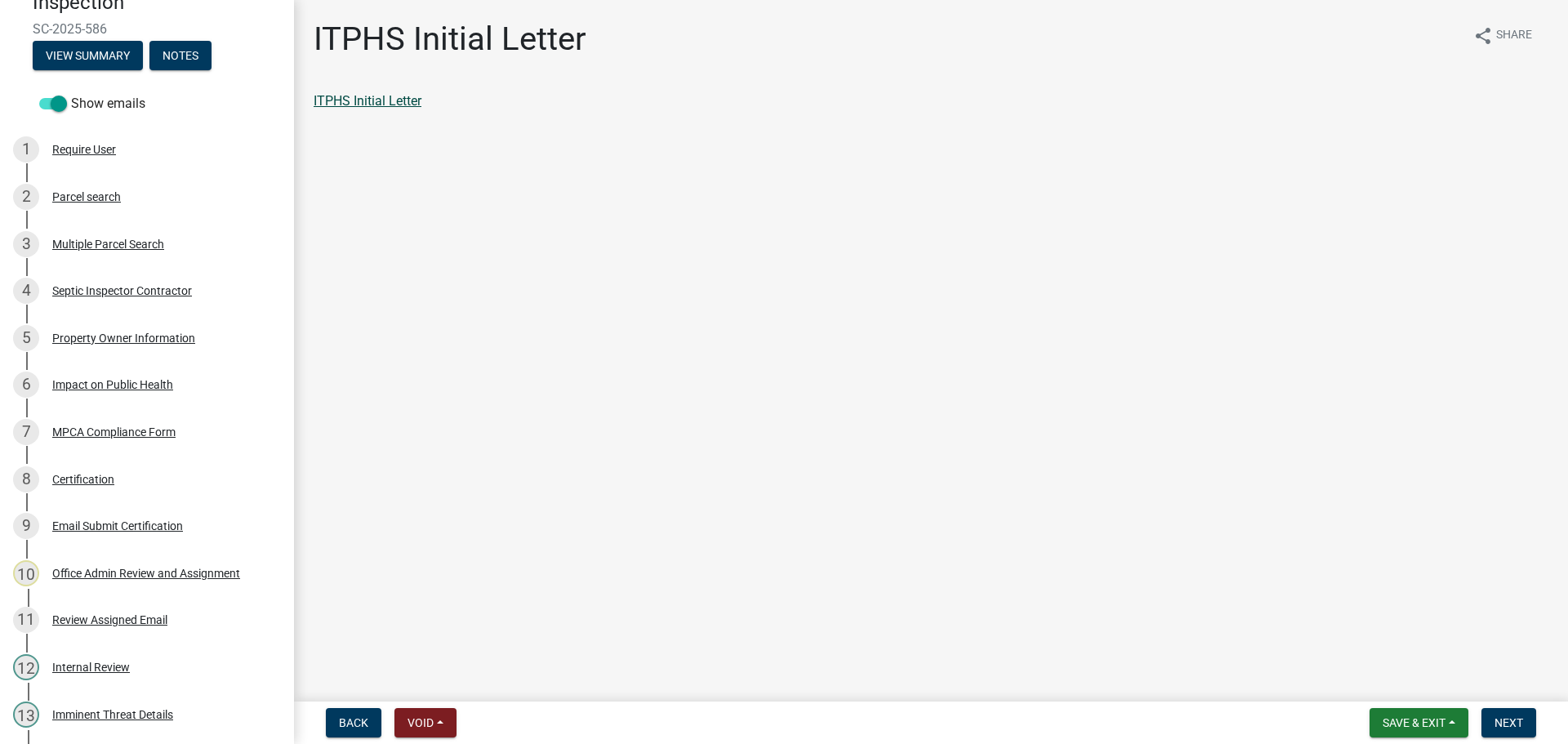
click at [403, 98] on link "ITPHS Initial Letter" at bounding box center [367, 100] width 108 height 15
click at [1506, 724] on span "Next" at bounding box center [1509, 723] width 29 height 13
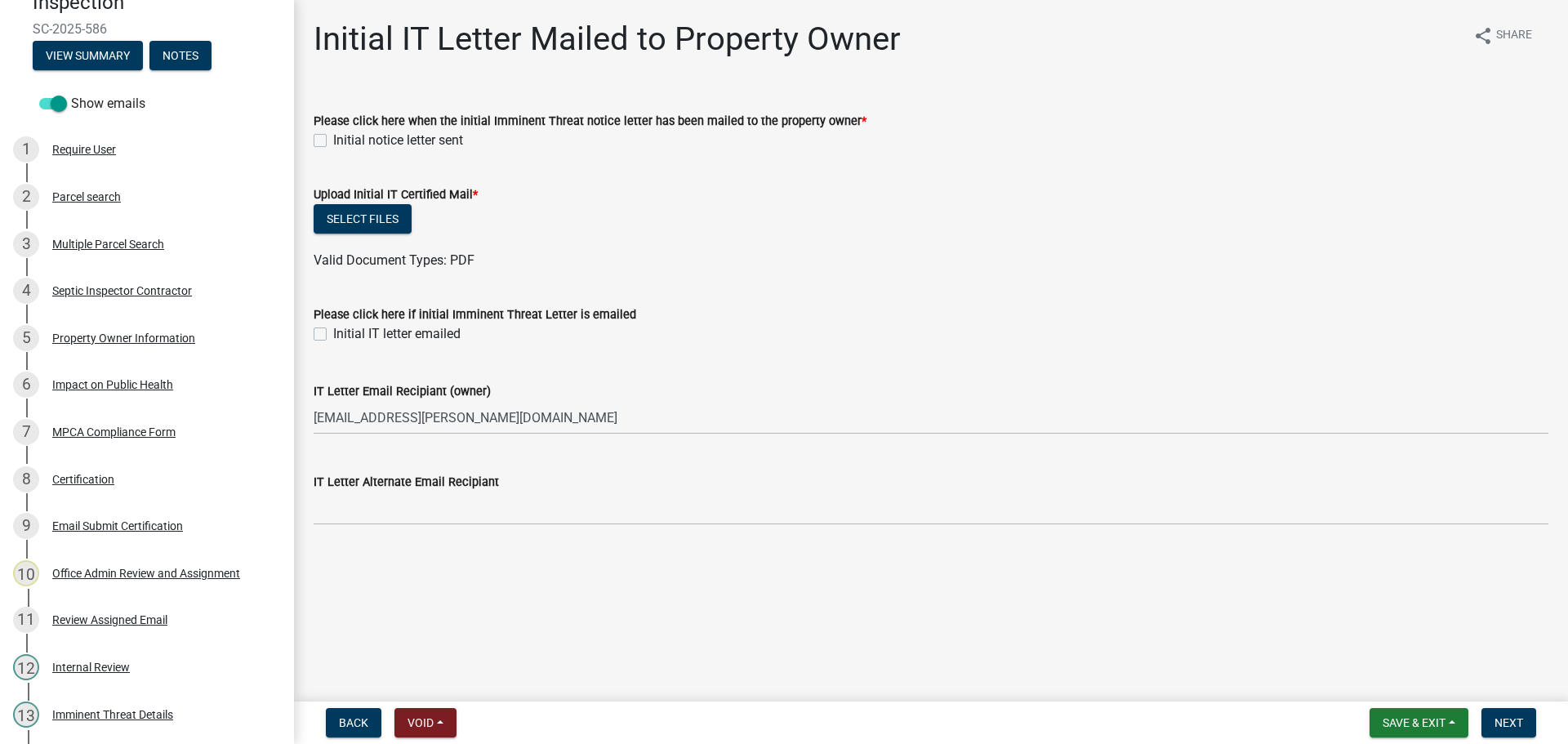
click at [333, 139] on label "Initial notice letter sent" at bounding box center [398, 141] width 130 height 20
click at [333, 139] on input "Initial notice letter sent" at bounding box center [339, 136] width 11 height 11
checkbox input "true"
click at [378, 222] on button "Select files" at bounding box center [363, 218] width 98 height 29
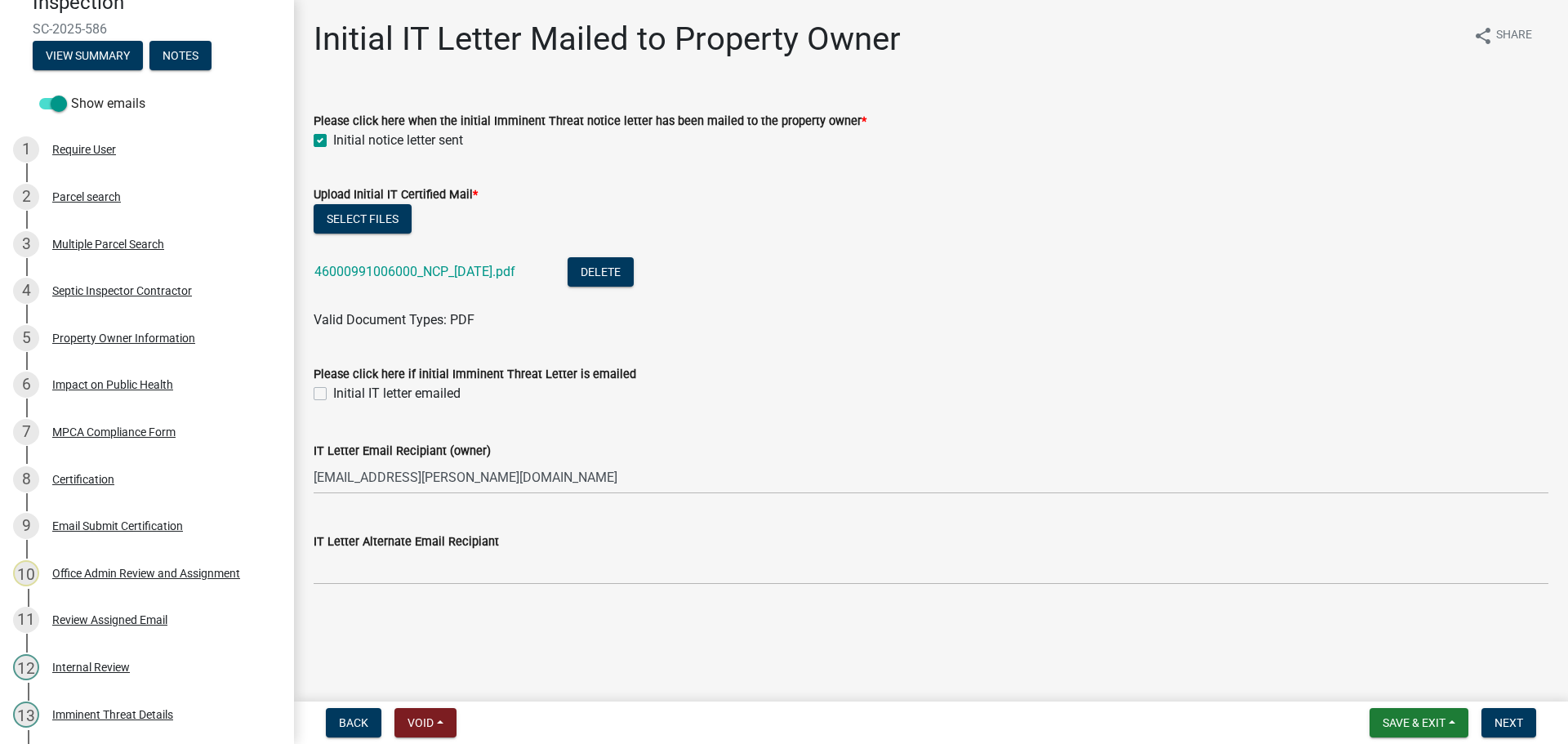
click at [333, 391] on label "Initial IT letter emailed" at bounding box center [397, 394] width 127 height 20
click at [333, 391] on input "Initial IT letter emailed" at bounding box center [339, 389] width 11 height 11
checkbox input "true"
click at [1321, 203] on div "Upload Initial IT Certified Mail *" at bounding box center [932, 194] width 1236 height 20
